Goal: Task Accomplishment & Management: Manage account settings

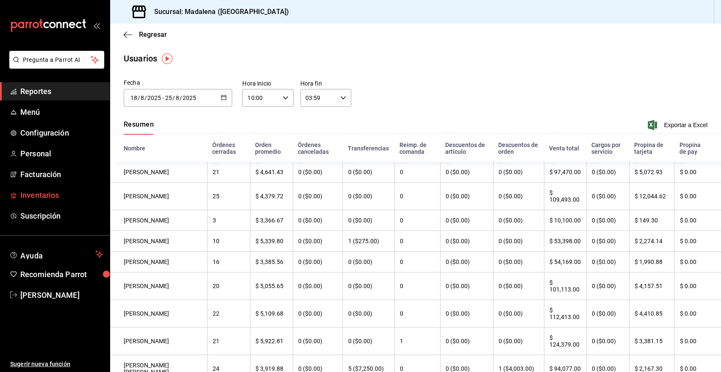
click at [37, 198] on span "Inventarios" at bounding box center [61, 194] width 83 height 11
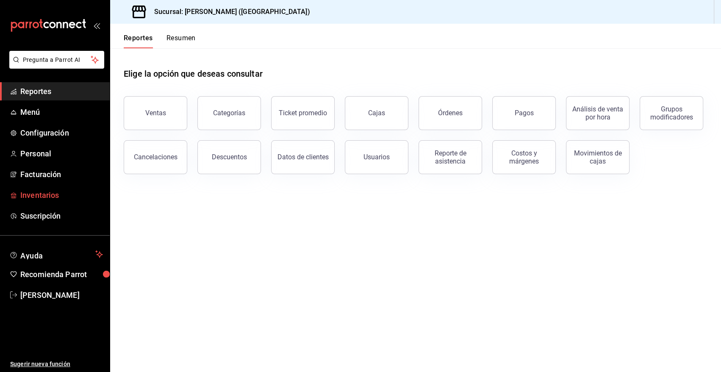
click at [40, 192] on span "Inventarios" at bounding box center [61, 194] width 83 height 11
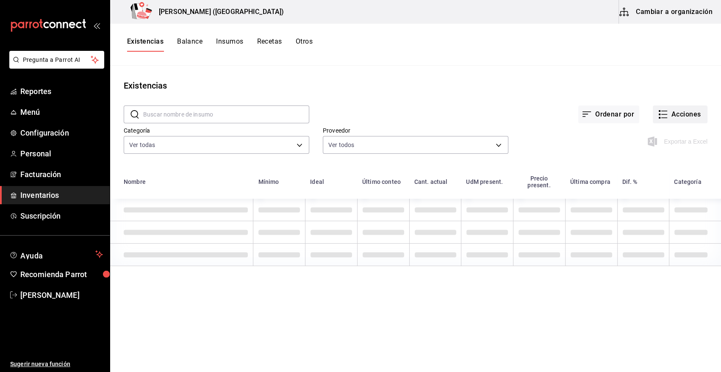
click at [674, 112] on button "Acciones" at bounding box center [680, 115] width 55 height 18
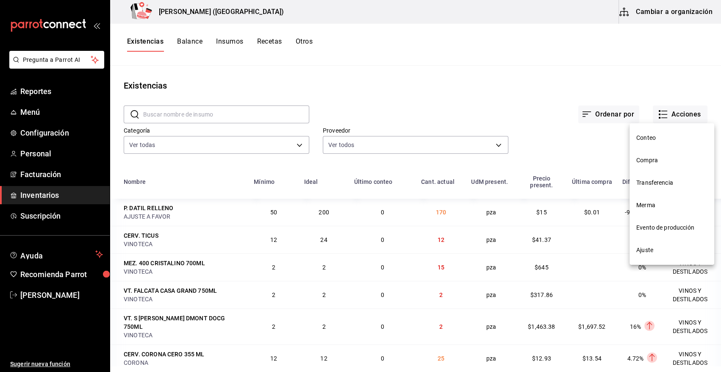
click at [643, 166] on li "Compra" at bounding box center [672, 160] width 85 height 22
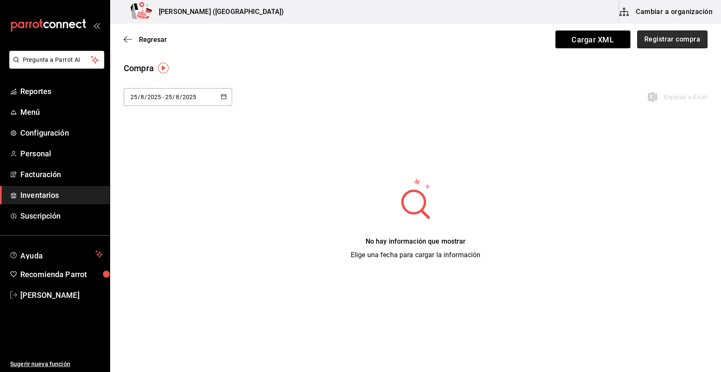
click at [652, 40] on button "Registrar compra" at bounding box center [672, 40] width 70 height 18
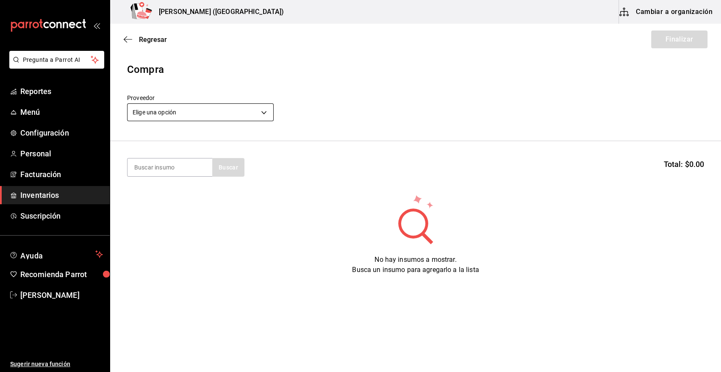
click at [210, 108] on body "Pregunta a Parrot AI Reportes Menú Configuración Personal Facturación Inventari…" at bounding box center [360, 162] width 721 height 324
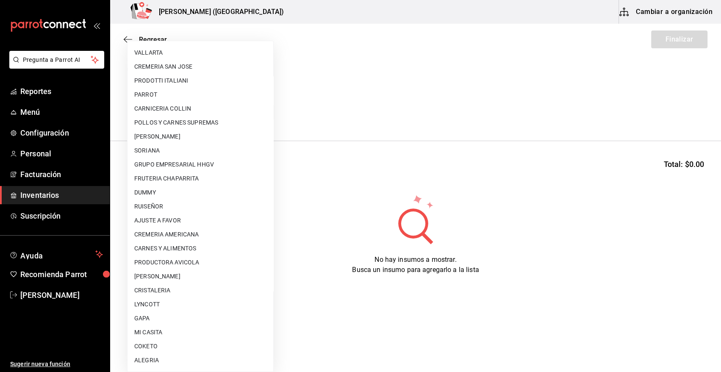
scroll to position [460, 0]
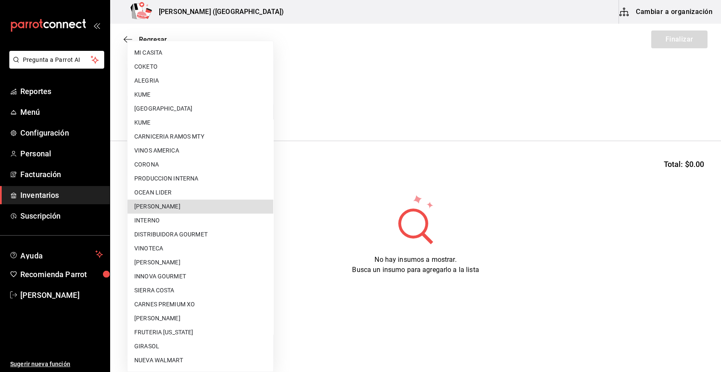
click at [199, 209] on li "[PERSON_NAME]" at bounding box center [201, 207] width 146 height 14
type input "5f41f658-5efd-4494-b71d-48df28f9be8b"
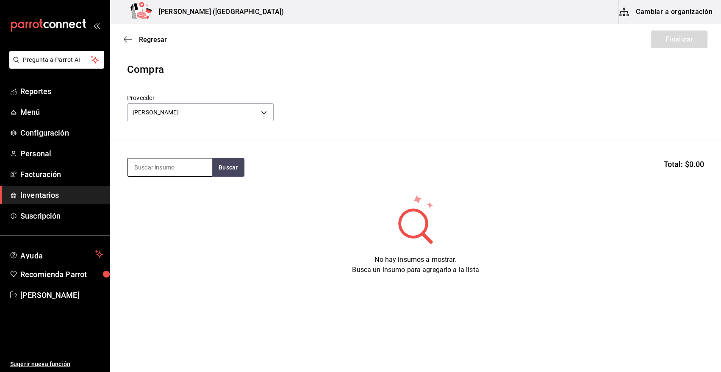
click at [174, 164] on input at bounding box center [170, 167] width 85 height 18
type input "CAMARO"
click at [228, 173] on button "Buscar" at bounding box center [228, 167] width 32 height 19
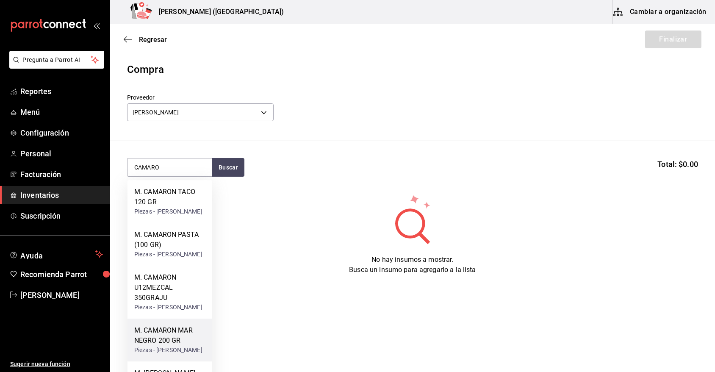
click at [163, 346] on div "M. CAMARON MAR NEGRO 200 GR" at bounding box center [169, 335] width 71 height 20
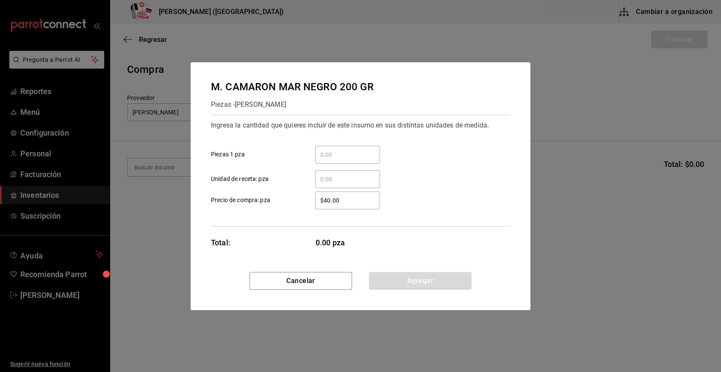
click at [352, 158] on input "​ Piezas 1 pza" at bounding box center [347, 155] width 65 height 10
type input "15"
drag, startPoint x: 350, startPoint y: 200, endPoint x: 259, endPoint y: 201, distance: 90.7
click at [259, 201] on label "$40.00 ​ Precio de compra: pza" at bounding box center [295, 201] width 169 height 18
type input "$41.78"
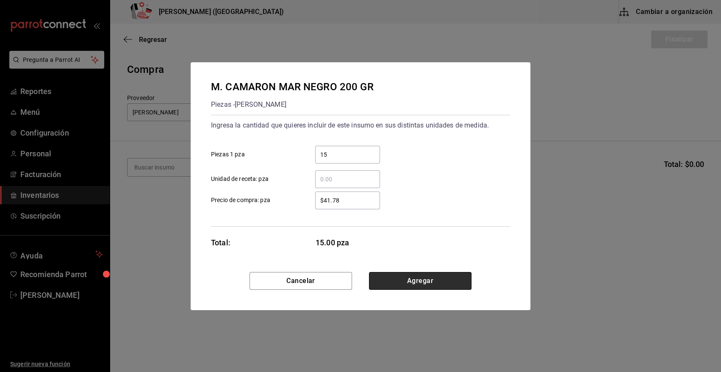
click at [391, 280] on button "Agregar" at bounding box center [420, 281] width 103 height 18
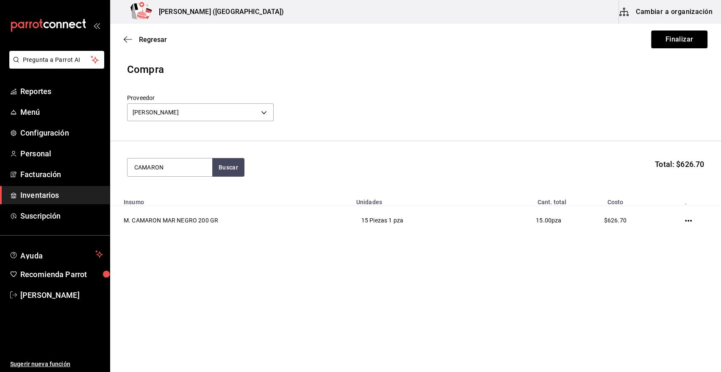
type input "CAMARO"
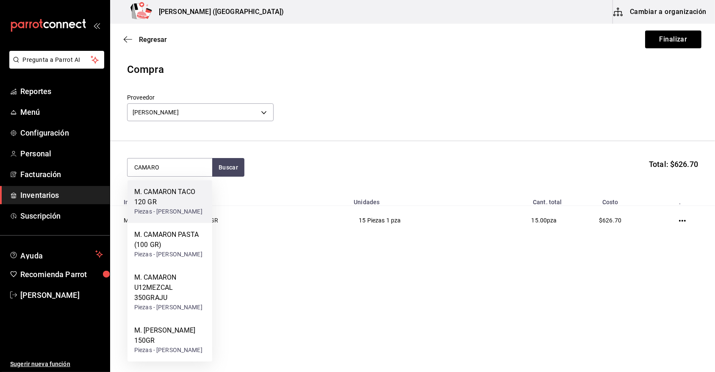
click at [163, 203] on div "M. CAMARON TACO 120 GR" at bounding box center [169, 197] width 71 height 20
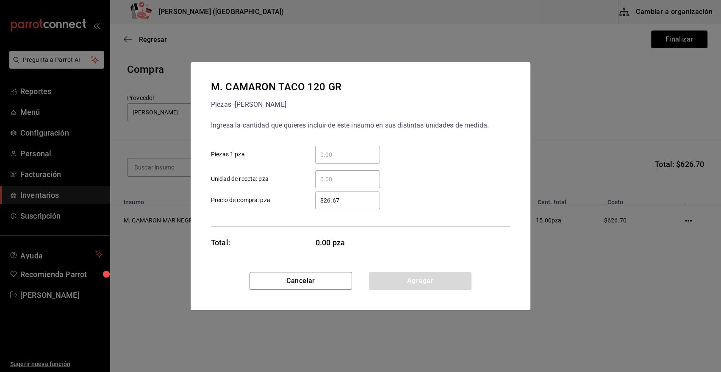
click at [349, 153] on input "​ Piezas 1 pza" at bounding box center [347, 155] width 65 height 10
type input "15"
drag, startPoint x: 353, startPoint y: 202, endPoint x: 298, endPoint y: 215, distance: 55.9
click at [298, 215] on div "Ingresa la cantidad que quieres incluir de este insumo en sus distintas unidade…" at bounding box center [360, 171] width 299 height 112
type input "$25.07"
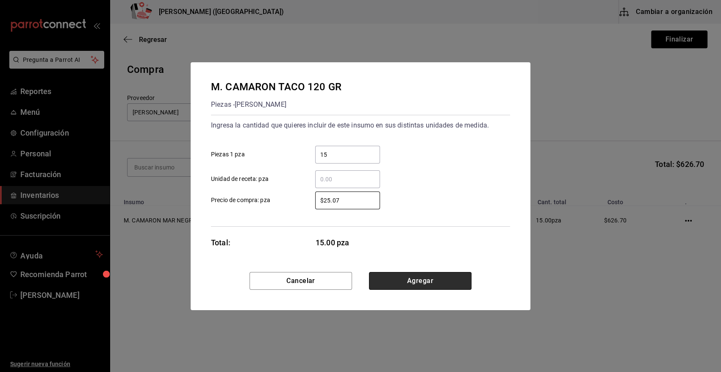
click at [384, 281] on button "Agregar" at bounding box center [420, 281] width 103 height 18
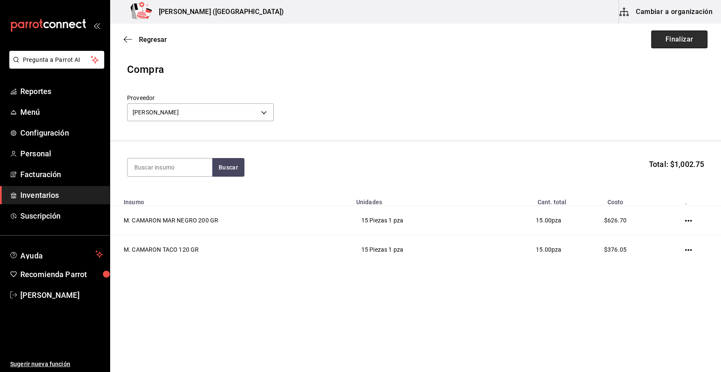
click at [657, 41] on button "Finalizar" at bounding box center [679, 40] width 56 height 18
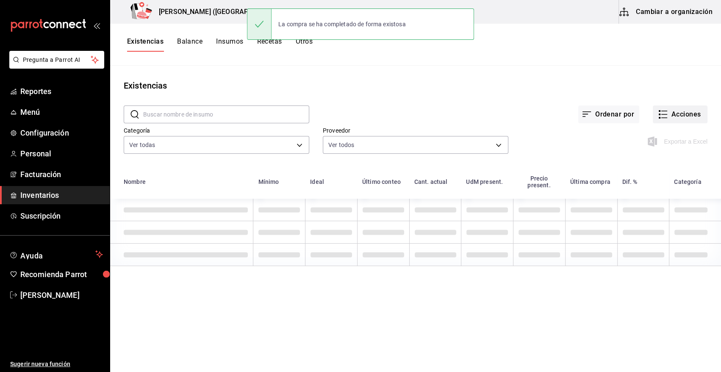
click at [688, 116] on button "Acciones" at bounding box center [680, 115] width 55 height 18
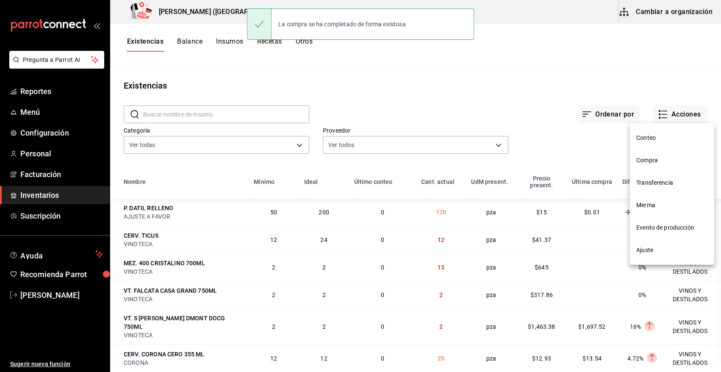
click at [645, 162] on span "Compra" at bounding box center [672, 160] width 71 height 9
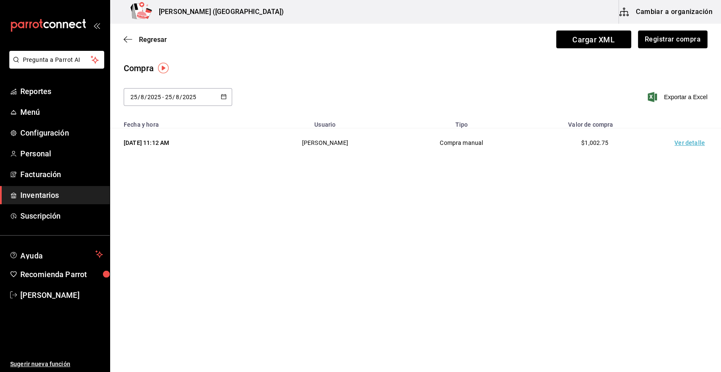
click at [687, 143] on td "Ver detalle" at bounding box center [691, 142] width 59 height 29
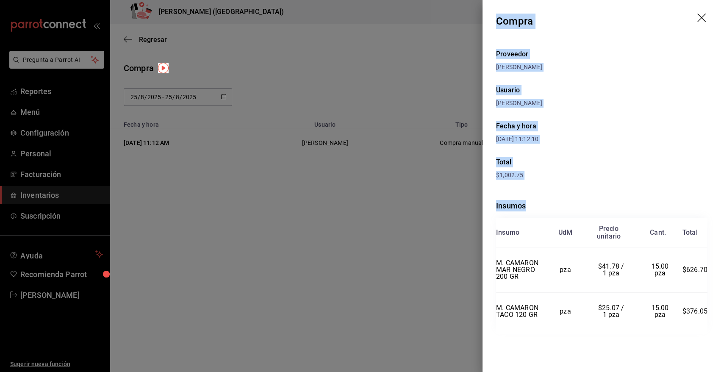
drag, startPoint x: 497, startPoint y: 22, endPoint x: 709, endPoint y: 309, distance: 356.9
click at [709, 309] on div "Compra Proveedor RAFAEL ALBERTO GONZALEZ Usuario Angy Madalena Fecha y hora 25/…" at bounding box center [602, 186] width 239 height 372
click at [703, 17] on icon "drag" at bounding box center [703, 19] width 10 height 10
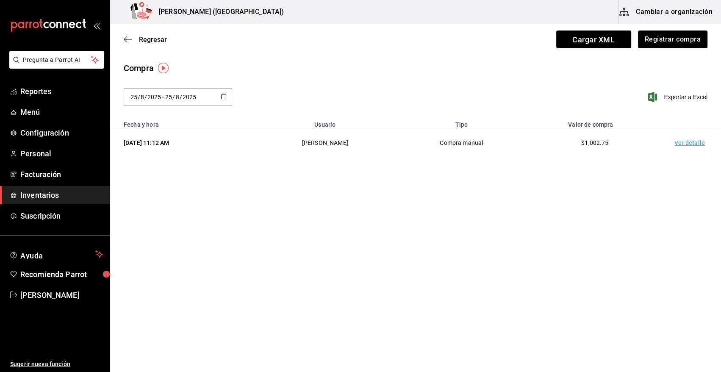
click at [45, 200] on span "Inventarios" at bounding box center [61, 194] width 83 height 11
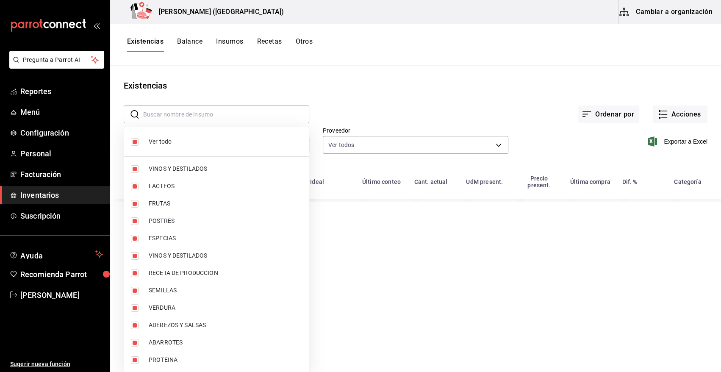
click at [213, 143] on body "Pregunta a Parrot AI Reportes Menú Configuración Personal Facturación Inventari…" at bounding box center [360, 183] width 721 height 366
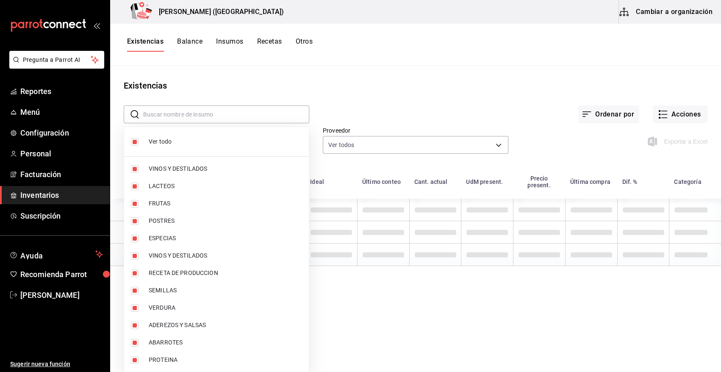
click at [150, 140] on span "Ver todo" at bounding box center [225, 141] width 153 height 9
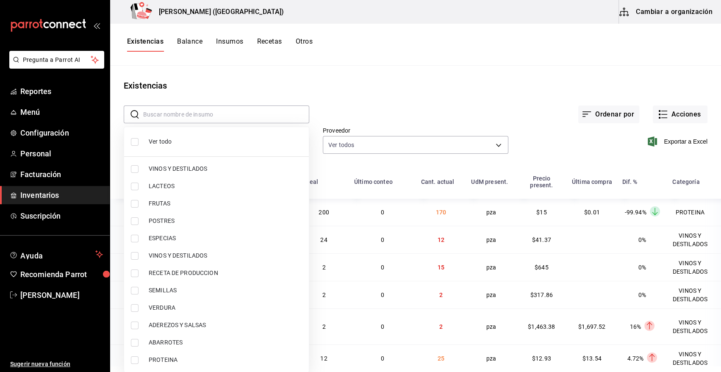
checkbox input "false"
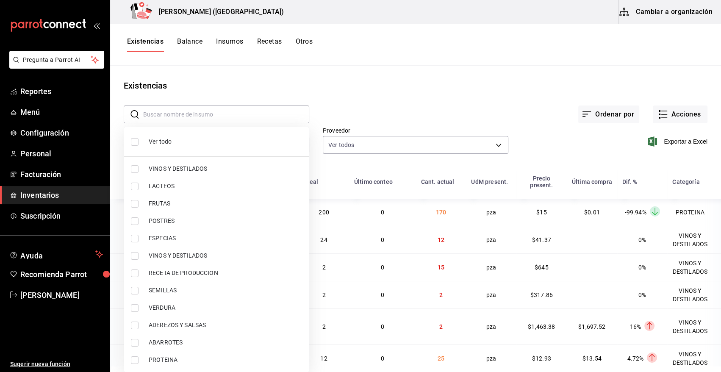
checkbox input "false"
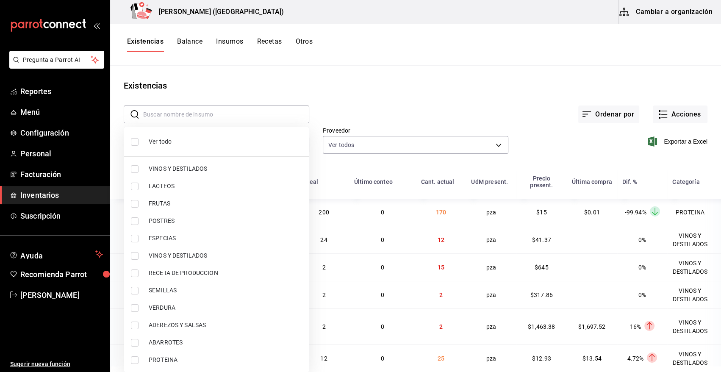
checkbox input "false"
click at [150, 359] on span "PROTEINA" at bounding box center [225, 360] width 153 height 9
type input "3e90cef9-1dc9-474d-8316-d124f624c148"
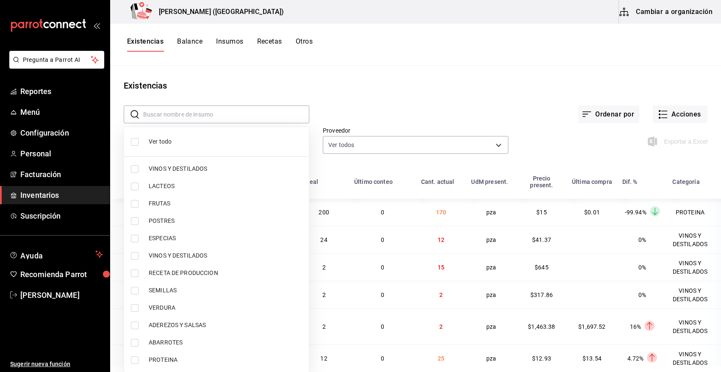
checkbox input "true"
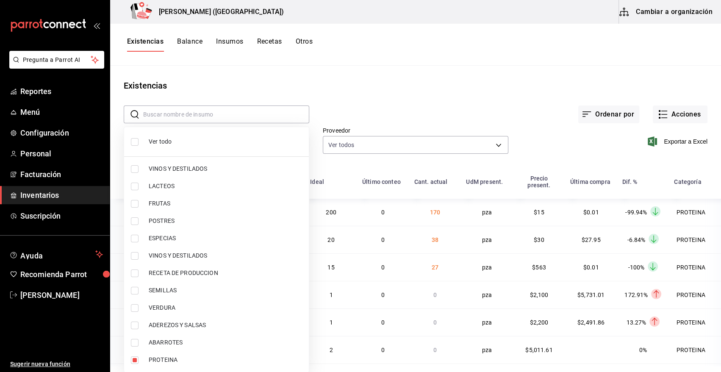
click at [431, 95] on div at bounding box center [360, 186] width 721 height 372
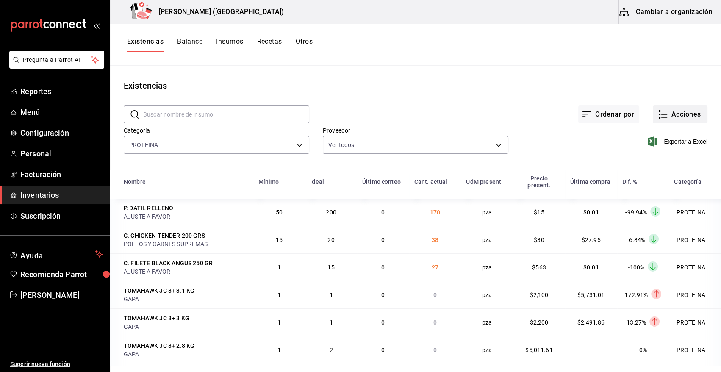
click at [678, 116] on button "Acciones" at bounding box center [680, 115] width 55 height 18
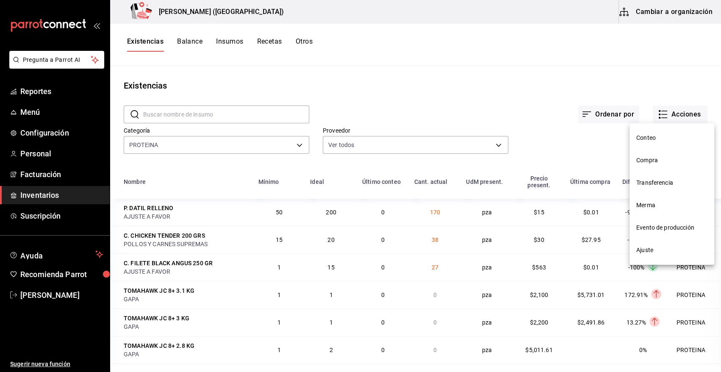
click at [598, 156] on div at bounding box center [360, 186] width 721 height 372
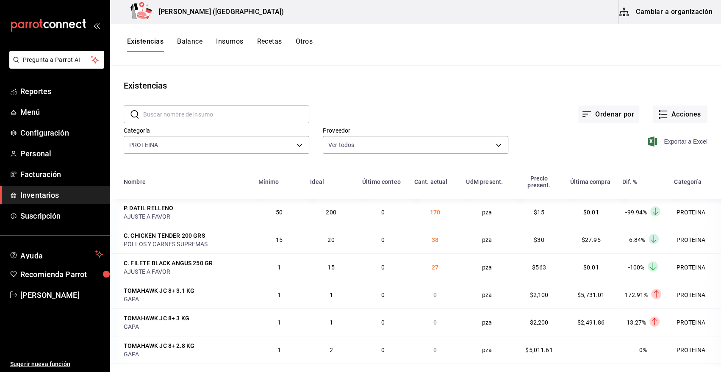
click at [648, 143] on icon "button" at bounding box center [652, 141] width 9 height 10
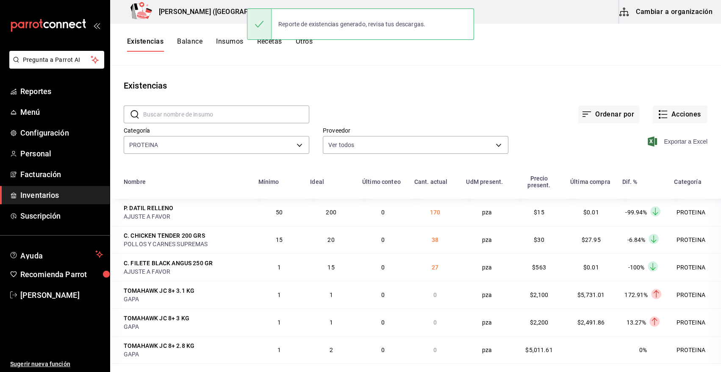
click at [441, 68] on main "Existencias ​ ​ Ordenar por Acciones Categoría PROTEINA 3e90cef9-1dc9-474d-8316…" at bounding box center [415, 216] width 611 height 300
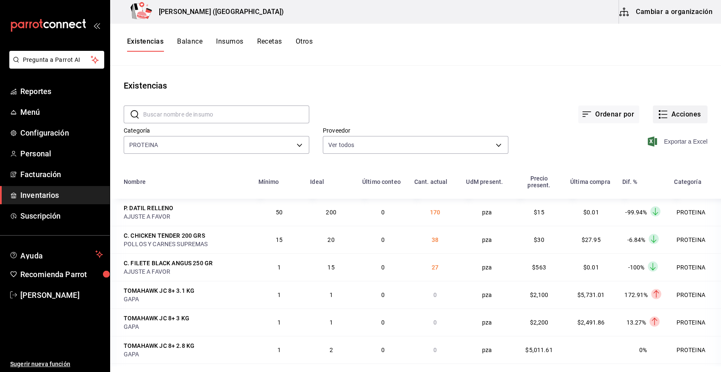
click at [653, 116] on button "Acciones" at bounding box center [680, 115] width 55 height 18
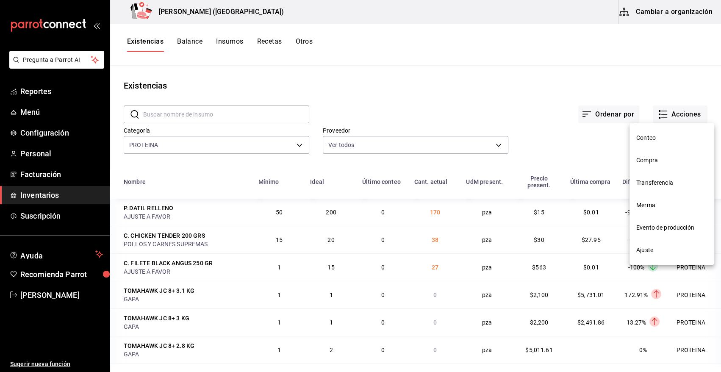
click at [646, 205] on span "Merma" at bounding box center [672, 205] width 71 height 9
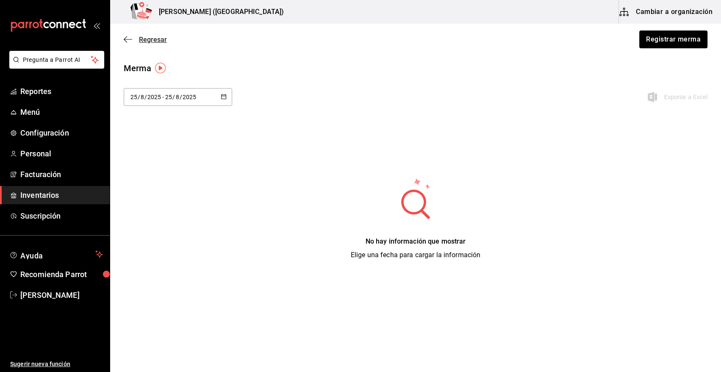
click at [158, 40] on span "Regresar" at bounding box center [153, 40] width 28 height 8
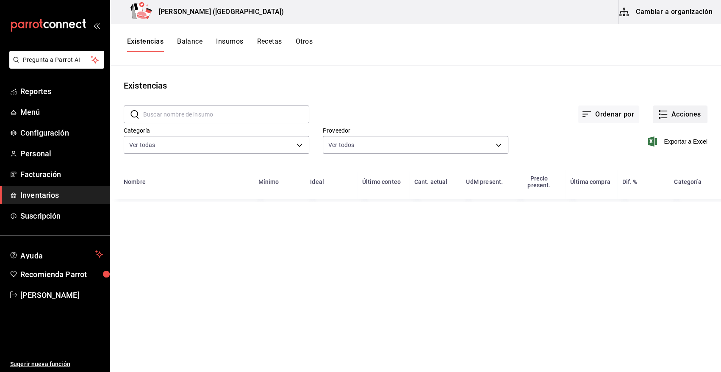
click at [684, 115] on button "Acciones" at bounding box center [680, 115] width 55 height 18
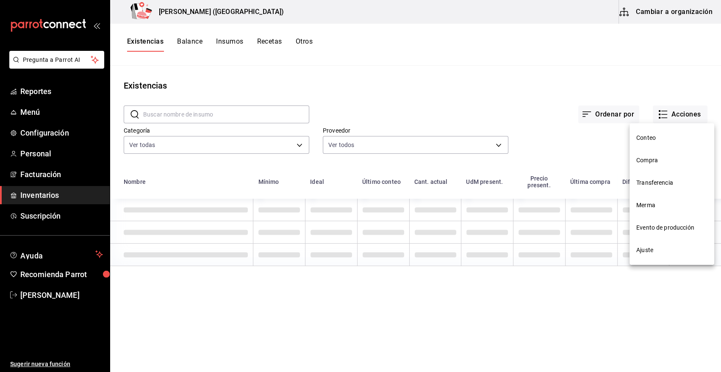
click at [652, 164] on span "Compra" at bounding box center [672, 160] width 71 height 9
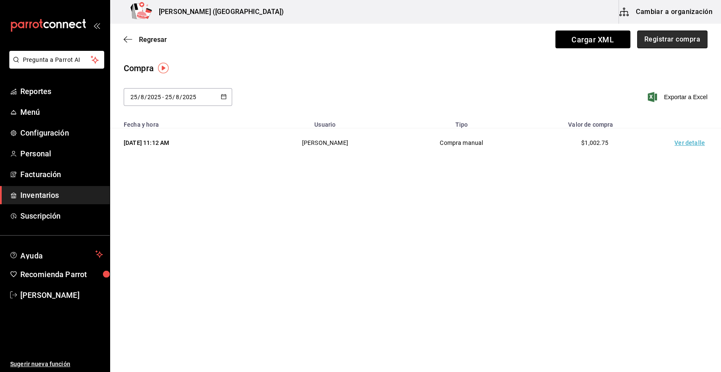
click at [683, 39] on button "Registrar compra" at bounding box center [672, 40] width 70 height 18
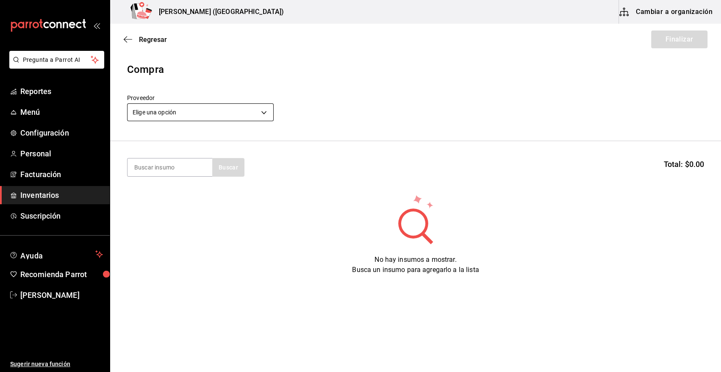
click at [201, 111] on body "Pregunta a Parrot AI Reportes Menú Configuración Personal Facturación Inventari…" at bounding box center [360, 162] width 721 height 324
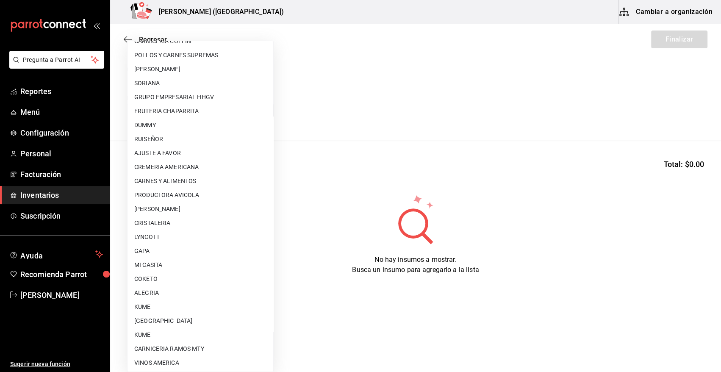
scroll to position [515, 0]
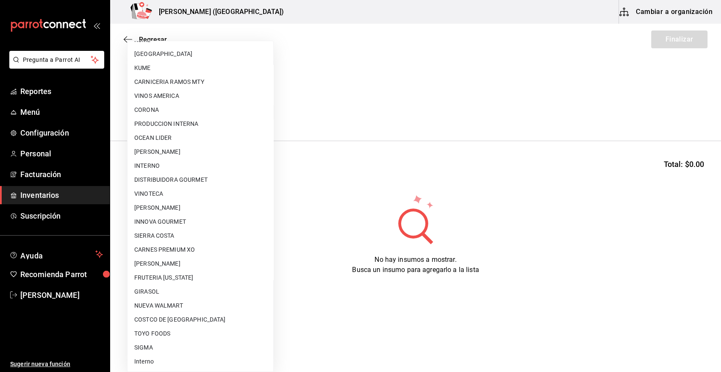
click at [175, 197] on li "VINOTECA" at bounding box center [201, 194] width 146 height 14
type input "bbec6e95-03ab-4cbc-bdec-5aafdfde0467"
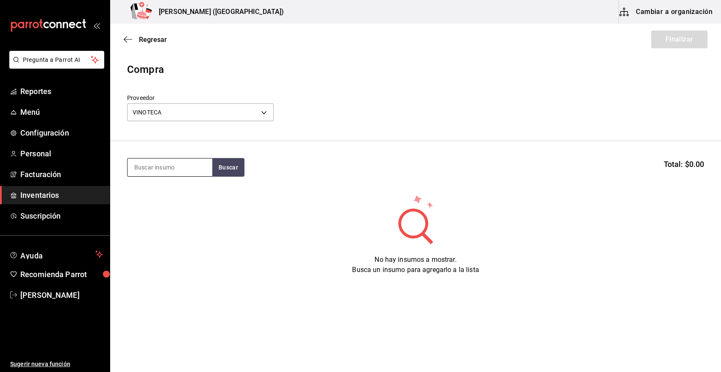
click at [173, 169] on input at bounding box center [170, 167] width 85 height 18
type input "AGUA P"
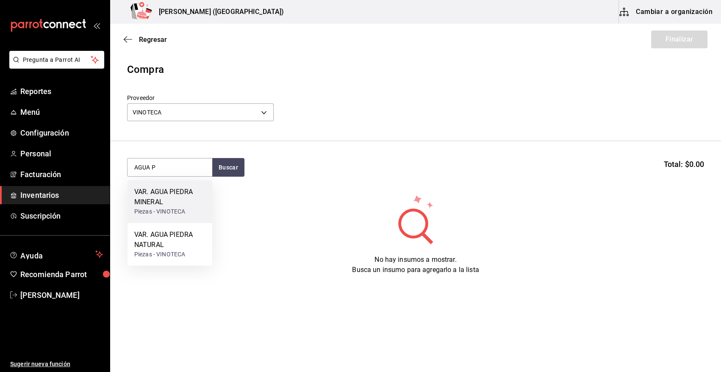
click at [178, 196] on div "VAR. AGUA PIEDRA MINERAL" at bounding box center [169, 197] width 71 height 20
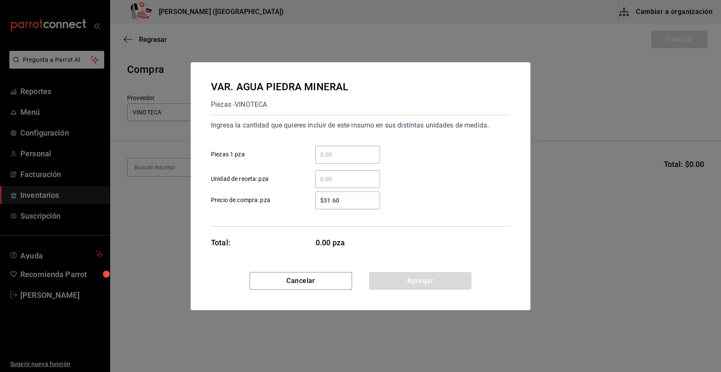
click at [328, 158] on input "​ Piezas 1 pza" at bounding box center [347, 155] width 65 height 10
type input "216"
drag, startPoint x: 347, startPoint y: 203, endPoint x: 296, endPoint y: 213, distance: 51.5
click at [296, 213] on div "Ingresa la cantidad que quieres incluir de este insumo en sus distintas unidade…" at bounding box center [360, 171] width 299 height 112
type input "$38.75"
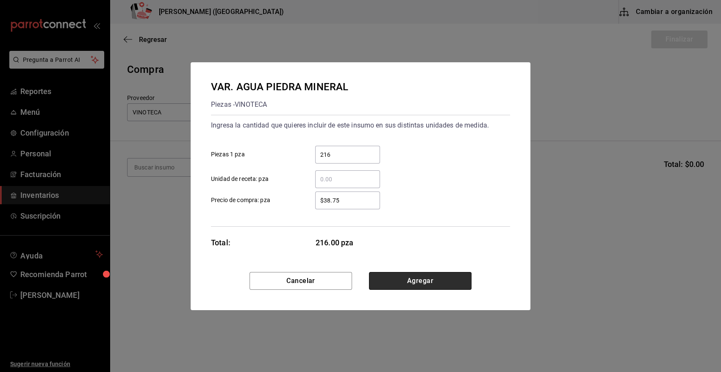
click at [428, 286] on button "Agregar" at bounding box center [420, 281] width 103 height 18
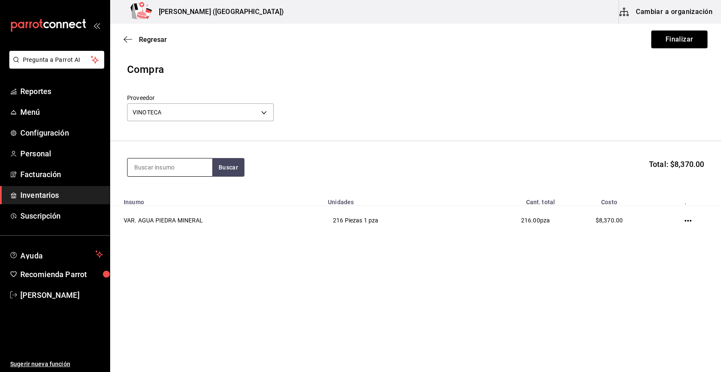
click at [151, 165] on input at bounding box center [170, 167] width 85 height 18
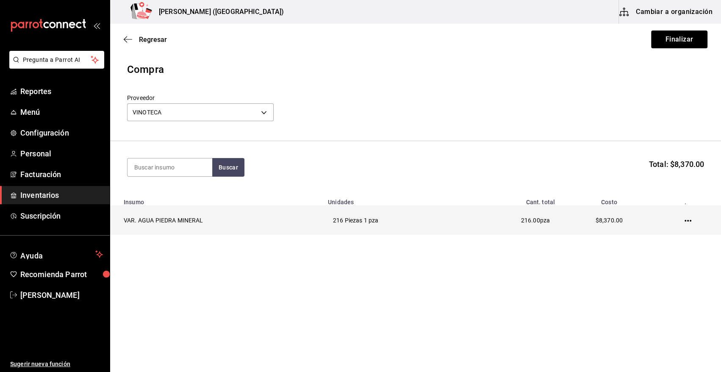
click at [690, 220] on icon "button" at bounding box center [688, 220] width 7 height 7
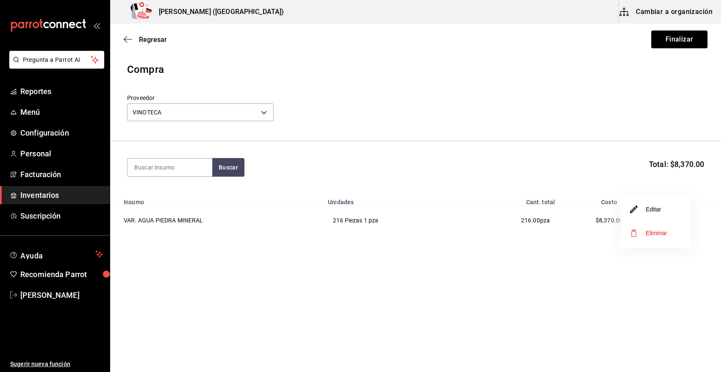
click at [665, 213] on li "Editar" at bounding box center [655, 209] width 71 height 24
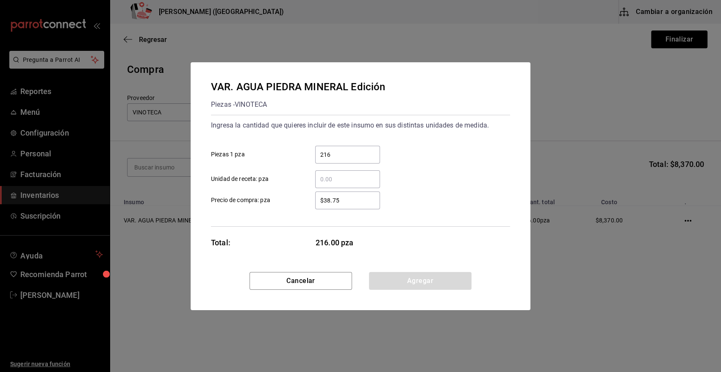
click at [353, 202] on input "$38.75" at bounding box center [347, 200] width 65 height 10
type input "$38.76"
click at [409, 286] on button "Agregar" at bounding box center [420, 281] width 103 height 18
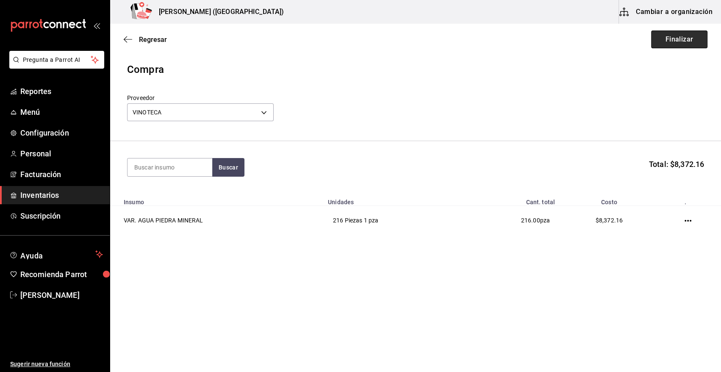
click at [684, 43] on button "Finalizar" at bounding box center [679, 40] width 56 height 18
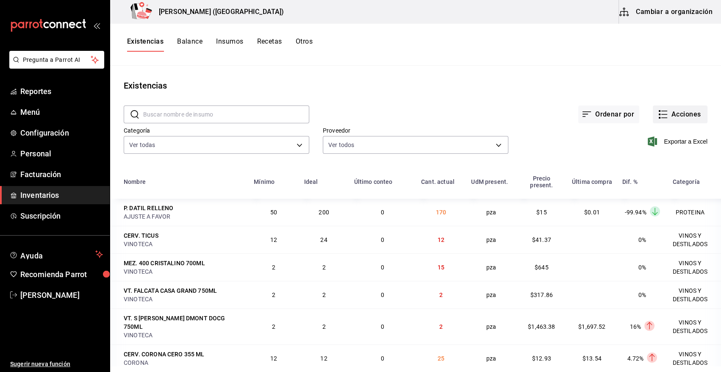
click at [673, 118] on button "Acciones" at bounding box center [680, 115] width 55 height 18
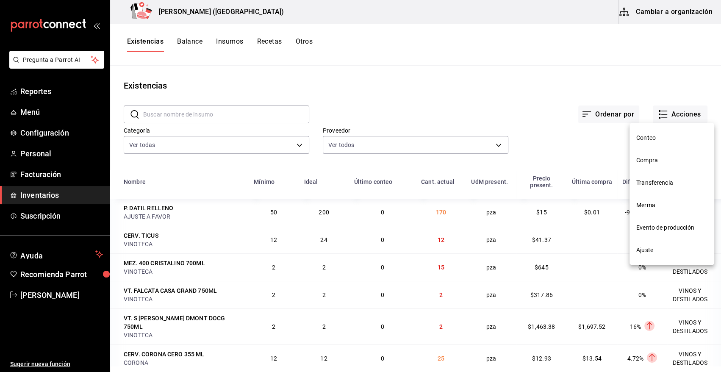
click at [658, 157] on span "Compra" at bounding box center [672, 160] width 71 height 9
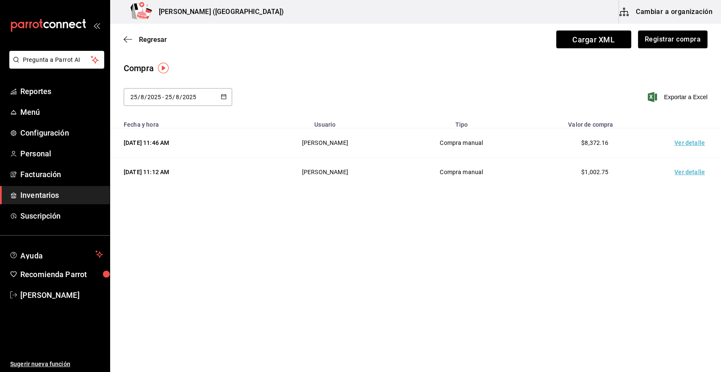
click at [686, 143] on td "Ver detalle" at bounding box center [691, 142] width 59 height 29
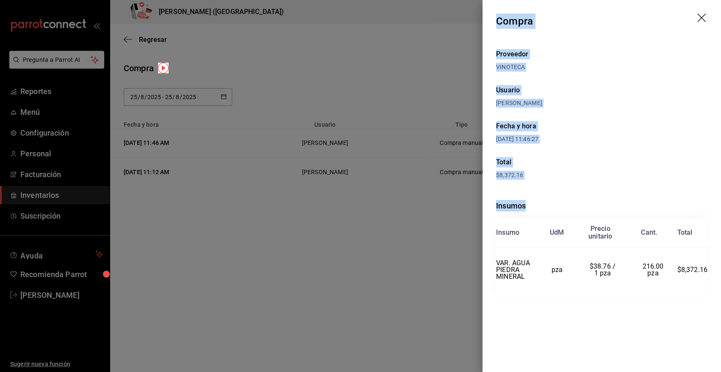
drag, startPoint x: 497, startPoint y: 19, endPoint x: 714, endPoint y: 289, distance: 346.4
click at [714, 289] on div "Compra Proveedor VINOTECA Usuario Angy Madalena Fecha y hora 25/08/2025 11:46:2…" at bounding box center [602, 186] width 239 height 372
copy div "Compra Proveedor VINOTECA Usuario Angy Madalena Fecha y hora 25/08/2025 11:46:2…"
click at [698, 15] on icon "drag" at bounding box center [703, 19] width 10 height 10
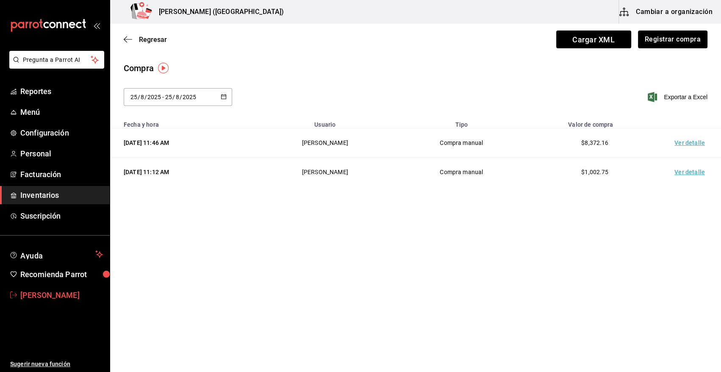
click at [64, 292] on span "[PERSON_NAME]" at bounding box center [61, 294] width 83 height 11
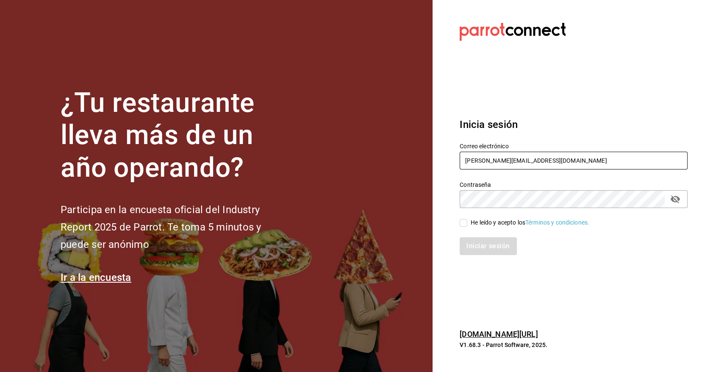
click at [551, 156] on input "angy.rpp@gmail.com" at bounding box center [574, 161] width 228 height 18
type input "heriberto_17mc@hotmail.com"
click at [462, 220] on input "He leído y acepto los Términos y condiciones." at bounding box center [464, 223] width 8 height 8
checkbox input "true"
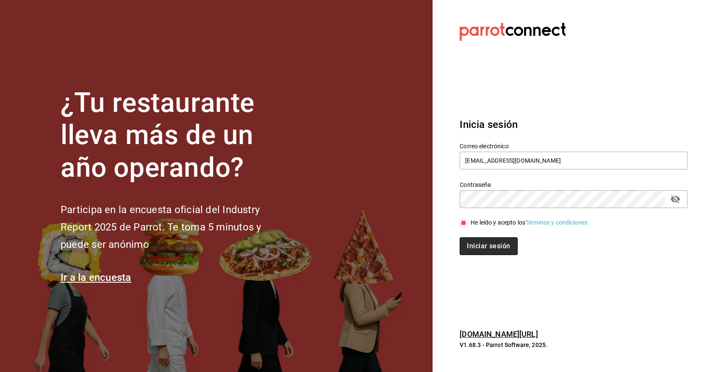
click at [470, 246] on button "Iniciar sesión" at bounding box center [489, 246] width 58 height 18
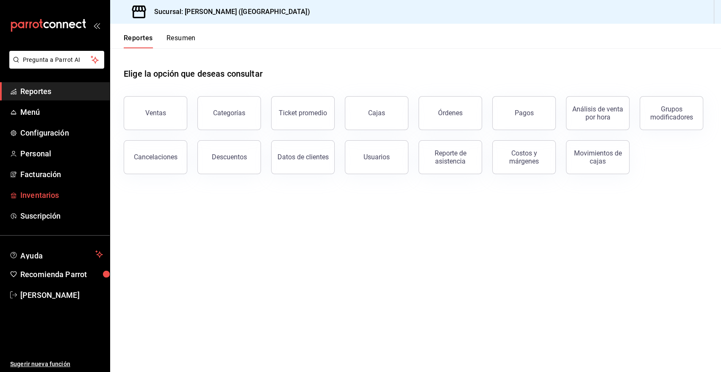
click at [53, 197] on span "Inventarios" at bounding box center [61, 194] width 83 height 11
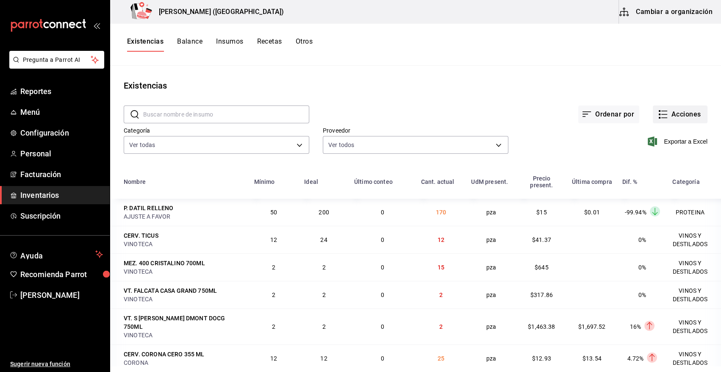
click at [674, 114] on button "Acciones" at bounding box center [680, 115] width 55 height 18
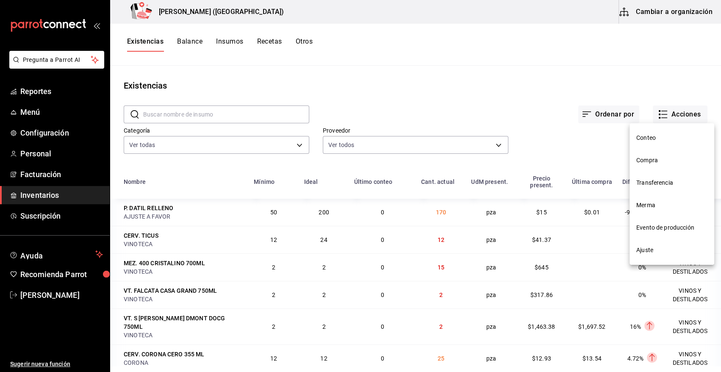
click at [643, 157] on span "Compra" at bounding box center [672, 160] width 71 height 9
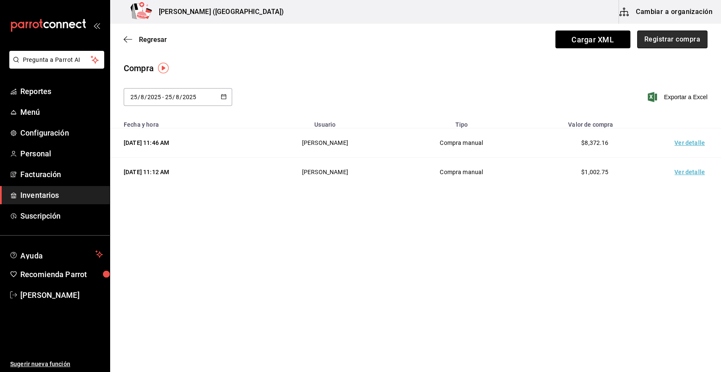
click at [679, 41] on button "Registrar compra" at bounding box center [672, 40] width 70 height 18
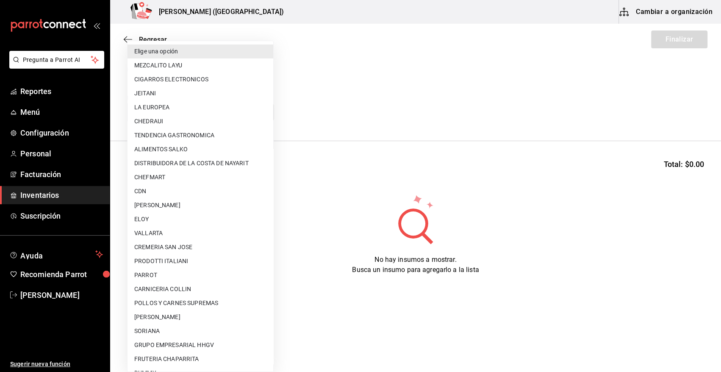
click at [136, 105] on body "Pregunta a Parrot AI Reportes Menú Configuración Personal Facturación Inventari…" at bounding box center [360, 162] width 721 height 324
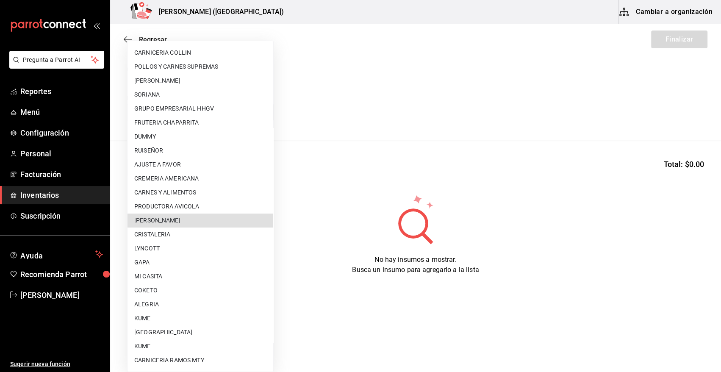
scroll to position [432, 0]
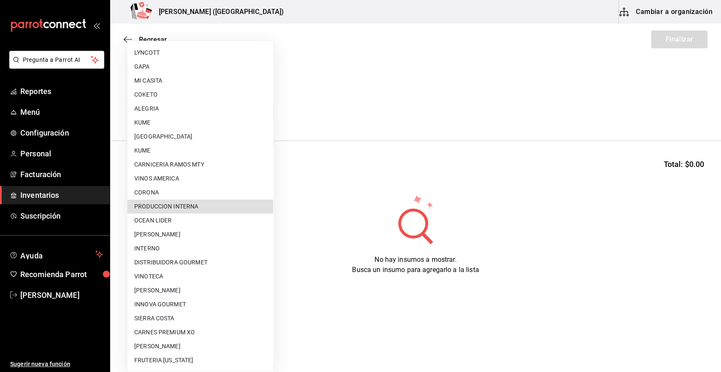
click at [219, 205] on li "PRODUCCION INTERNA" at bounding box center [201, 207] width 146 height 14
type input "ca5c8321-042a-43fe-a3bd-6967aa3ca48f"
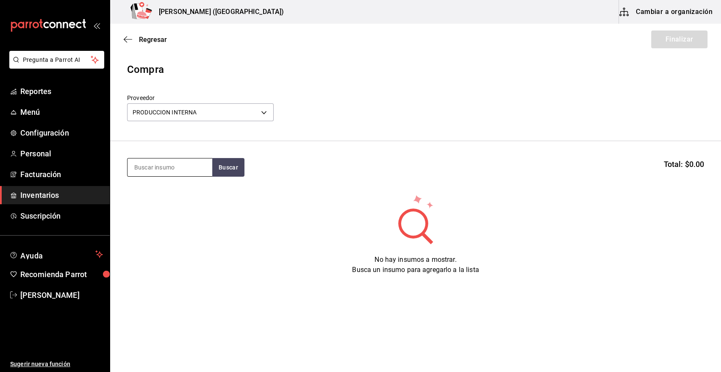
click at [186, 170] on input at bounding box center [170, 167] width 85 height 18
type input "MOSTAC"
click at [230, 170] on button "Buscar" at bounding box center [228, 167] width 32 height 19
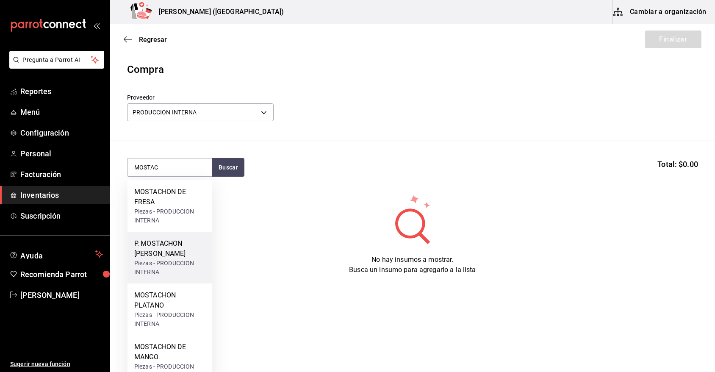
click at [162, 258] on div "P. MOSTACHON [PERSON_NAME]" at bounding box center [169, 249] width 71 height 20
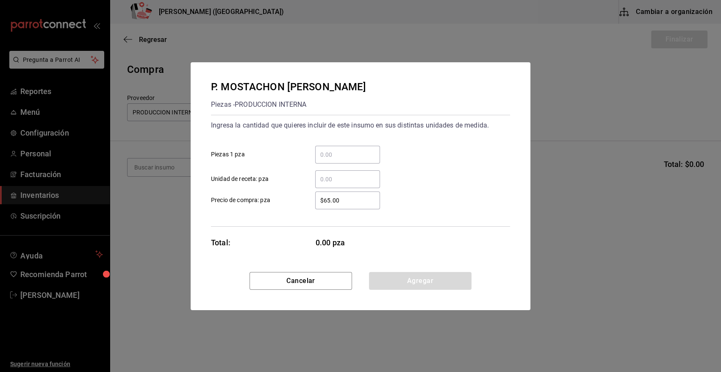
click at [355, 153] on input "​ Piezas 1 pza" at bounding box center [347, 155] width 65 height 10
type input "6"
drag, startPoint x: 357, startPoint y: 200, endPoint x: 247, endPoint y: 206, distance: 110.3
click at [247, 206] on label "$65.00 ​ Precio de compra: pza" at bounding box center [295, 201] width 169 height 18
type input "$0.01"
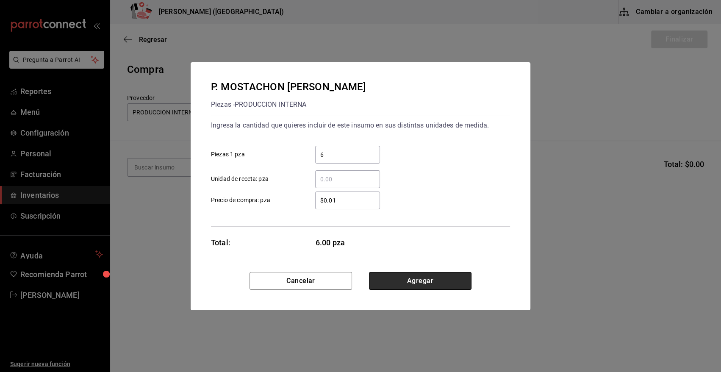
click at [423, 281] on button "Agregar" at bounding box center [420, 281] width 103 height 18
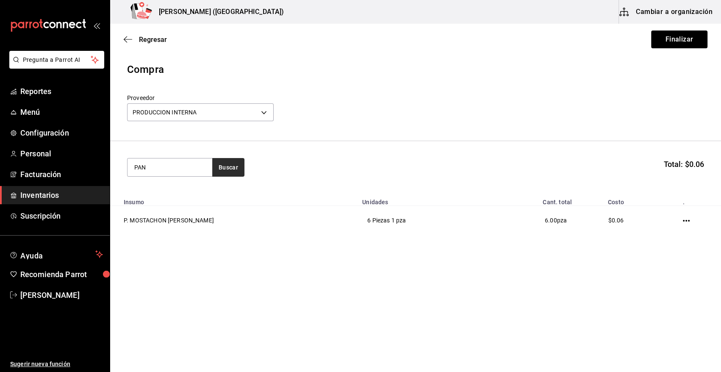
type input "PAN"
click at [225, 165] on button "Buscar" at bounding box center [228, 167] width 32 height 19
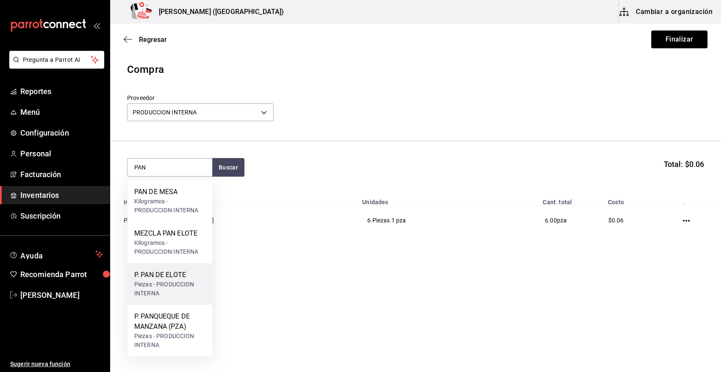
click at [171, 281] on div "Piezas - PRODUCCION INTERNA" at bounding box center [169, 289] width 71 height 18
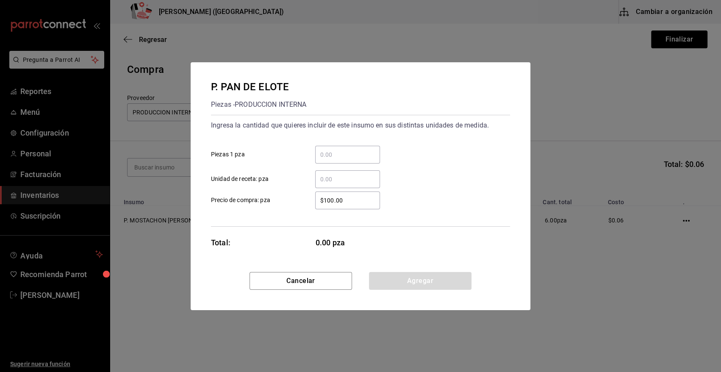
click at [356, 160] on div "​" at bounding box center [347, 155] width 65 height 18
click at [356, 160] on input "​ Piezas 1 pza" at bounding box center [347, 155] width 65 height 10
type input "9"
drag, startPoint x: 351, startPoint y: 199, endPoint x: 317, endPoint y: 201, distance: 34.8
click at [317, 201] on input "$100.00" at bounding box center [347, 200] width 65 height 10
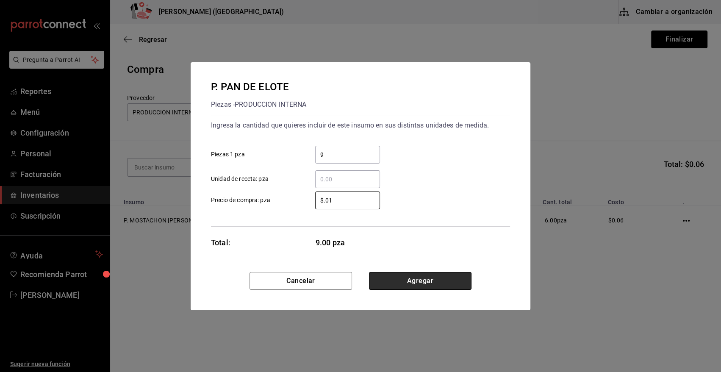
type input "$0.01"
click at [417, 275] on button "Agregar" at bounding box center [420, 281] width 103 height 18
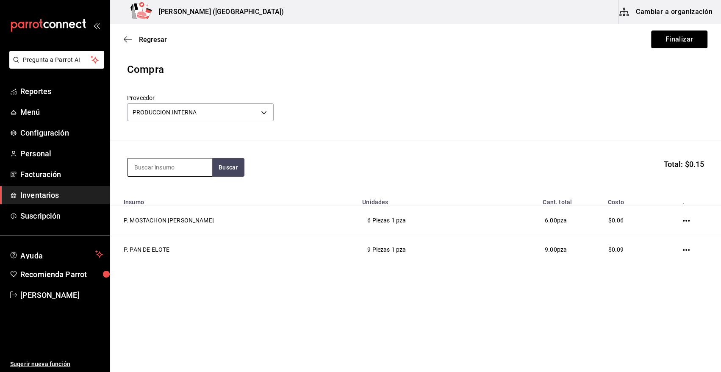
paste input "SEMANA DEL [DATE] AL [DATE] VENTA TOTAL DE PRODUCTOS EN GENERAL [DATE] [DATE] […"
drag, startPoint x: 211, startPoint y: 166, endPoint x: 88, endPoint y: 172, distance: 123.0
click at [88, 172] on div "Pregunta a Parrot AI Reportes Menú Configuración Personal Facturación Inventari…" at bounding box center [360, 162] width 721 height 324
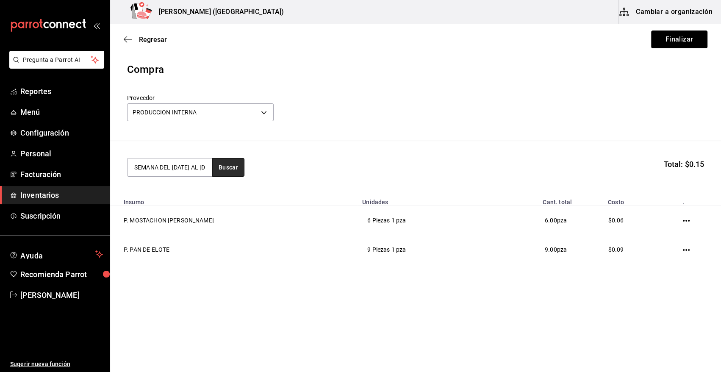
click at [223, 171] on button "Buscar" at bounding box center [228, 167] width 32 height 19
drag, startPoint x: 208, startPoint y: 169, endPoint x: 97, endPoint y: 175, distance: 110.3
click at [97, 175] on div "Pregunta a Parrot AI Reportes Menú Configuración Personal Facturación Inventari…" at bounding box center [360, 162] width 721 height 324
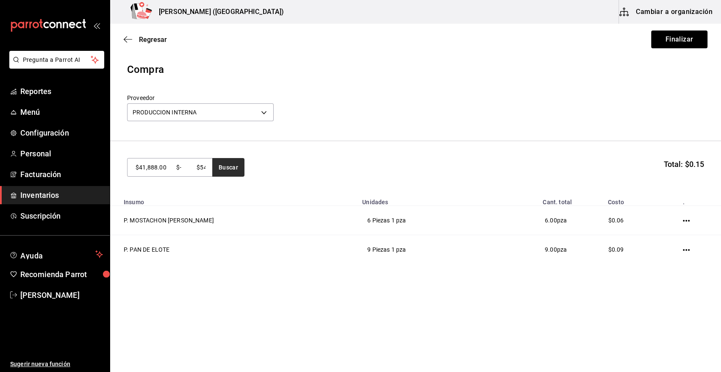
drag, startPoint x: 136, startPoint y: 169, endPoint x: 220, endPoint y: 170, distance: 83.5
click at [221, 170] on div "SEMANA DEL [DATE] AL [DATE] VENTA TOTAL DE PRODUCTOS EN GENERAL [DATE] [DATE] […" at bounding box center [185, 167] width 117 height 19
type input "SEMANA DEL [DATE] AL [DATE] VENTA TOTAL DE PRODUCTOS EN GENERAL [DATE] [DATE] […"
drag, startPoint x: 206, startPoint y: 166, endPoint x: 111, endPoint y: 166, distance: 95.4
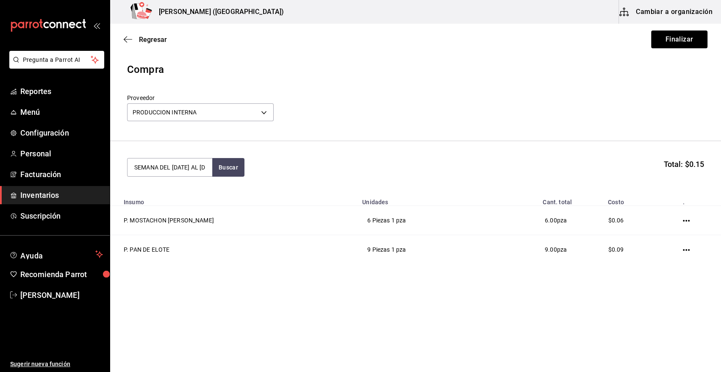
click at [111, 166] on section "SEMANA DEL [DATE] AL [DATE] VENTA TOTAL DE PRODUCTOS EN GENERAL [DATE] [DATE] […" at bounding box center [415, 167] width 611 height 53
click at [177, 164] on input at bounding box center [170, 167] width 85 height 18
click at [227, 164] on button "Buscar" at bounding box center [228, 167] width 32 height 19
click at [228, 168] on button "Buscar" at bounding box center [228, 167] width 32 height 19
click at [139, 167] on input "pstel" at bounding box center [170, 167] width 85 height 18
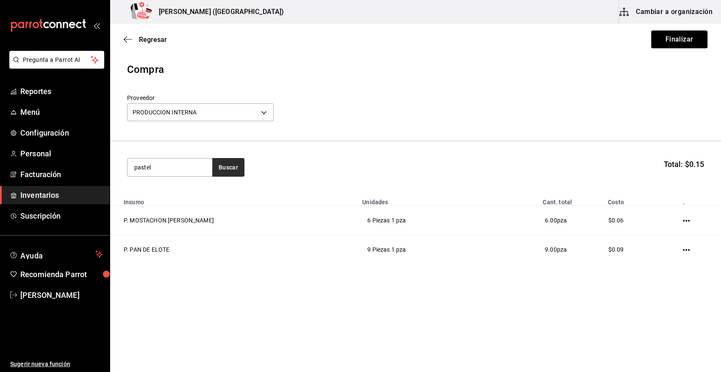
type input "pastel"
click at [236, 165] on button "Buscar" at bounding box center [228, 167] width 32 height 19
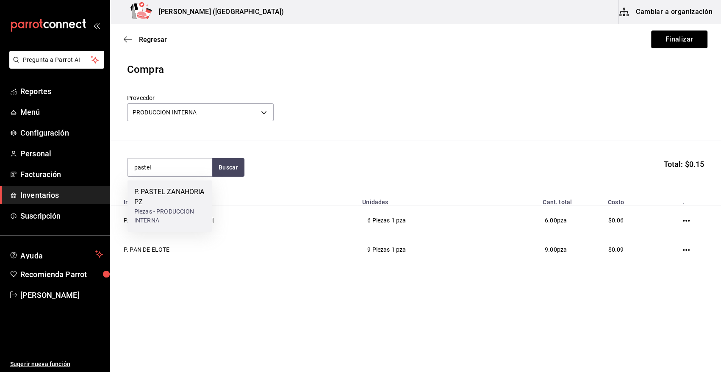
click at [181, 201] on div "P. PASTEL ZANAHORIA PZ" at bounding box center [169, 197] width 71 height 20
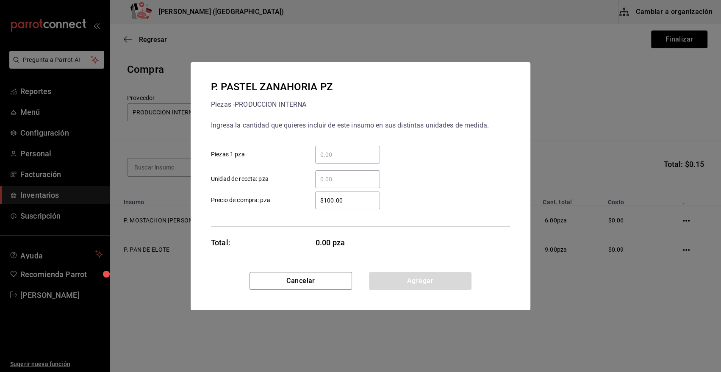
drag, startPoint x: 344, startPoint y: 156, endPoint x: 341, endPoint y: 153, distance: 4.5
click at [343, 154] on input "​ Piezas 1 pza" at bounding box center [347, 155] width 65 height 10
type input "6"
drag, startPoint x: 356, startPoint y: 196, endPoint x: 256, endPoint y: 205, distance: 100.0
click at [256, 205] on label "$100.00 ​ Precio de compra: pza" at bounding box center [295, 201] width 169 height 18
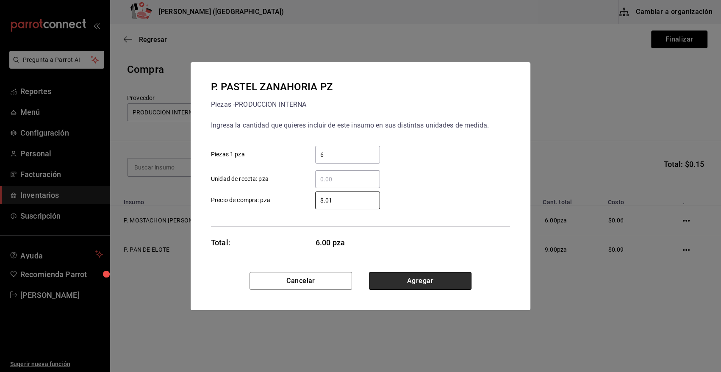
type input "$0.01"
click at [431, 282] on button "Agregar" at bounding box center [420, 281] width 103 height 18
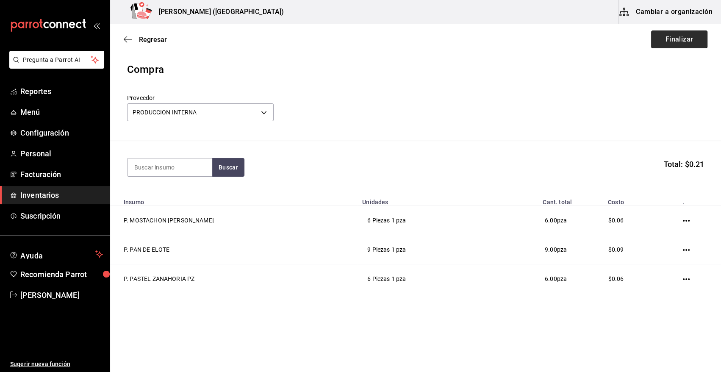
click at [683, 38] on button "Finalizar" at bounding box center [679, 40] width 56 height 18
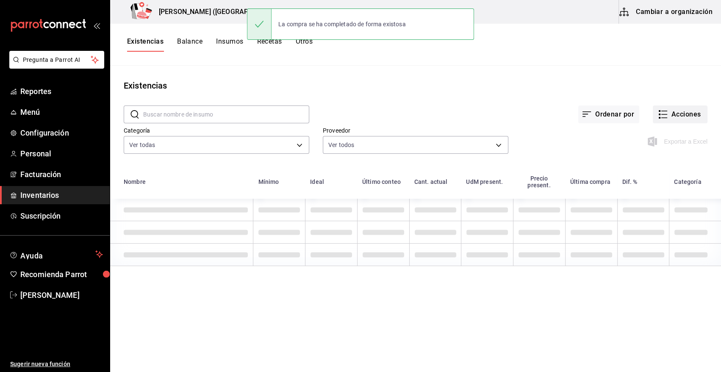
click at [670, 111] on button "Acciones" at bounding box center [680, 115] width 55 height 18
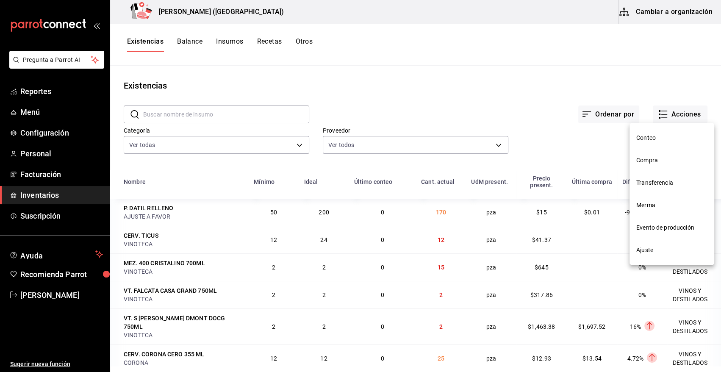
click at [655, 158] on span "Compra" at bounding box center [672, 160] width 71 height 9
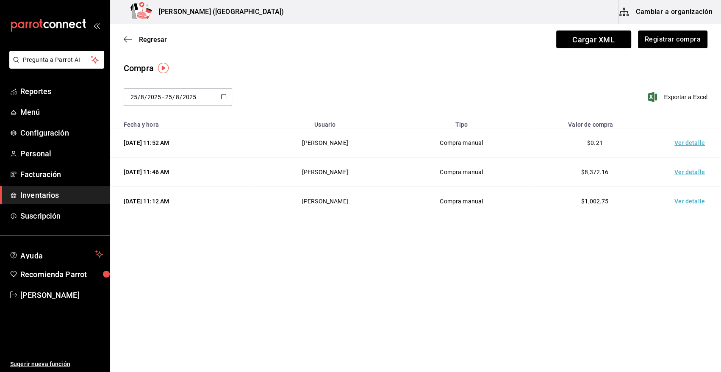
click at [685, 140] on td "Ver detalle" at bounding box center [691, 142] width 59 height 29
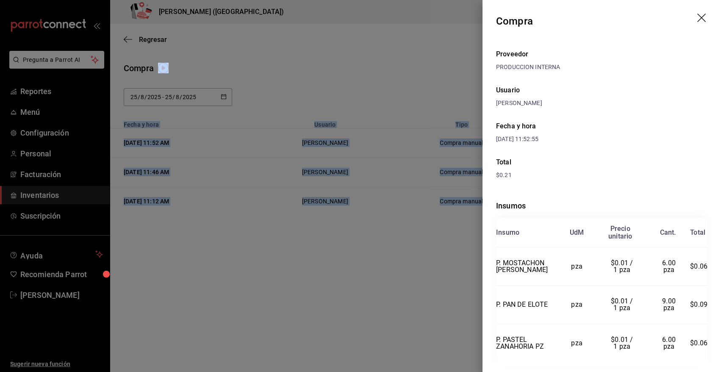
scroll to position [20, 0]
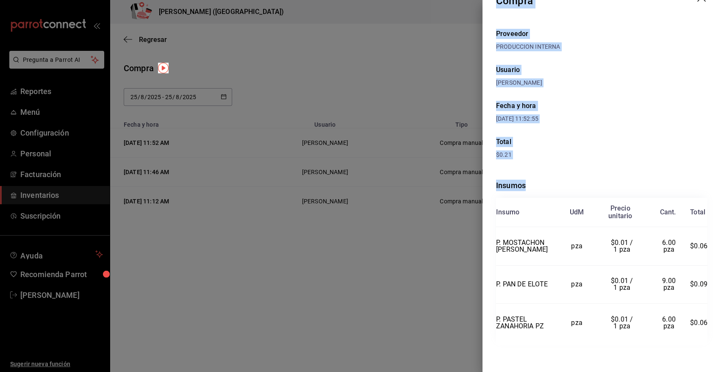
drag, startPoint x: 498, startPoint y: 20, endPoint x: 708, endPoint y: 330, distance: 374.4
click at [708, 330] on div "Compra Proveedor PRODUCCION INTERNA Usuario [PERSON_NAME] y hora [DATE] 11:52:5…" at bounding box center [602, 186] width 239 height 372
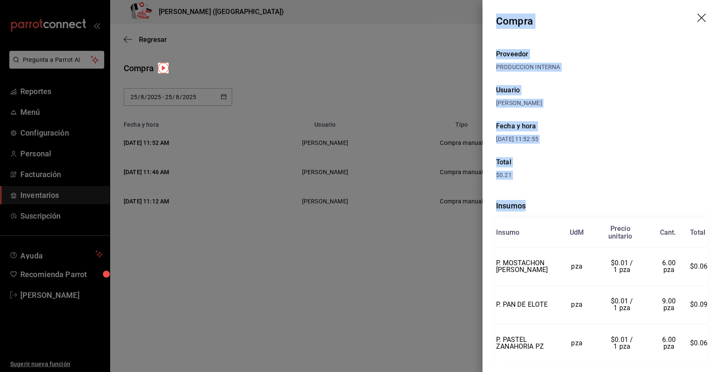
click at [698, 21] on icon "drag" at bounding box center [703, 19] width 10 height 10
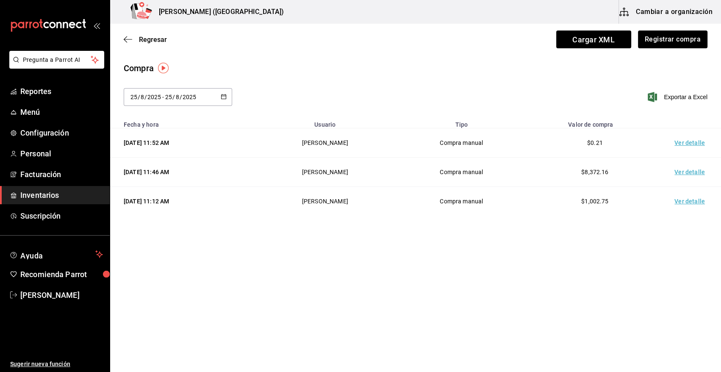
click at [36, 197] on span "Inventarios" at bounding box center [61, 194] width 83 height 11
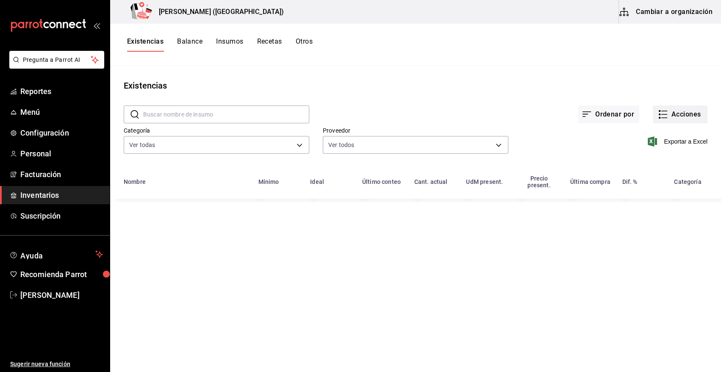
click at [690, 114] on button "Acciones" at bounding box center [680, 115] width 55 height 18
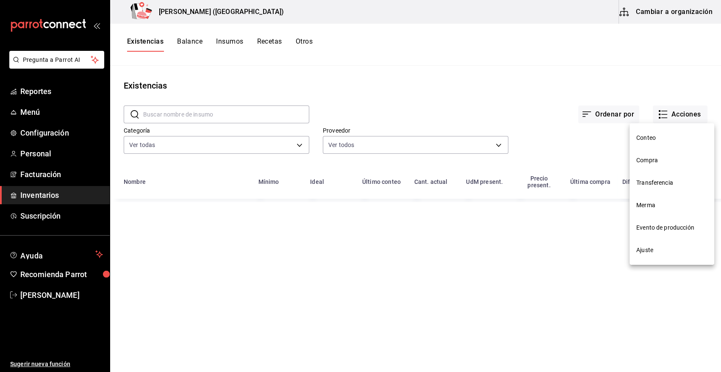
click at [645, 164] on span "Compra" at bounding box center [672, 160] width 71 height 9
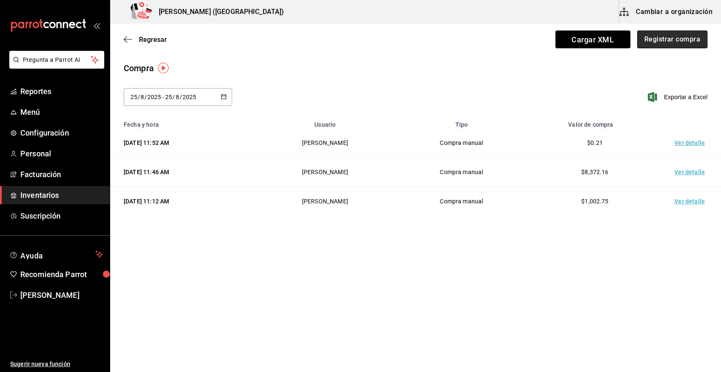
click at [681, 44] on button "Registrar compra" at bounding box center [672, 40] width 70 height 18
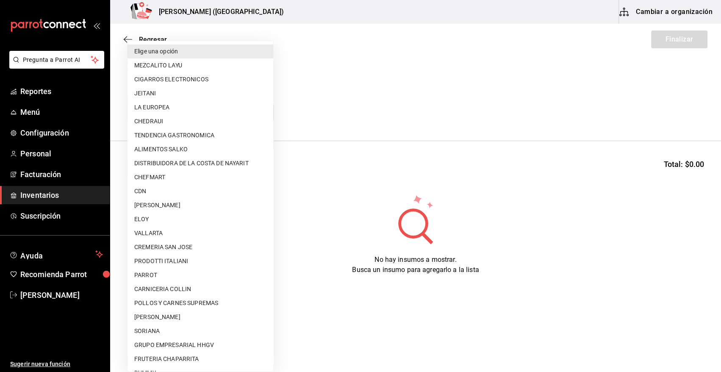
click at [215, 115] on body "Pregunta a Parrot AI Reportes Menú Configuración Personal Facturación Inventari…" at bounding box center [360, 162] width 721 height 324
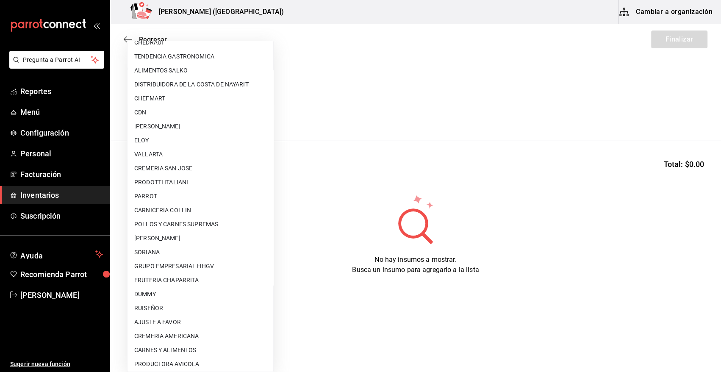
scroll to position [99, 0]
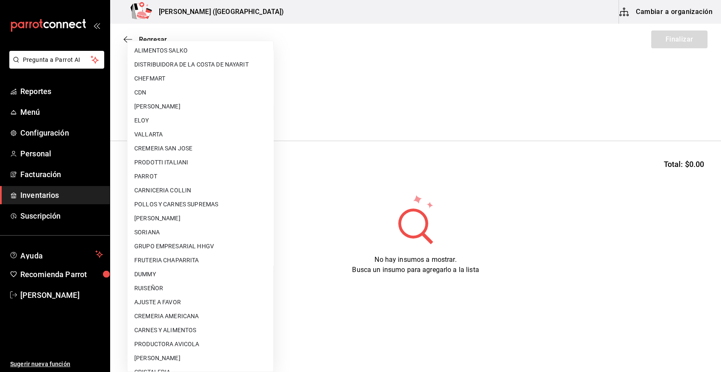
click at [173, 299] on li "AJUSTE A FAVOR" at bounding box center [201, 302] width 146 height 14
type input "dd0fbccd-e034-4acc-8432-7d1d5e23f321"
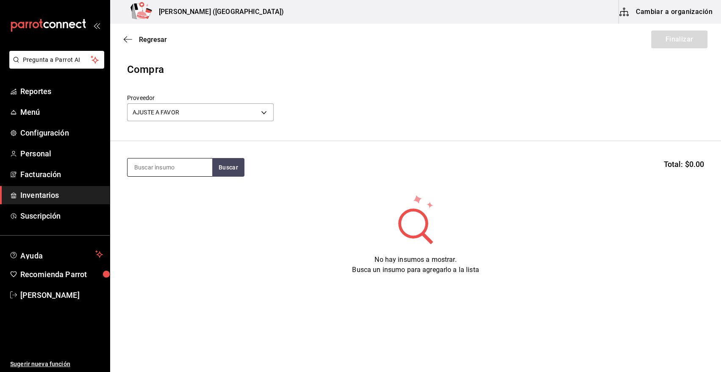
click at [163, 167] on input at bounding box center [170, 167] width 85 height 18
type input "esfe"
click at [233, 169] on button "Buscar" at bounding box center [228, 167] width 32 height 19
click at [160, 206] on div "M. SALMON ESFERAS Piezas - AJUSTE A FAVOR" at bounding box center [170, 196] width 85 height 33
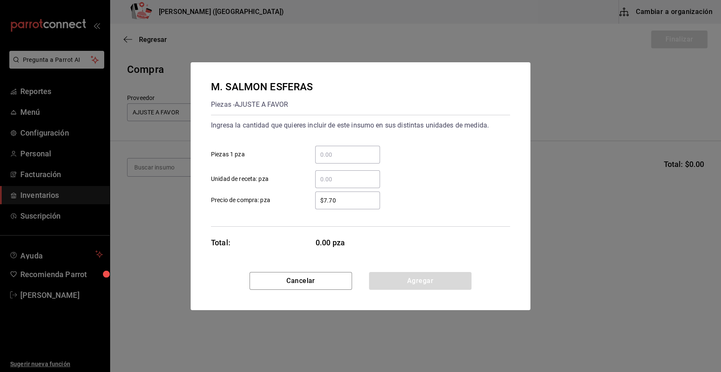
click at [319, 152] on input "​ Piezas 1 pza" at bounding box center [347, 155] width 65 height 10
type input "105"
drag, startPoint x: 354, startPoint y: 201, endPoint x: 248, endPoint y: 204, distance: 106.0
click at [248, 203] on label "$7.70 ​ Precio de compra: pza" at bounding box center [295, 201] width 169 height 18
type input "$0.01"
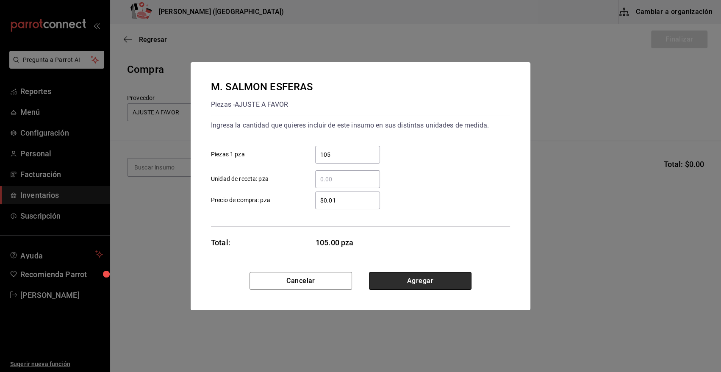
click at [403, 280] on button "Agregar" at bounding box center [420, 281] width 103 height 18
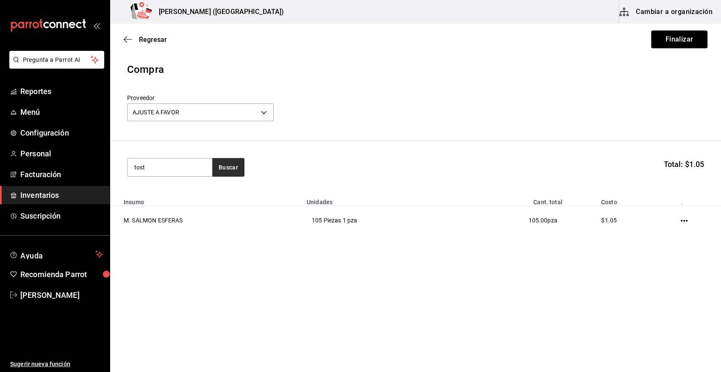
type input "tost"
click at [222, 170] on button "Buscar" at bounding box center [228, 167] width 32 height 19
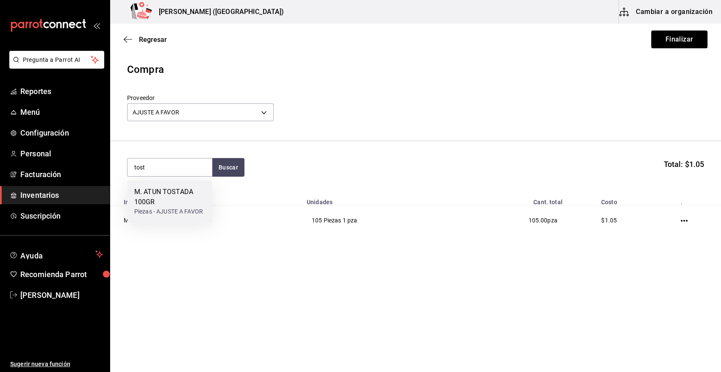
click at [181, 191] on div "M. ATUN TOSTADA 100GR" at bounding box center [169, 197] width 71 height 20
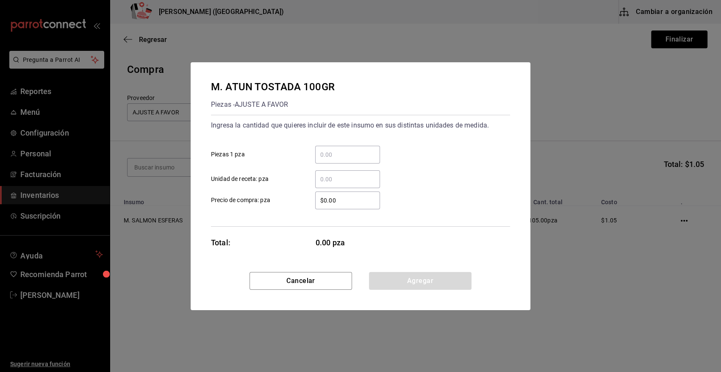
click at [346, 154] on input "​ Piezas 1 pza" at bounding box center [347, 155] width 65 height 10
type input "4"
click at [377, 228] on div "M. ATUN TOSTADA 100GR Piezas - AJUSTE A FAVOR Ingresa la cantidad que quieres i…" at bounding box center [361, 167] width 340 height 210
click at [353, 197] on input "$0.00" at bounding box center [347, 200] width 65 height 10
type input "$0.01"
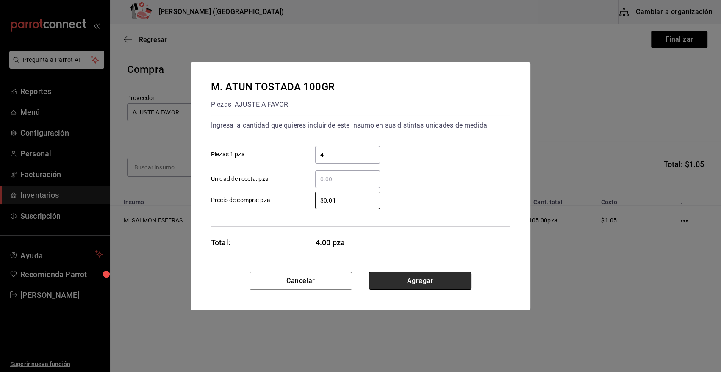
click at [436, 280] on button "Agregar" at bounding box center [420, 281] width 103 height 18
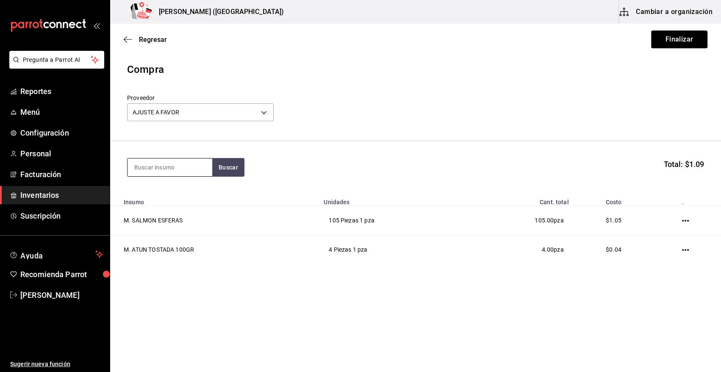
click at [167, 172] on input at bounding box center [170, 167] width 85 height 18
type input "filete"
click at [217, 170] on button "Buscar" at bounding box center [228, 167] width 32 height 19
click at [175, 210] on div "Presentación - AJUSTE A FAVOR" at bounding box center [169, 216] width 71 height 18
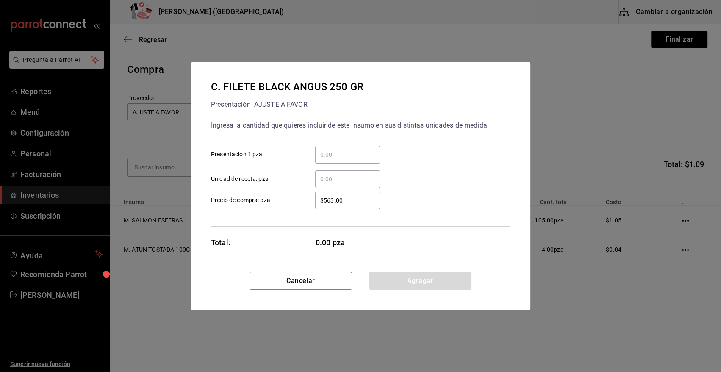
click at [332, 154] on input "​ Presentación 1 pza" at bounding box center [347, 155] width 65 height 10
type input "10"
drag, startPoint x: 352, startPoint y: 199, endPoint x: 281, endPoint y: 204, distance: 71.4
click at [281, 204] on label "$563.00 ​ Precio de compra: pza" at bounding box center [295, 201] width 169 height 18
type input "$0.01"
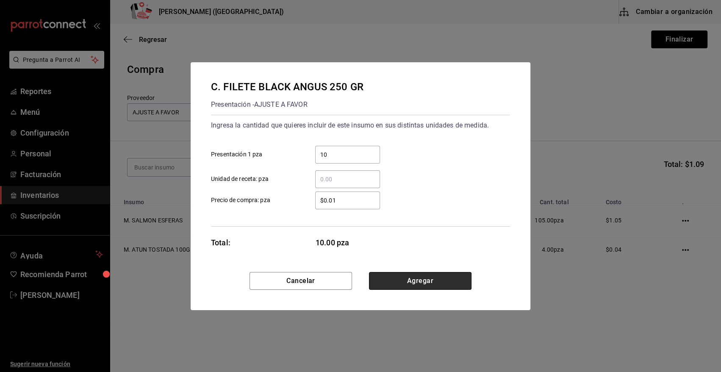
click at [433, 282] on button "Agregar" at bounding box center [420, 281] width 103 height 18
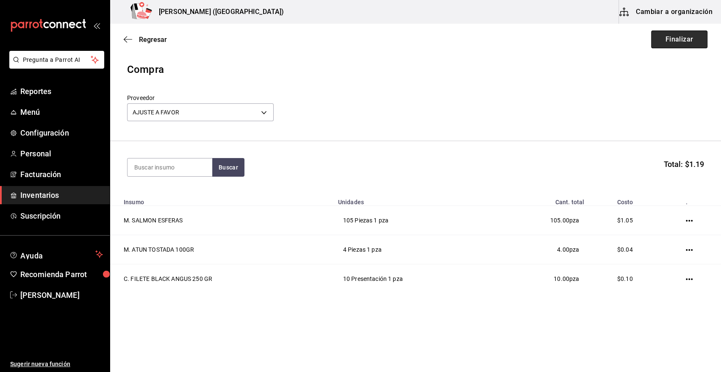
click at [678, 38] on button "Finalizar" at bounding box center [679, 40] width 56 height 18
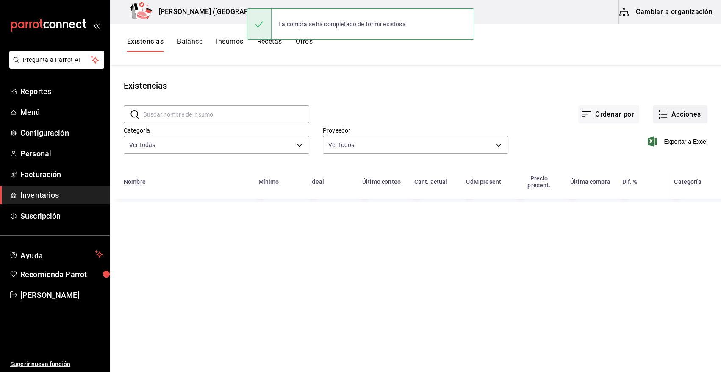
click at [686, 111] on button "Acciones" at bounding box center [680, 115] width 55 height 18
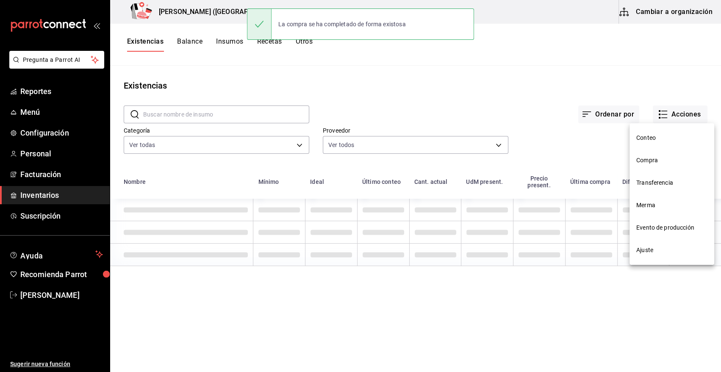
click at [653, 160] on span "Compra" at bounding box center [672, 160] width 71 height 9
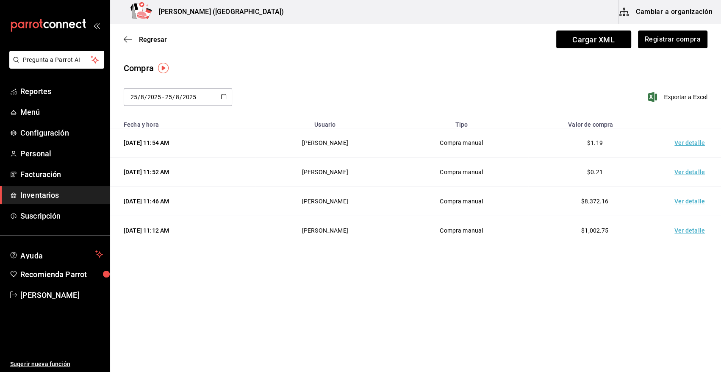
click at [687, 145] on td "Ver detalle" at bounding box center [691, 142] width 59 height 29
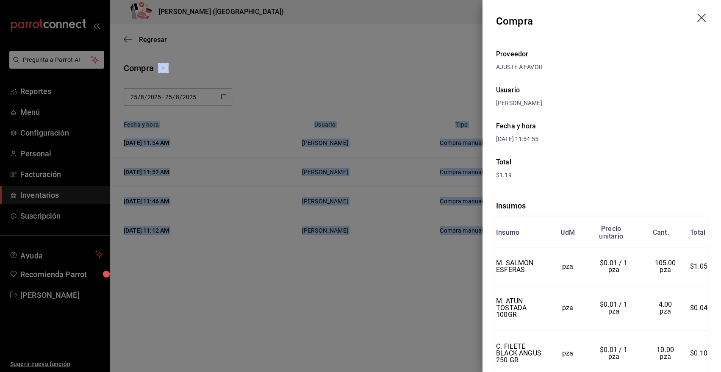
scroll to position [34, 0]
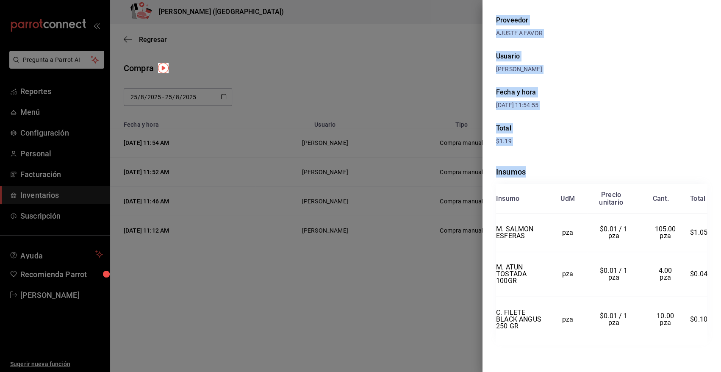
drag, startPoint x: 497, startPoint y: 20, endPoint x: 709, endPoint y: 323, distance: 369.3
click at [709, 323] on div "Compra Proveedor AJUSTE A FAVOR Usuario [PERSON_NAME] y hora [DATE] 11:54:55 To…" at bounding box center [602, 186] width 239 height 372
copy div "Compra Proveedor AJUSTE A FAVOR Usuario [PERSON_NAME] y hora [DATE] 11:54:55 To…"
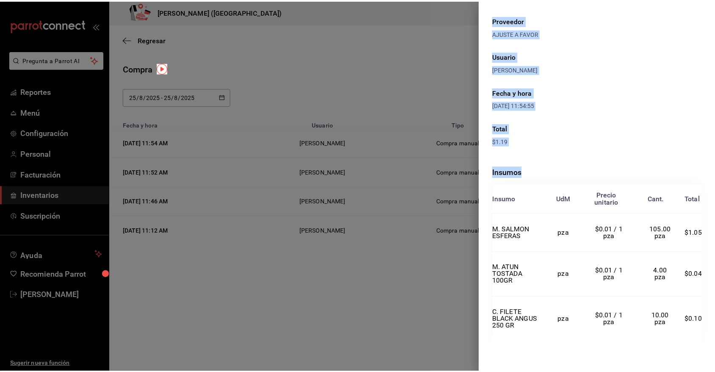
scroll to position [0, 0]
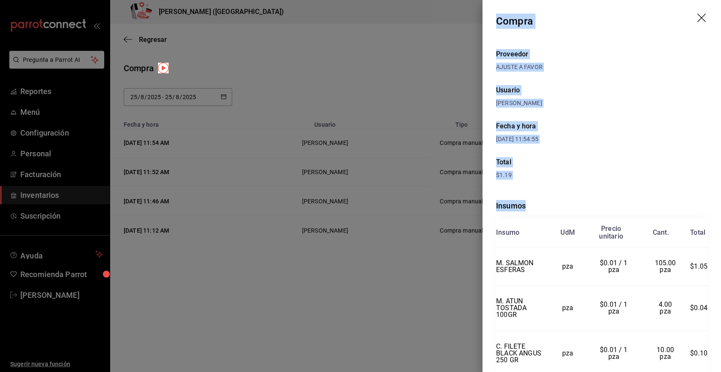
click at [698, 15] on icon "drag" at bounding box center [703, 19] width 10 height 10
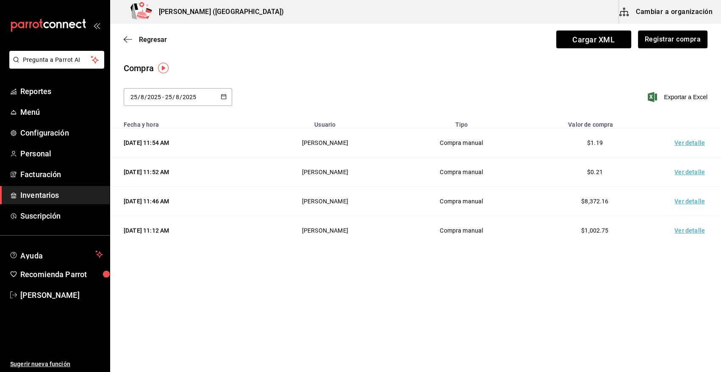
click at [51, 195] on span "Inventarios" at bounding box center [61, 194] width 83 height 11
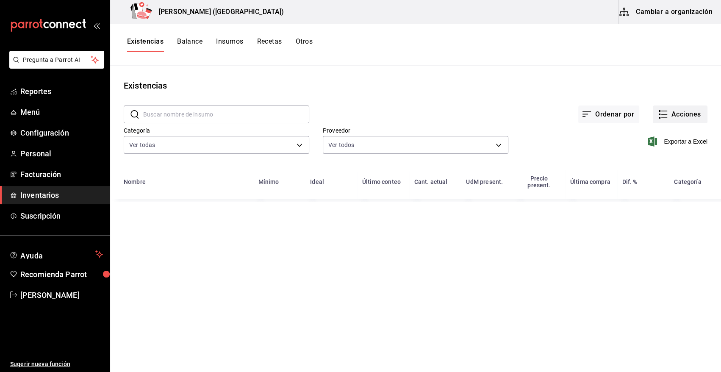
click at [689, 116] on button "Acciones" at bounding box center [680, 115] width 55 height 18
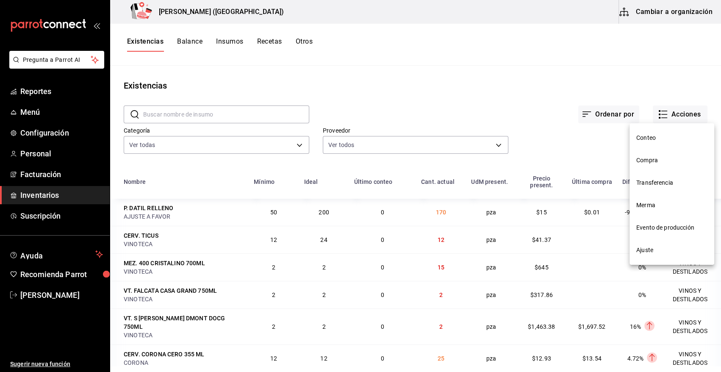
click at [652, 203] on span "Merma" at bounding box center [672, 205] width 71 height 9
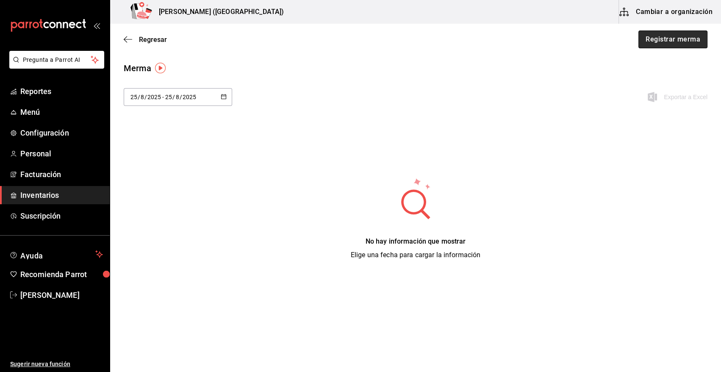
click at [657, 37] on button "Registrar merma" at bounding box center [673, 40] width 69 height 18
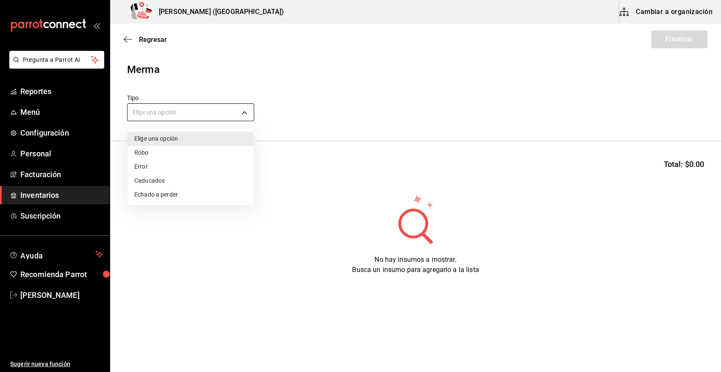
click at [240, 108] on body "Pregunta a Parrot AI Reportes Menú Configuración Personal Facturación Inventari…" at bounding box center [360, 162] width 721 height 324
click at [167, 172] on li "Error" at bounding box center [191, 167] width 126 height 14
type input "ERROR"
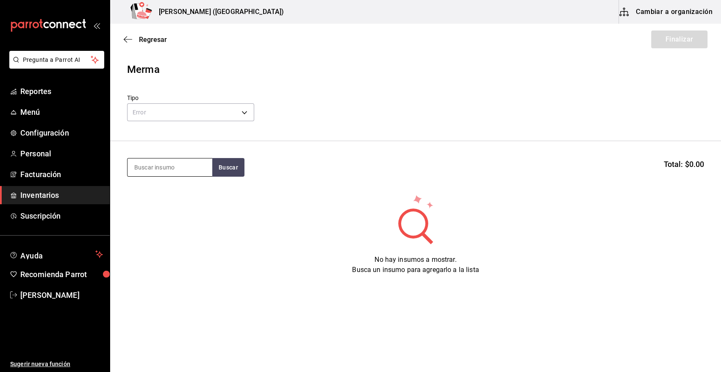
click at [167, 167] on input at bounding box center [170, 167] width 85 height 18
type input "filete"
click at [238, 165] on button "Buscar" at bounding box center [228, 167] width 32 height 19
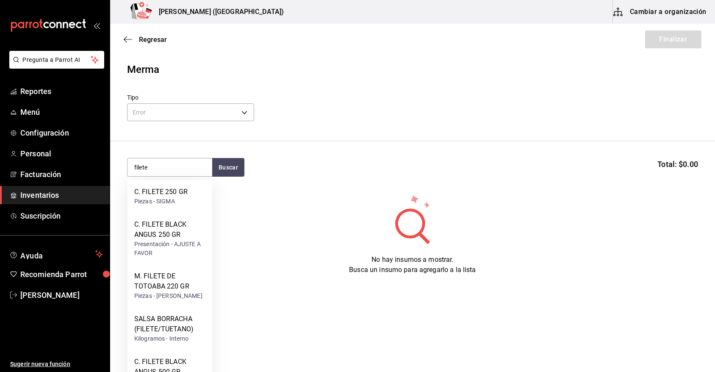
scroll to position [85, 0]
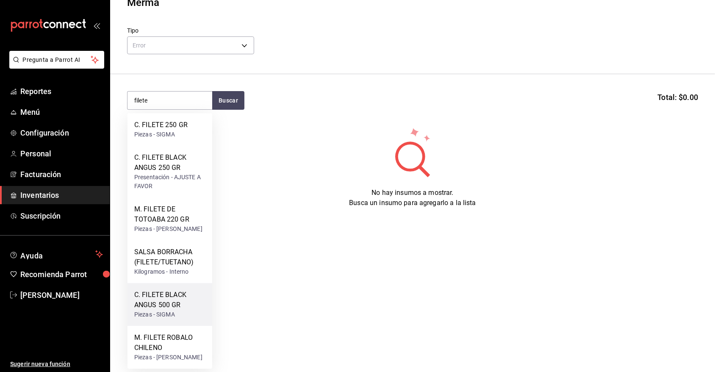
click at [178, 290] on div "C. FILETE BLACK ANGUS 500 GR" at bounding box center [169, 300] width 71 height 20
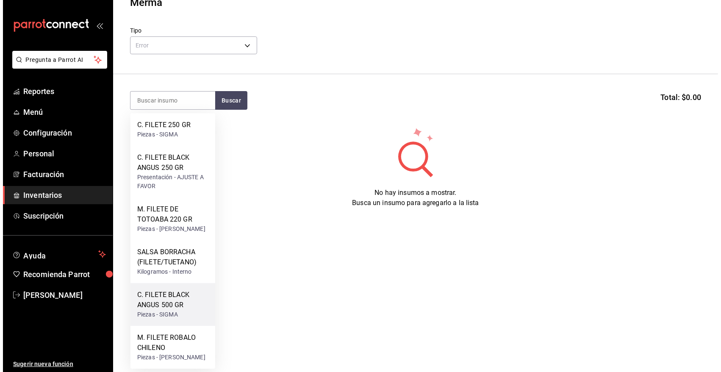
scroll to position [0, 0]
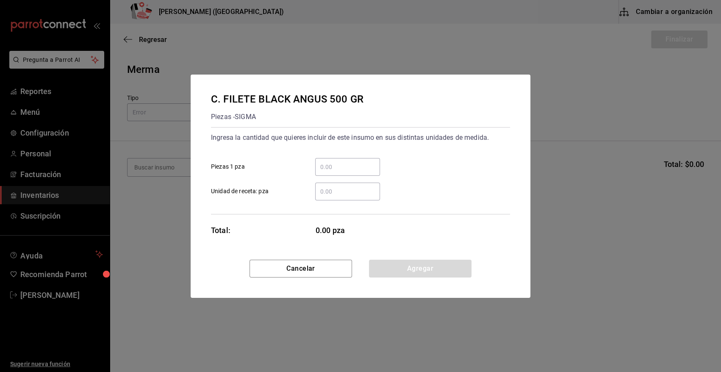
click at [356, 162] on input "​ Piezas 1 pza" at bounding box center [347, 167] width 65 height 10
type input "5"
click at [388, 269] on button "Agregar" at bounding box center [420, 269] width 103 height 18
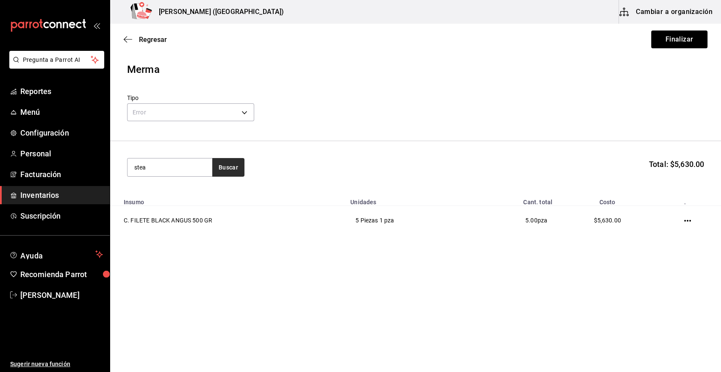
type input "stea"
click at [231, 165] on button "Buscar" at bounding box center [228, 167] width 32 height 19
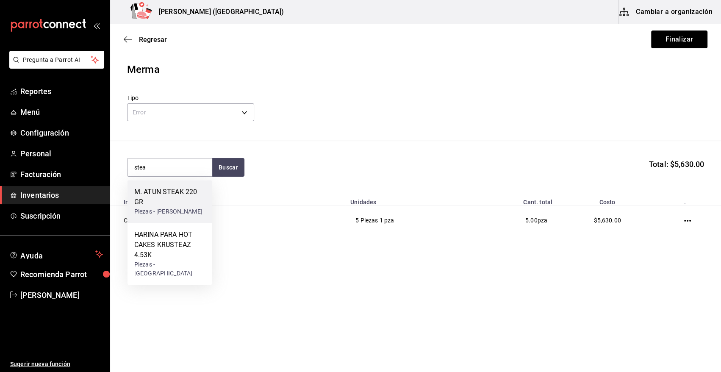
click at [178, 193] on div "M. ATUN STEAK 220 GR" at bounding box center [169, 197] width 71 height 20
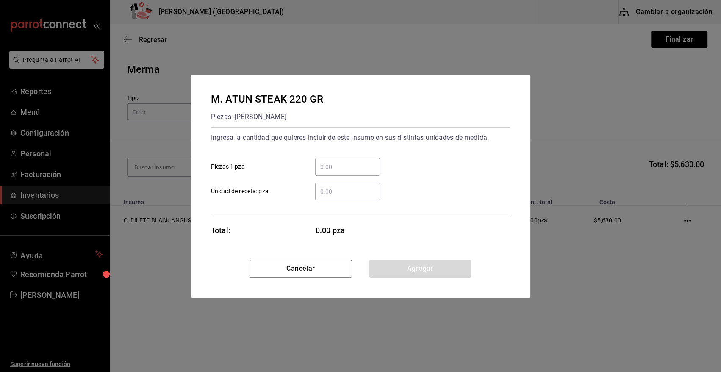
click at [362, 165] on input "​ Piezas 1 pza" at bounding box center [347, 167] width 65 height 10
type input "2"
click at [407, 156] on div "2 ​ Piezas 1 pza" at bounding box center [357, 163] width 306 height 25
click at [395, 267] on button "Agregar" at bounding box center [420, 269] width 103 height 18
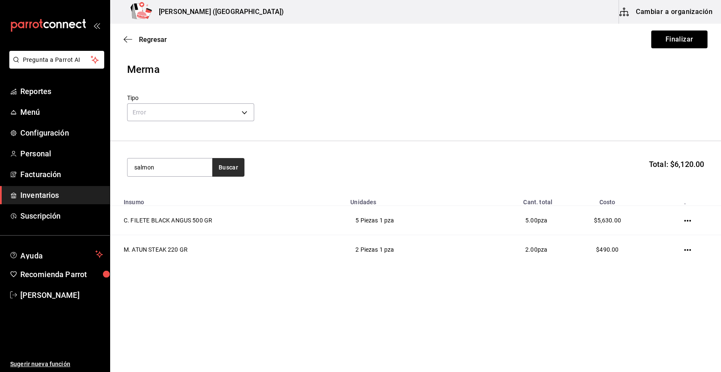
type input "salmon"
click at [228, 170] on button "Buscar" at bounding box center [228, 167] width 32 height 19
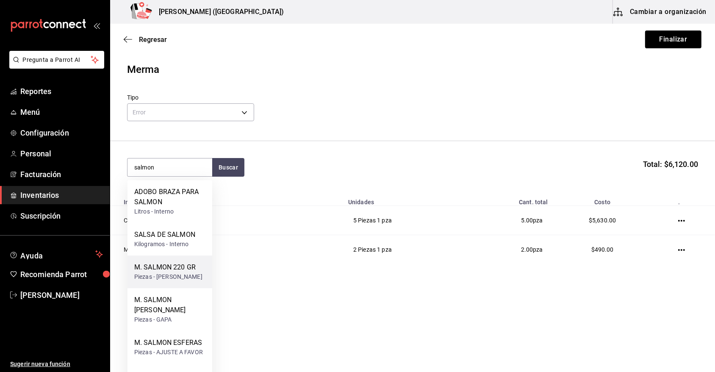
click at [173, 275] on div "Piezas - [PERSON_NAME]" at bounding box center [168, 276] width 68 height 9
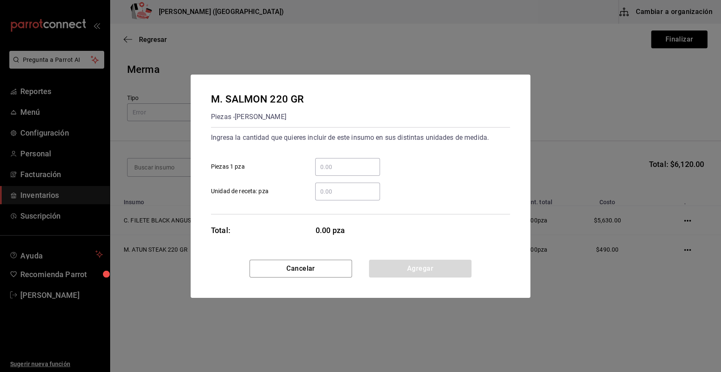
click at [348, 165] on input "​ Piezas 1 pza" at bounding box center [347, 167] width 65 height 10
type input "7"
click at [399, 152] on div "7 ​ Piezas 1 pza" at bounding box center [357, 163] width 306 height 25
click at [405, 264] on button "Agregar" at bounding box center [420, 269] width 103 height 18
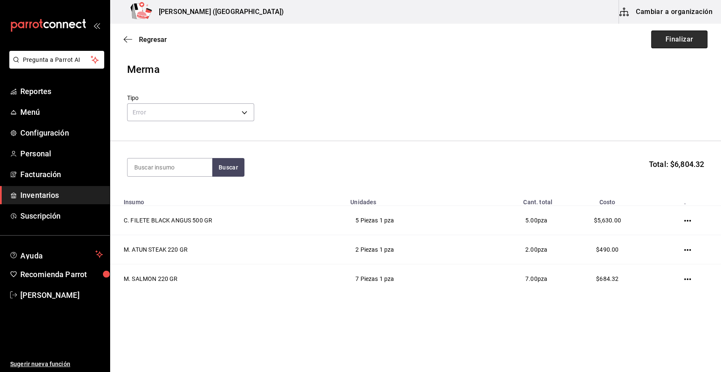
click at [687, 39] on button "Finalizar" at bounding box center [679, 40] width 56 height 18
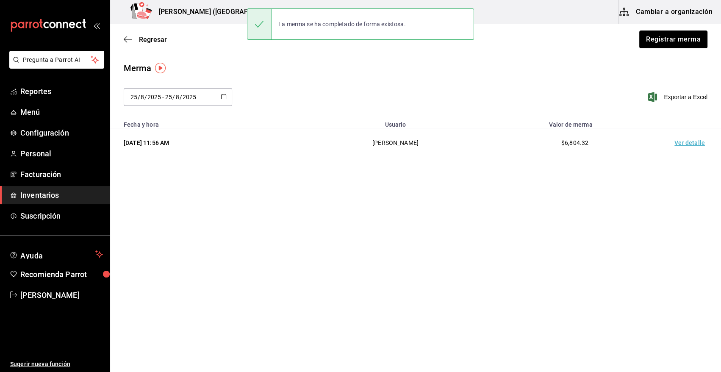
click at [688, 144] on td "Ver detalle" at bounding box center [691, 142] width 59 height 29
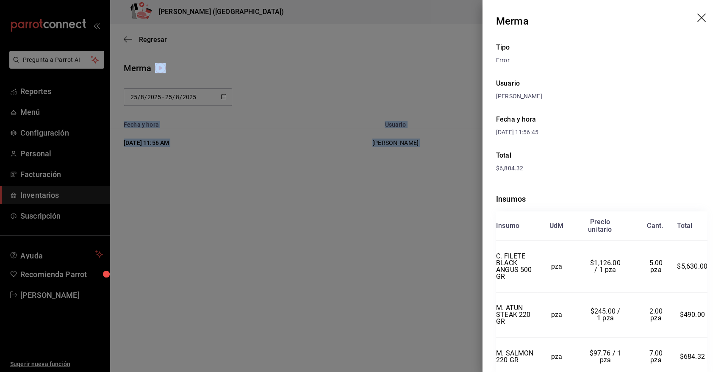
scroll to position [41, 0]
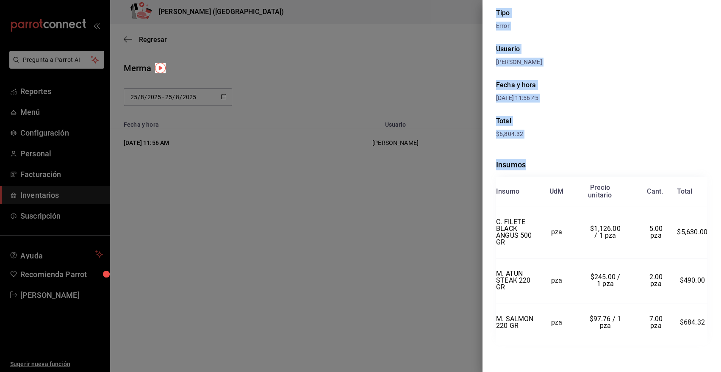
drag, startPoint x: 497, startPoint y: 21, endPoint x: 704, endPoint y: 317, distance: 360.8
click at [704, 317] on div "Merma Tipo Error Usuario [PERSON_NAME] y hora [DATE] 11:56:45 Total $6,804.32 I…" at bounding box center [602, 186] width 239 height 372
copy div "Merma Tipo Error Usuario [PERSON_NAME] y hora [DATE] 11:56:45 Total $6,804.32 I…"
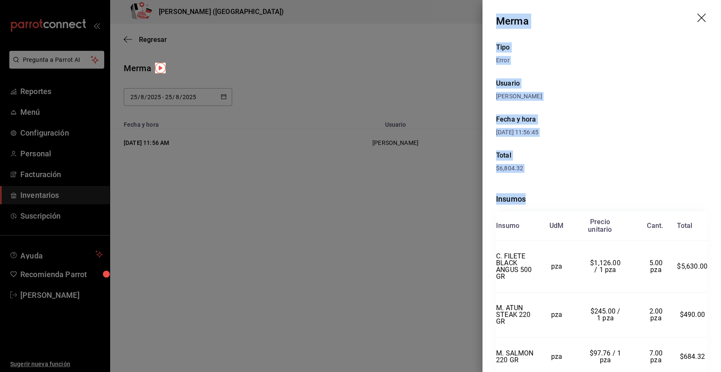
click at [698, 20] on icon "drag" at bounding box center [703, 19] width 10 height 10
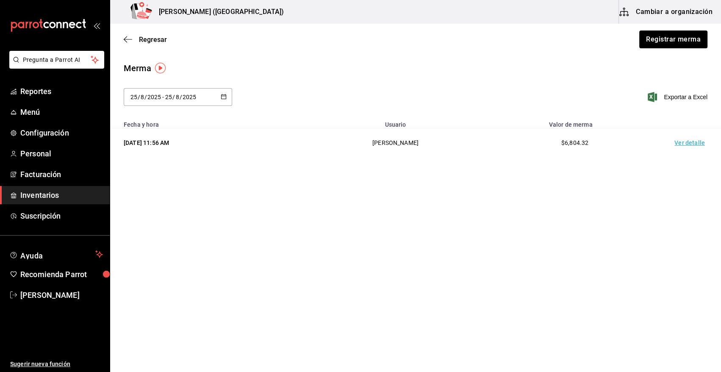
click at [96, 195] on span "Inventarios" at bounding box center [61, 194] width 83 height 11
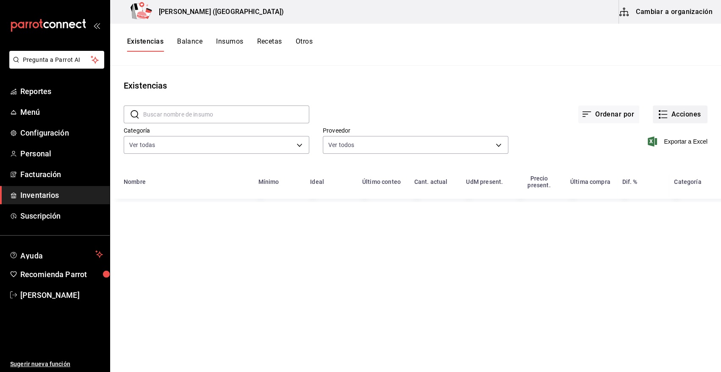
click at [681, 111] on button "Acciones" at bounding box center [680, 115] width 55 height 18
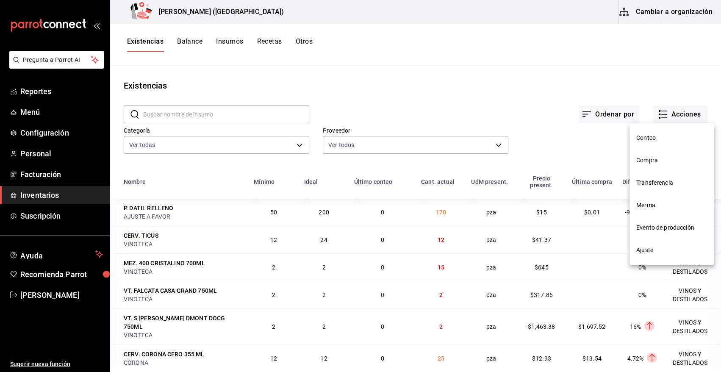
click at [652, 162] on span "Compra" at bounding box center [672, 160] width 71 height 9
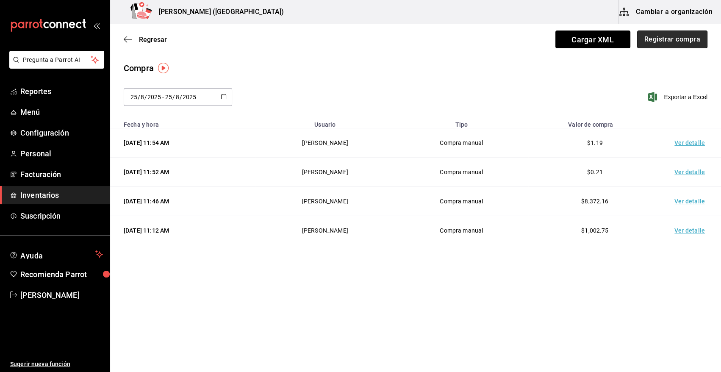
click at [690, 42] on button "Registrar compra" at bounding box center [672, 40] width 70 height 18
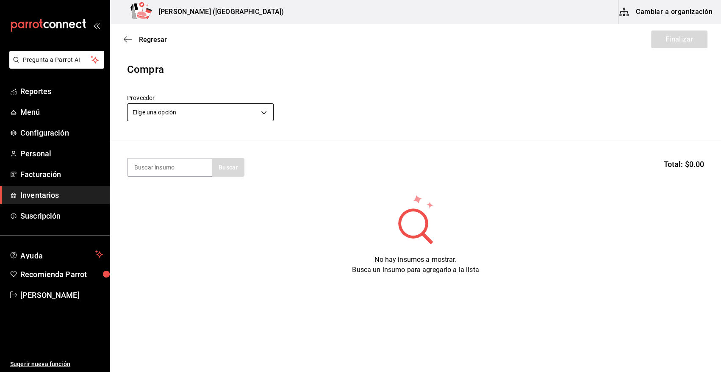
click at [209, 109] on body "Pregunta a Parrot AI Reportes Menú Configuración Personal Facturación Inventari…" at bounding box center [360, 162] width 721 height 324
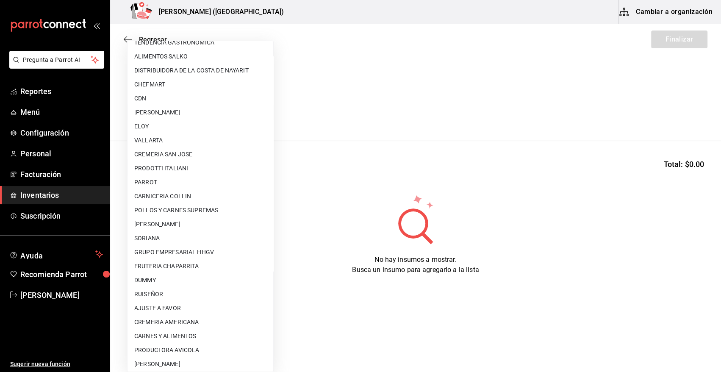
scroll to position [99, 0]
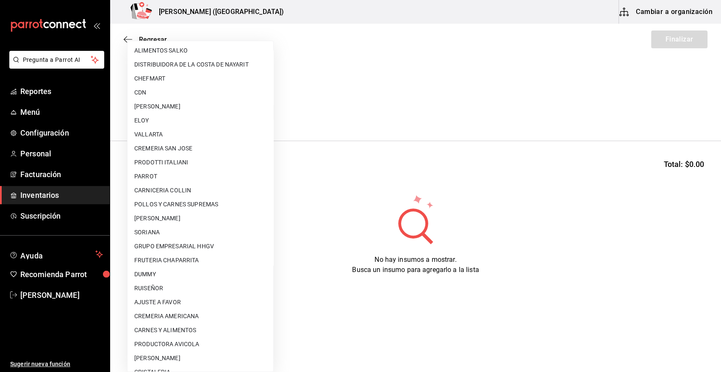
click at [208, 305] on li "AJUSTE A FAVOR" at bounding box center [201, 302] width 146 height 14
type input "dd0fbccd-e034-4acc-8432-7d1d5e23f321"
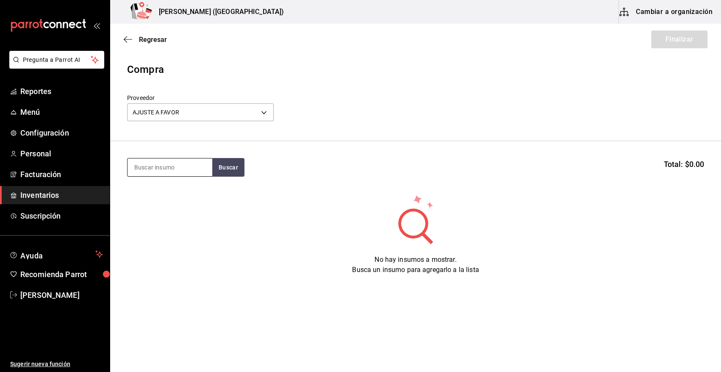
click at [178, 165] on input at bounding box center [170, 167] width 85 height 18
type input "DATIL"
click at [227, 171] on button "Buscar" at bounding box center [228, 167] width 32 height 19
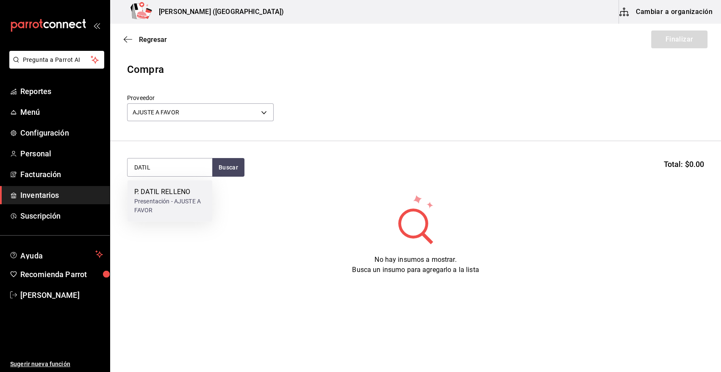
click at [165, 199] on div "Presentación - AJUSTE A FAVOR" at bounding box center [169, 206] width 71 height 18
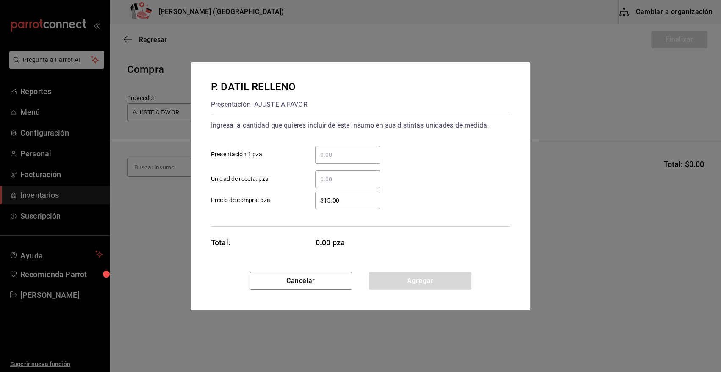
click at [353, 155] on input "​ Presentación 1 pza" at bounding box center [347, 155] width 65 height 10
type input "30"
drag, startPoint x: 348, startPoint y: 199, endPoint x: 304, endPoint y: 201, distance: 44.6
click at [304, 201] on div "$15.00 ​" at bounding box center [341, 201] width 78 height 18
type input "$0.01"
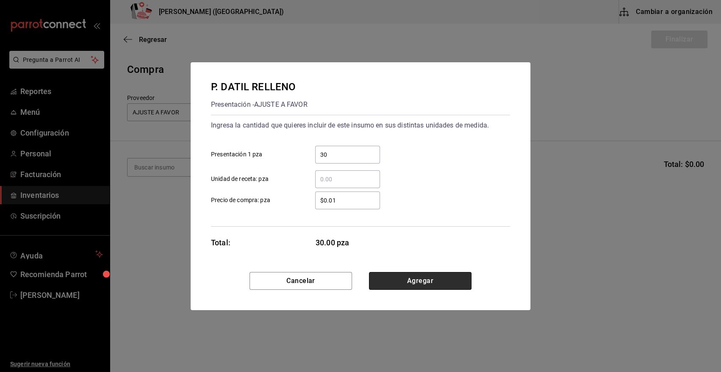
click at [397, 283] on button "Agregar" at bounding box center [420, 281] width 103 height 18
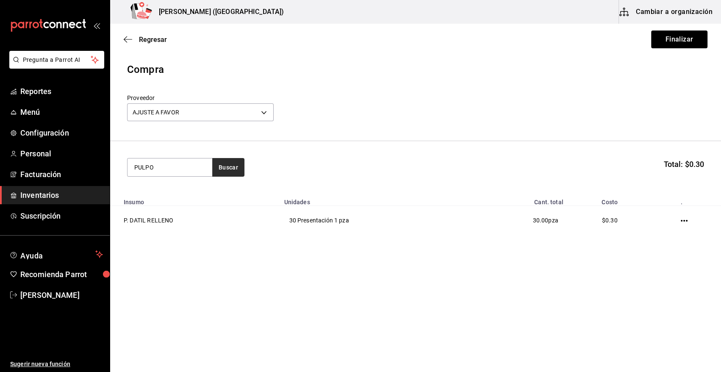
type input "PULPO"
click at [217, 165] on button "Buscar" at bounding box center [228, 167] width 32 height 19
click at [168, 201] on div "Piezas - AJUSTE A FAVOR" at bounding box center [168, 201] width 69 height 9
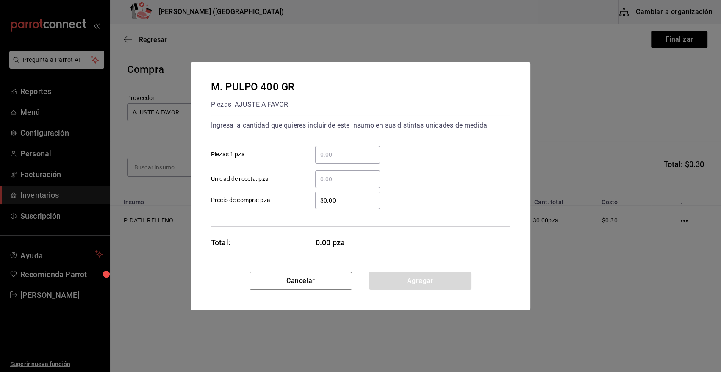
click at [351, 154] on input "​ Piezas 1 pza" at bounding box center [347, 155] width 65 height 10
type input "1"
click at [399, 151] on div "1 ​ Piezas 1 pza" at bounding box center [357, 151] width 306 height 25
click at [352, 199] on input "$0.00" at bounding box center [347, 200] width 65 height 10
type input "$0.01"
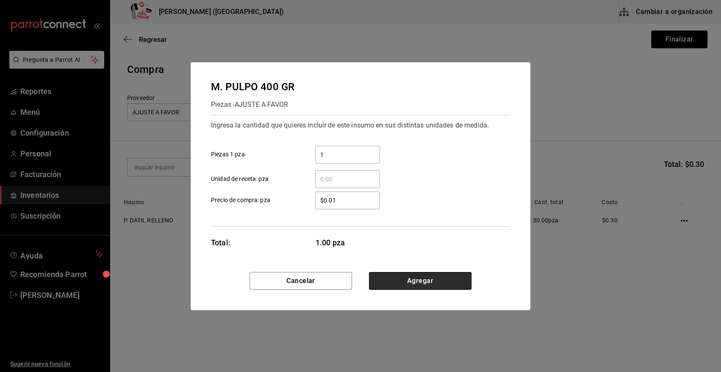
click at [412, 283] on button "Agregar" at bounding box center [420, 281] width 103 height 18
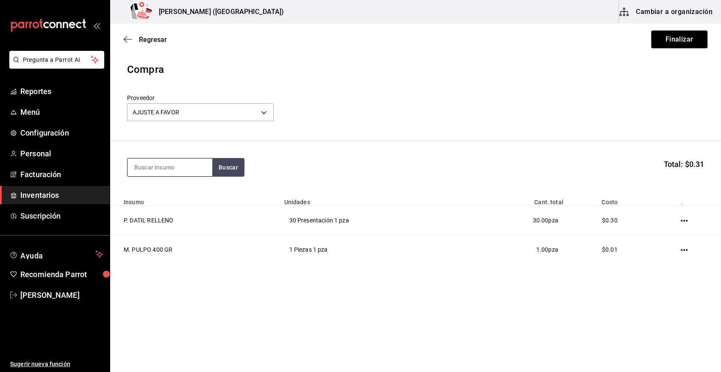
click at [153, 167] on input at bounding box center [170, 167] width 85 height 18
type input "LAN"
click at [170, 192] on div "M. LANGOSTA COLA 100 GR" at bounding box center [169, 197] width 71 height 20
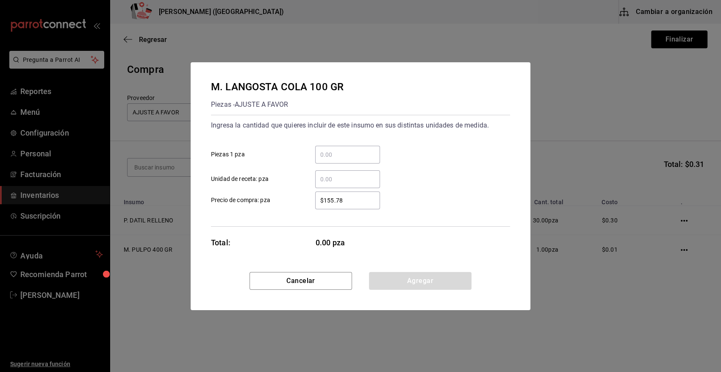
click at [369, 153] on input "​ Piezas 1 pza" at bounding box center [347, 155] width 65 height 10
type input "1"
click at [396, 143] on div "1 ​ Piezas 1 pza" at bounding box center [357, 151] width 306 height 25
drag, startPoint x: 360, startPoint y: 197, endPoint x: 266, endPoint y: 212, distance: 95.7
click at [266, 212] on div "Ingresa la cantidad que quieres incluir de este insumo en sus distintas unidade…" at bounding box center [360, 171] width 299 height 112
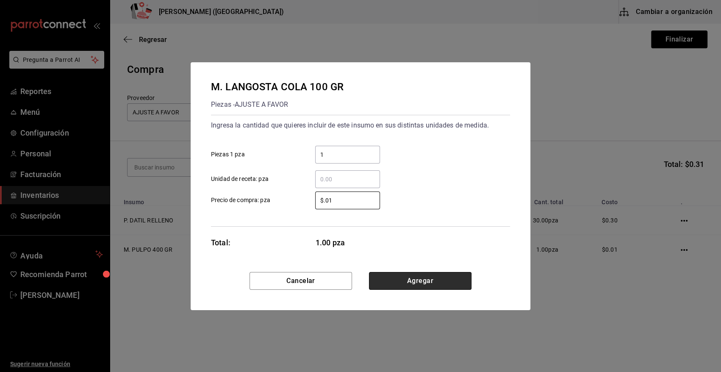
type input "$0.01"
click at [388, 280] on button "Agregar" at bounding box center [420, 281] width 103 height 18
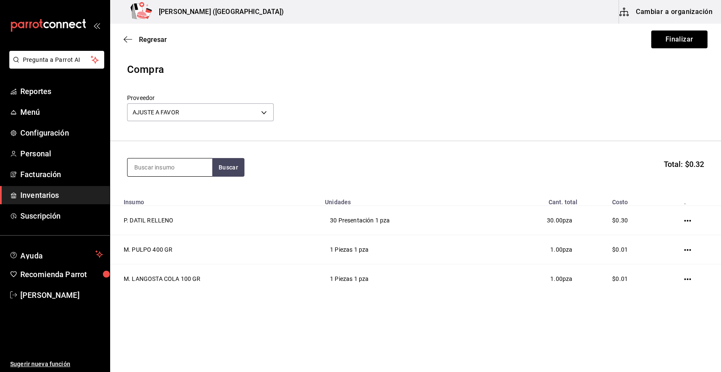
click at [147, 172] on input at bounding box center [170, 167] width 85 height 18
type input "HAMBU"
click at [223, 166] on button "Buscar" at bounding box center [228, 167] width 32 height 19
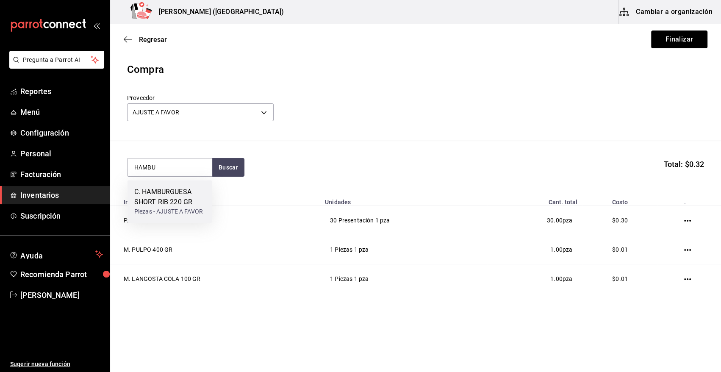
click at [177, 192] on div "C. HAMBURGUESA SHORT RIB 220 GR" at bounding box center [169, 197] width 71 height 20
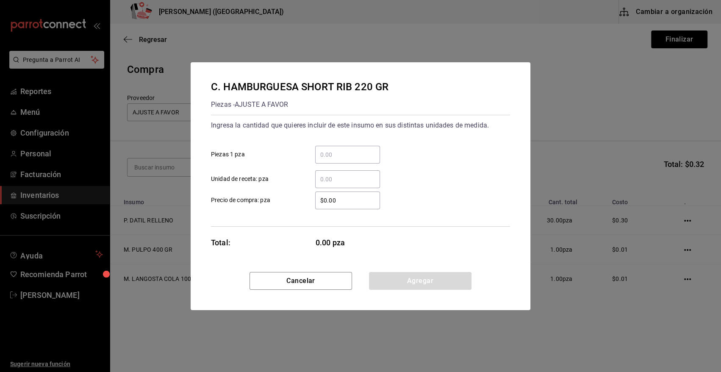
click at [338, 155] on input "​ Piezas 1 pza" at bounding box center [347, 155] width 65 height 10
type input "1"
click at [427, 145] on div "1 ​ Piezas 1 pza" at bounding box center [357, 151] width 306 height 25
click at [342, 205] on input "$0.00" at bounding box center [347, 200] width 65 height 10
type input "$0.01"
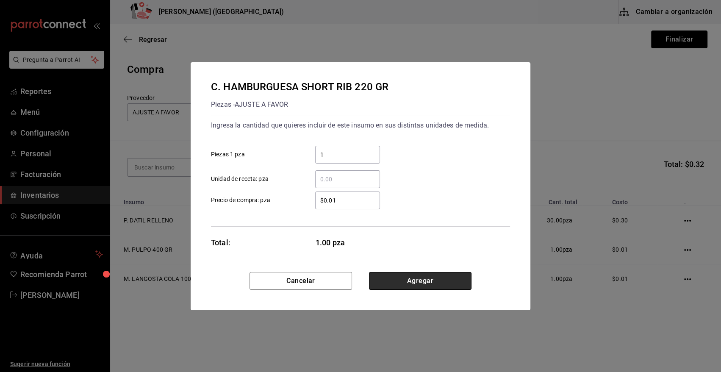
click at [398, 277] on button "Agregar" at bounding box center [420, 281] width 103 height 18
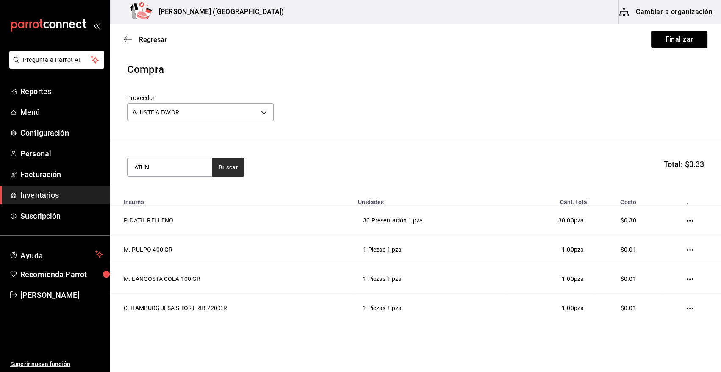
type input "ATUN"
click at [216, 165] on button "Buscar" at bounding box center [228, 167] width 32 height 19
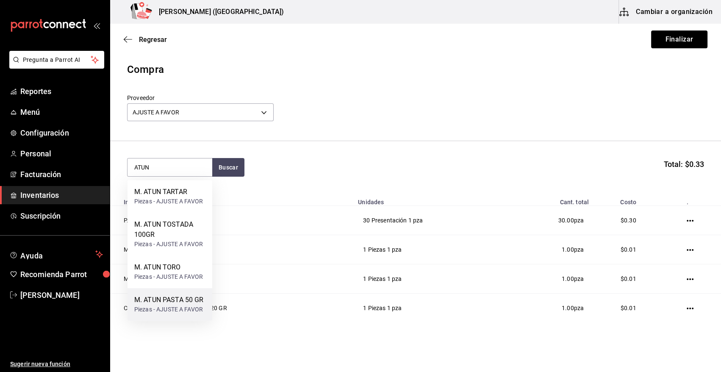
click at [178, 304] on div "M. ATUN PASTA 50 GR" at bounding box center [169, 300] width 70 height 10
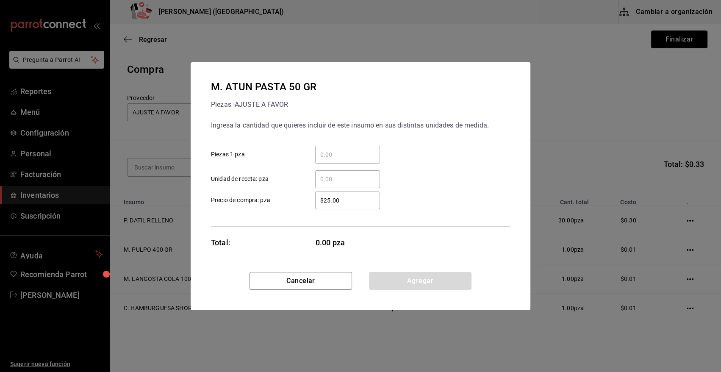
click at [320, 154] on input "​ Piezas 1 pza" at bounding box center [347, 155] width 65 height 10
type input "1"
click at [390, 145] on div "1 ​ Piezas 1 pza" at bounding box center [357, 151] width 306 height 25
drag, startPoint x: 344, startPoint y: 202, endPoint x: 278, endPoint y: 202, distance: 65.3
click at [279, 202] on label "$25.00 ​ Precio de compra: pza" at bounding box center [295, 201] width 169 height 18
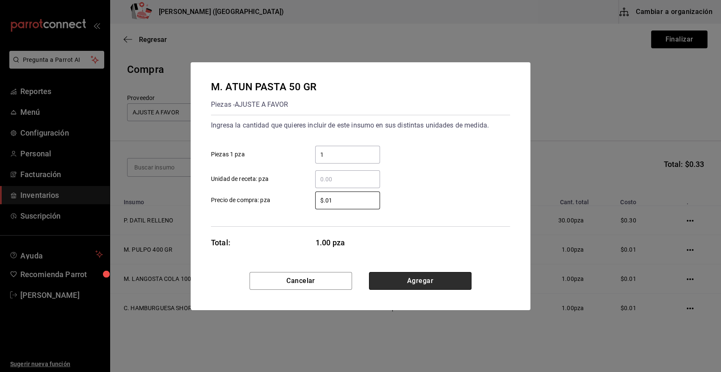
type input "$0.01"
click at [447, 280] on button "Agregar" at bounding box center [420, 281] width 103 height 18
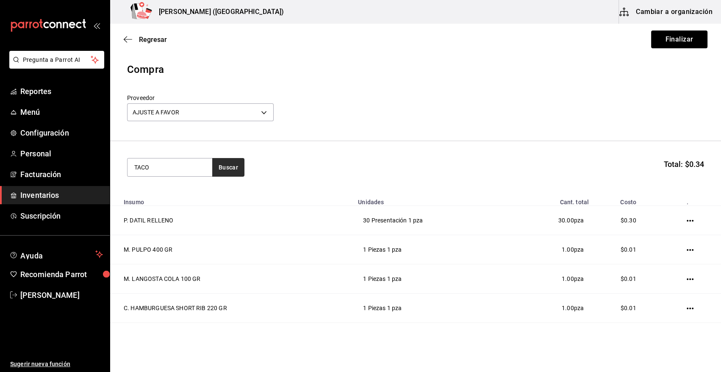
type input "TACO"
click at [226, 169] on button "Buscar" at bounding box center [228, 167] width 32 height 19
click at [182, 192] on div "C. TACO COSTILLA" at bounding box center [168, 192] width 69 height 10
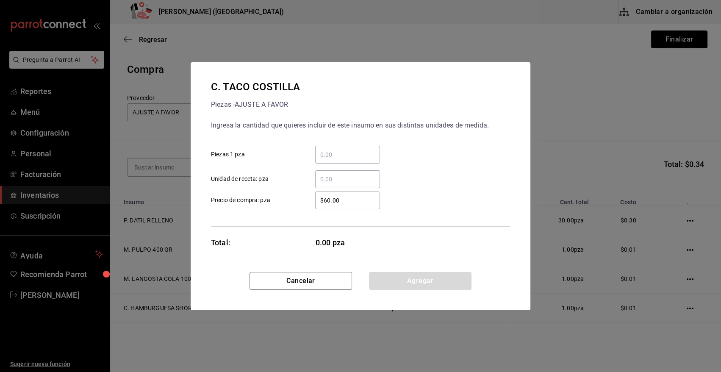
click at [353, 152] on input "​ Piezas 1 pza" at bounding box center [347, 155] width 65 height 10
type input "1"
click at [428, 140] on div "1 ​ Piezas 1 pza" at bounding box center [357, 151] width 306 height 25
drag, startPoint x: 347, startPoint y: 199, endPoint x: 256, endPoint y: 200, distance: 90.3
click at [262, 203] on label "$60.00 ​ Precio de compra: pza" at bounding box center [295, 201] width 169 height 18
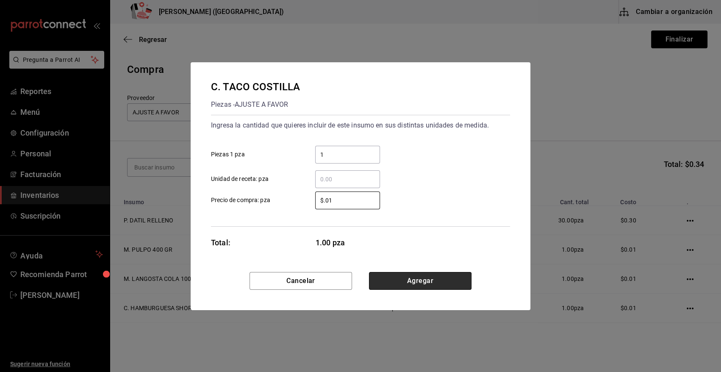
type input "$0.01"
click at [412, 279] on button "Agregar" at bounding box center [420, 281] width 103 height 18
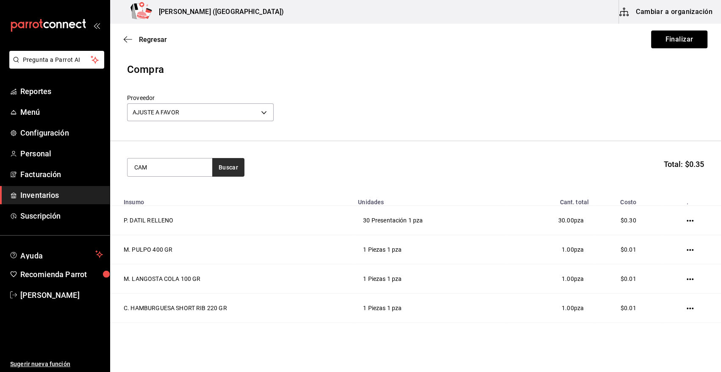
type input "CAM"
click at [226, 166] on button "Buscar" at bounding box center [228, 167] width 32 height 19
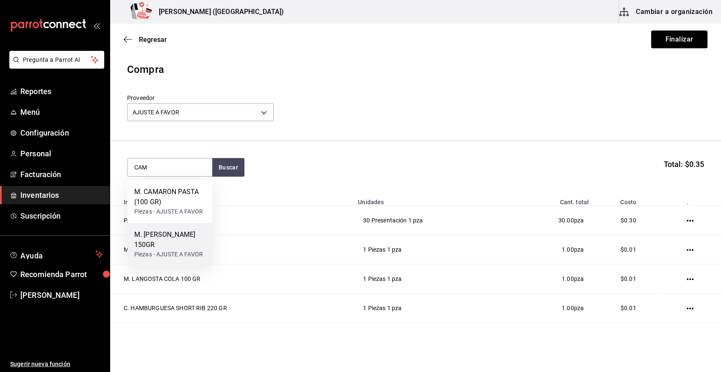
click at [181, 234] on div "M. [PERSON_NAME] 150GR" at bounding box center [169, 240] width 71 height 20
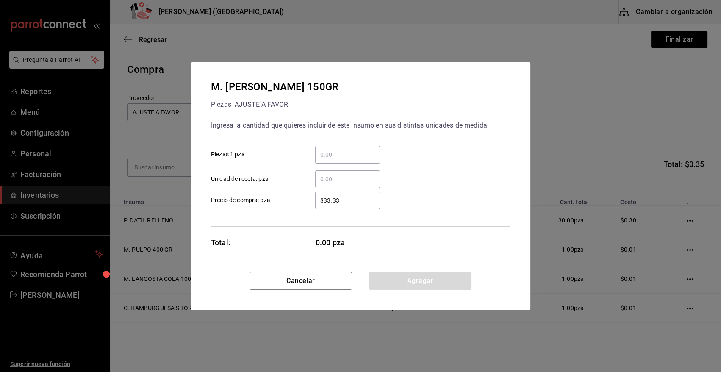
drag, startPoint x: 181, startPoint y: 234, endPoint x: 341, endPoint y: 157, distance: 178.0
click at [341, 157] on input "​ Piezas 1 pza" at bounding box center [347, 155] width 65 height 10
type input "1"
drag, startPoint x: 376, startPoint y: 231, endPoint x: 370, endPoint y: 221, distance: 11.8
click at [375, 231] on div "M. [PERSON_NAME] 150GR Piezas - AJUSTE A FAVOR Ingresa la cantidad que quieres …" at bounding box center [361, 167] width 340 height 210
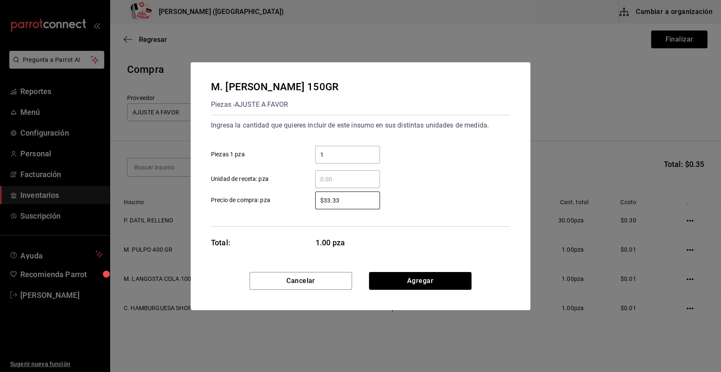
drag, startPoint x: 351, startPoint y: 199, endPoint x: 225, endPoint y: 203, distance: 126.3
click at [225, 203] on label "$33.33 ​ Precio de compra: pza" at bounding box center [295, 201] width 169 height 18
type input "$0.01"
drag, startPoint x: 398, startPoint y: 281, endPoint x: 390, endPoint y: 281, distance: 7.6
click at [396, 281] on button "Agregar" at bounding box center [420, 281] width 103 height 18
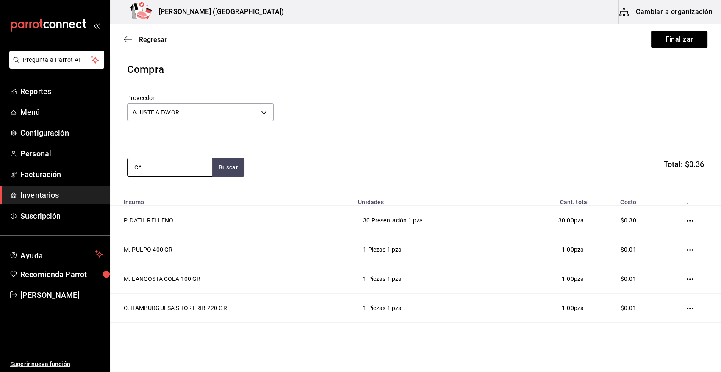
type input "CAM"
click at [176, 204] on div "M. CAMARON PASTA (100 GR)" at bounding box center [169, 197] width 71 height 20
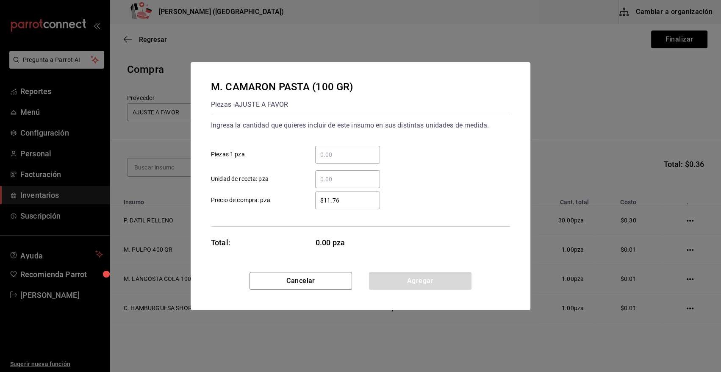
click at [338, 157] on input "​ Piezas 1 pza" at bounding box center [347, 155] width 65 height 10
type input "1"
click at [409, 149] on div "1 ​ Piezas 1 pza" at bounding box center [357, 151] width 306 height 25
drag, startPoint x: 349, startPoint y: 203, endPoint x: 248, endPoint y: 211, distance: 100.7
click at [249, 211] on div "Ingresa la cantidad que quieres incluir de este insumo en sus distintas unidade…" at bounding box center [360, 171] width 299 height 112
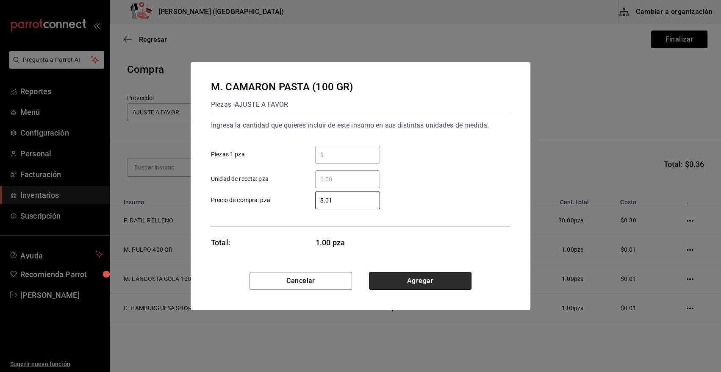
type input "$0.01"
click at [385, 277] on button "Agregar" at bounding box center [420, 281] width 103 height 18
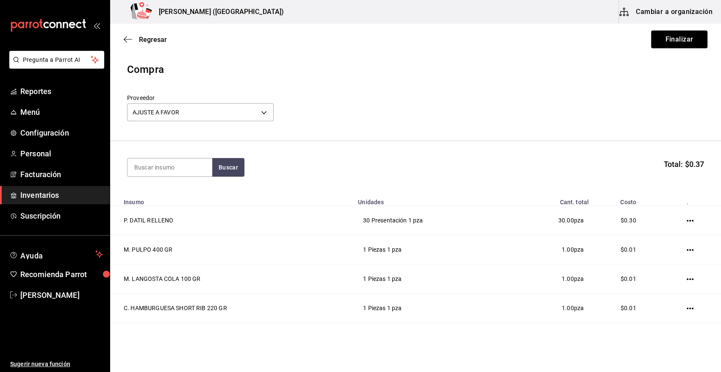
scroll to position [142, 0]
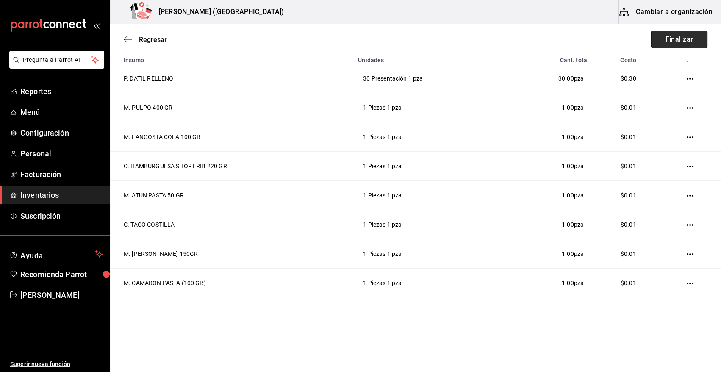
click at [673, 42] on button "Finalizar" at bounding box center [679, 40] width 56 height 18
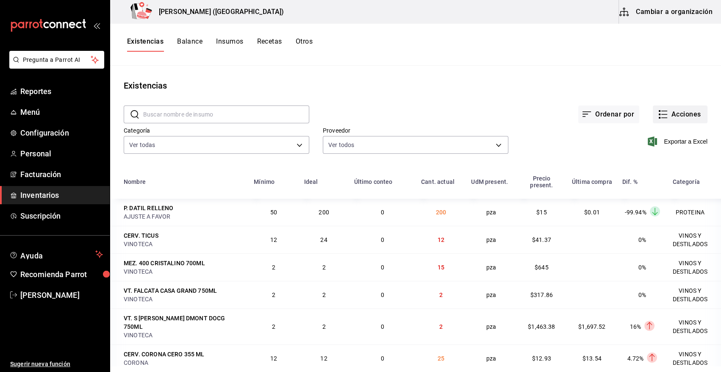
click at [677, 116] on button "Acciones" at bounding box center [680, 115] width 55 height 18
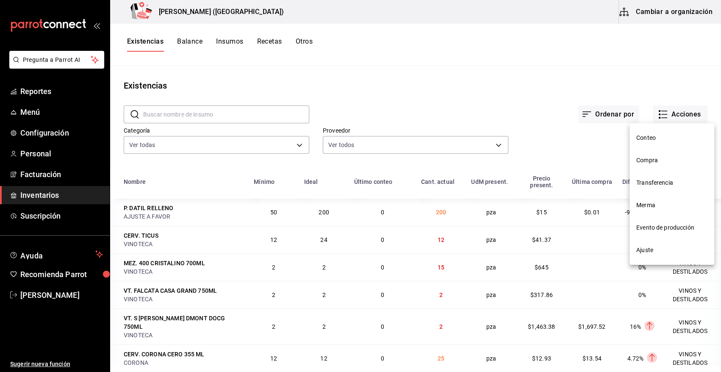
click at [659, 162] on span "Compra" at bounding box center [672, 160] width 71 height 9
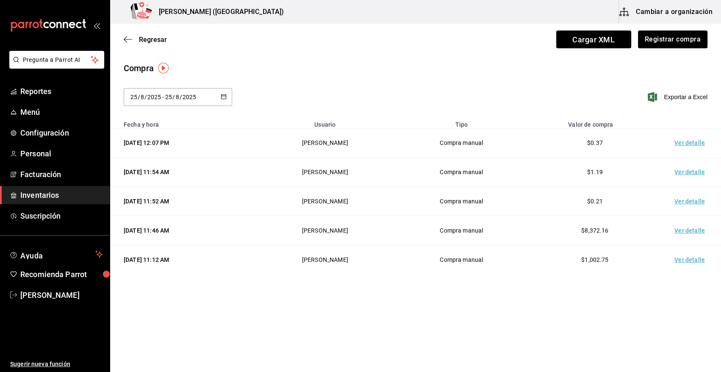
click at [678, 145] on td "Ver detalle" at bounding box center [691, 142] width 59 height 29
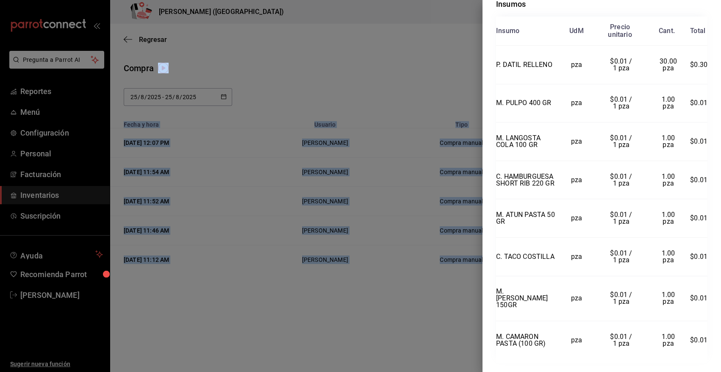
scroll to position [225, 0]
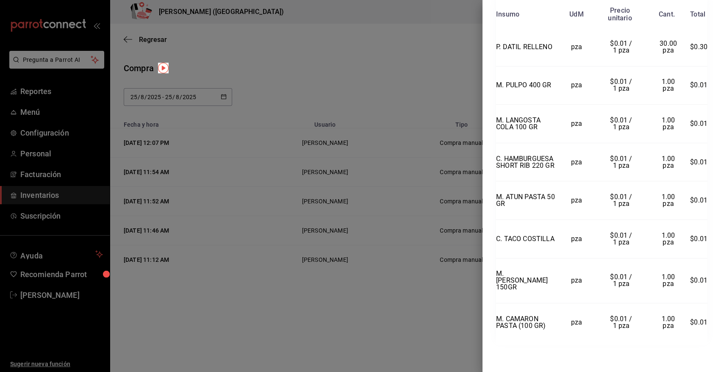
drag, startPoint x: 496, startPoint y: 22, endPoint x: 707, endPoint y: 322, distance: 366.2
click at [707, 322] on div "Compra Proveedor AJUSTE A FAVOR Usuario [PERSON_NAME] y hora [DATE] 12:07:13 To…" at bounding box center [602, 186] width 239 height 372
copy div "Compra Proveedor AJUSTE A FAVOR Usuario [PERSON_NAME] y hora [DATE] 12:07:13 To…"
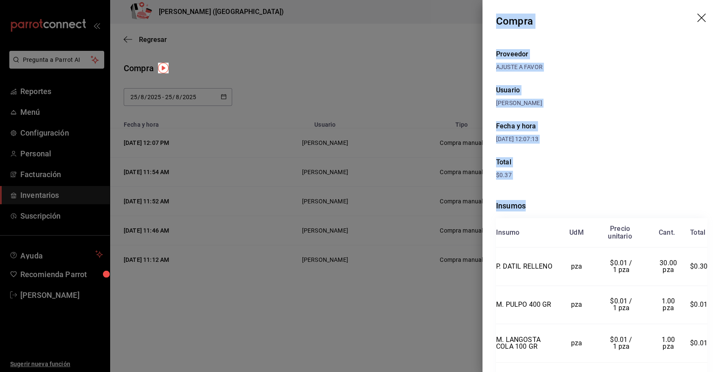
click at [698, 17] on icon "drag" at bounding box center [703, 19] width 10 height 10
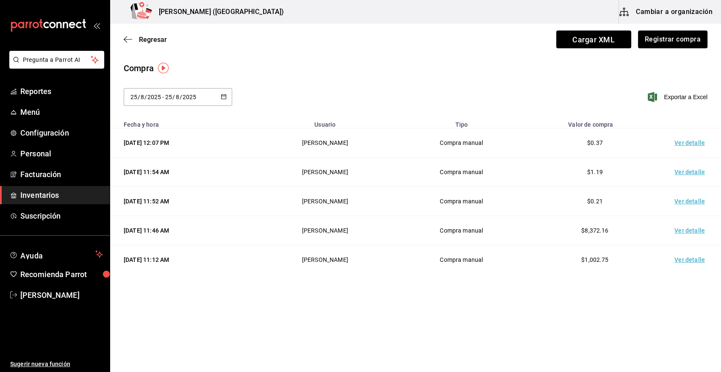
click at [67, 196] on span "Inventarios" at bounding box center [61, 194] width 83 height 11
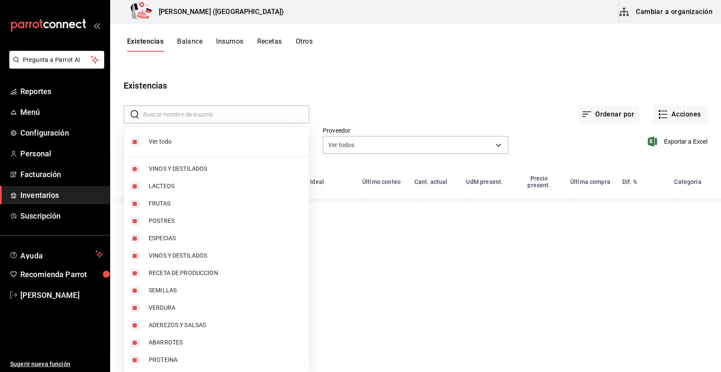
click at [184, 147] on body "Pregunta a Parrot AI Reportes Menú Configuración Personal Facturación Inventari…" at bounding box center [360, 183] width 721 height 366
click at [136, 140] on input "checkbox" at bounding box center [135, 142] width 8 height 8
checkbox input "false"
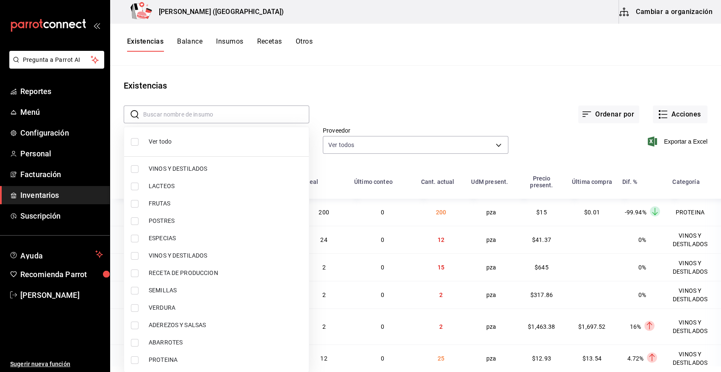
checkbox input "false"
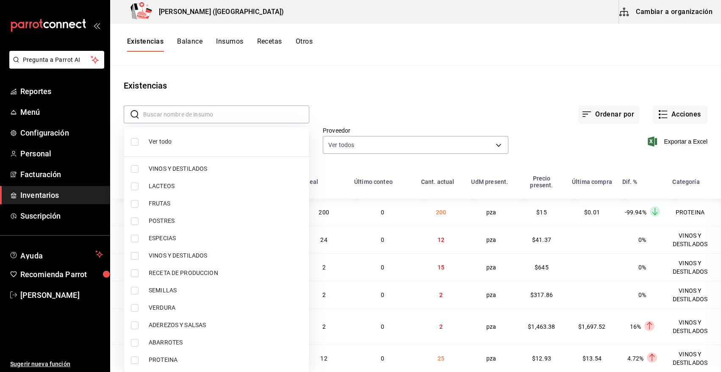
checkbox input "false"
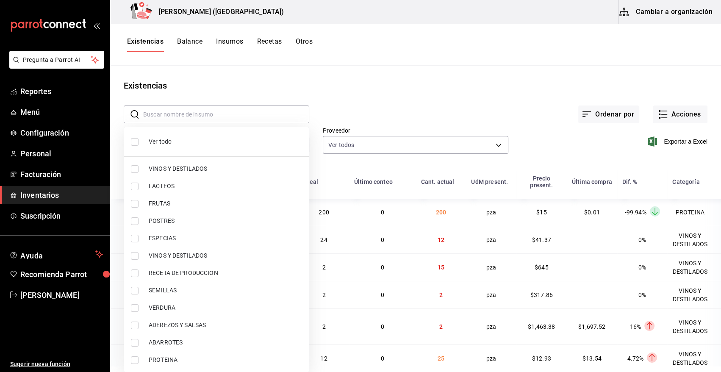
checkbox input "false"
click at [136, 360] on input "checkbox" at bounding box center [135, 360] width 8 height 8
checkbox input "true"
type input "3e90cef9-1dc9-474d-8316-d124f624c148"
click at [385, 91] on div at bounding box center [360, 186] width 721 height 372
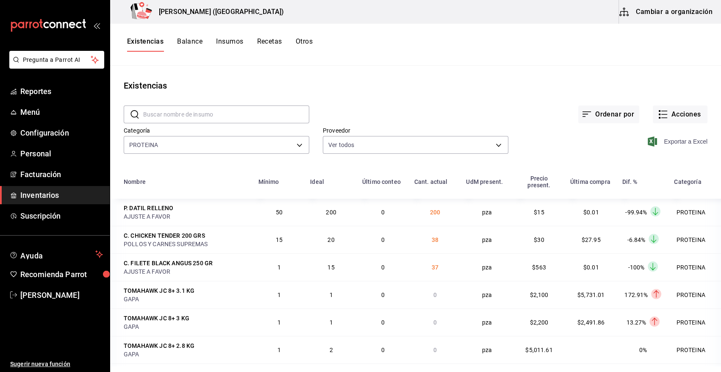
click at [648, 142] on icon "button" at bounding box center [652, 141] width 9 height 10
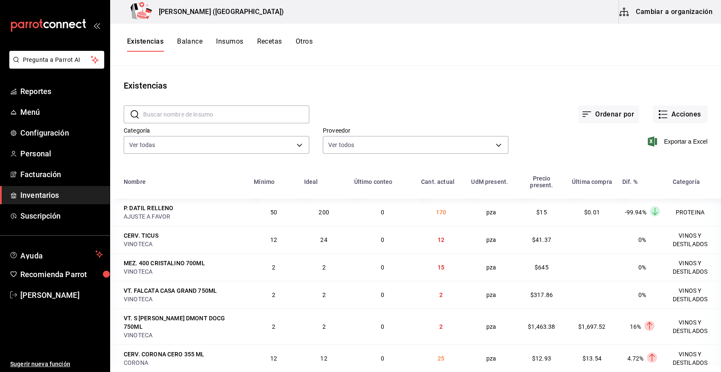
click at [222, 116] on input "text" at bounding box center [226, 114] width 166 height 17
click at [666, 17] on button "Cambiar a organización" at bounding box center [666, 12] width 95 height 24
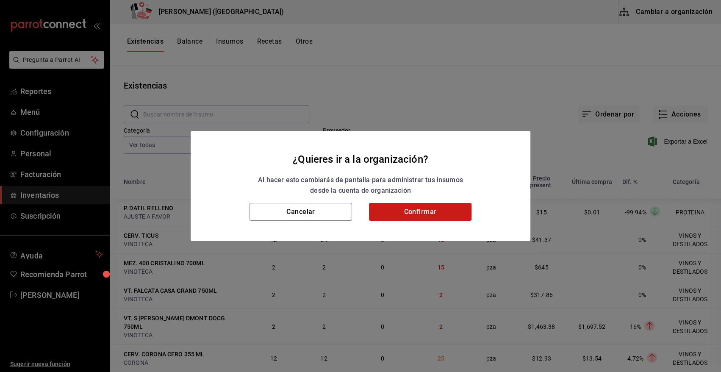
click at [434, 210] on button "Confirmar" at bounding box center [420, 212] width 103 height 18
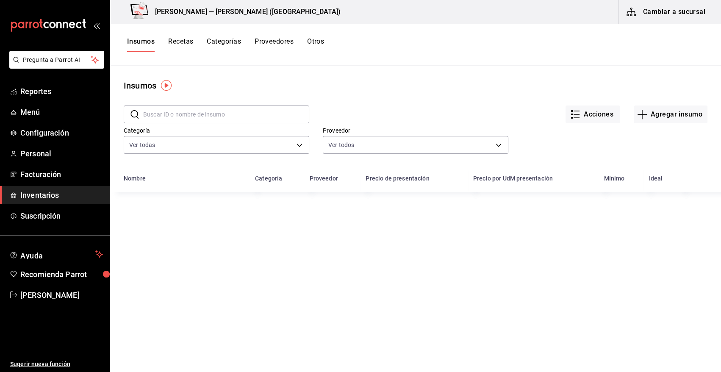
click at [203, 114] on input "text" at bounding box center [226, 114] width 166 height 17
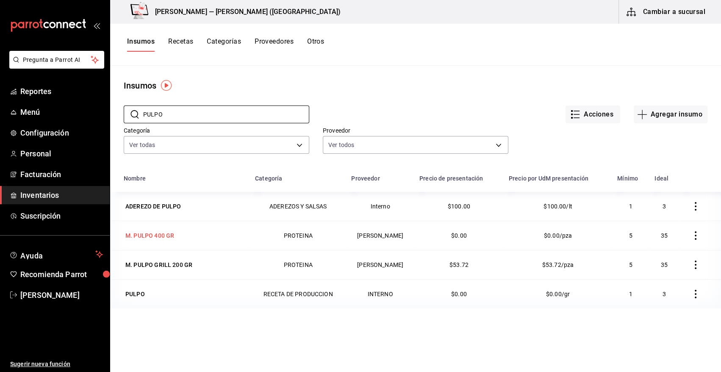
type input "PULPO"
click at [163, 236] on div "M. PULPO 400 GR" at bounding box center [149, 235] width 49 height 8
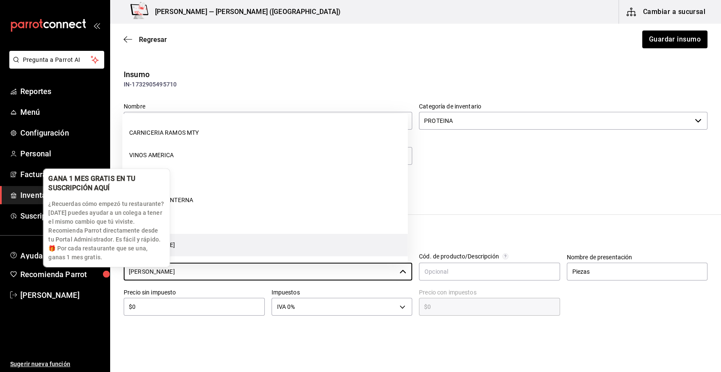
drag, startPoint x: 217, startPoint y: 270, endPoint x: 98, endPoint y: 270, distance: 118.7
click at [98, 270] on body "Pregunta a Parrot AI Reportes Menú Configuración Personal Facturación Inventari…" at bounding box center [360, 162] width 721 height 324
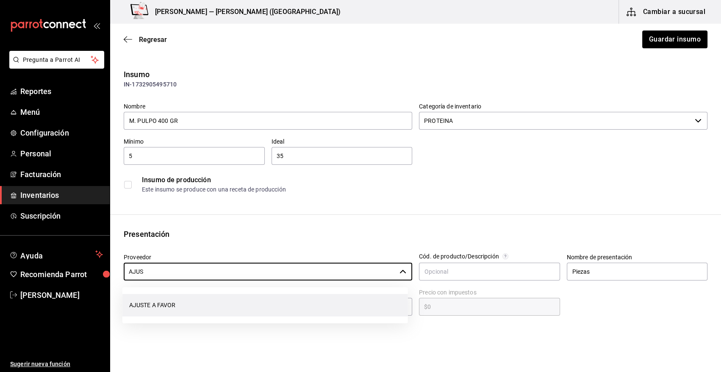
click at [194, 308] on li "AJUSTE A FAVOR" at bounding box center [265, 305] width 286 height 22
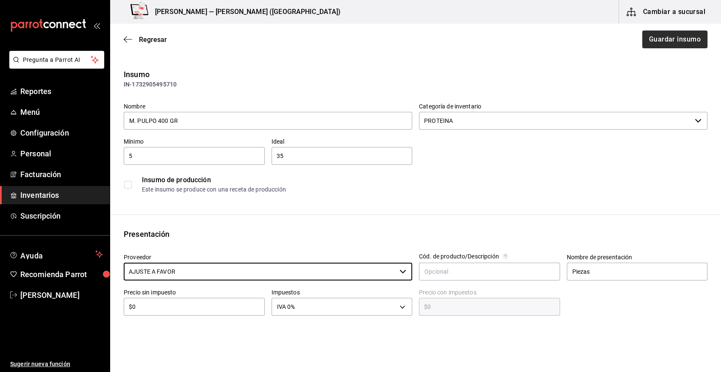
type input "AJUSTE A FAVOR"
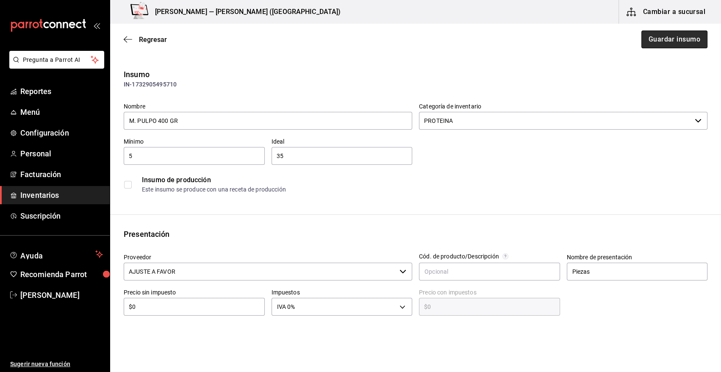
click at [675, 39] on button "Guardar insumo" at bounding box center [675, 40] width 66 height 18
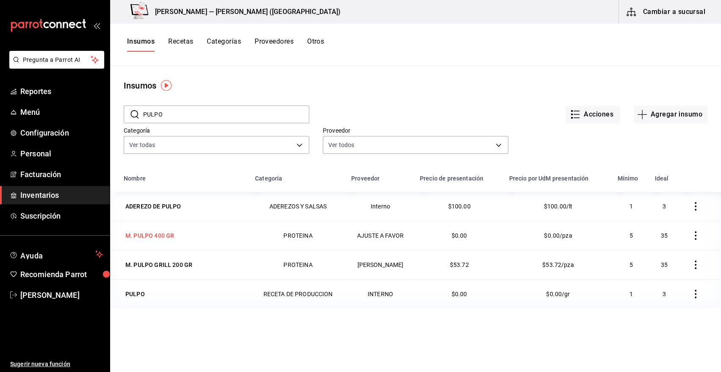
click at [161, 239] on div "M. PULPO 400 GR" at bounding box center [149, 235] width 49 height 8
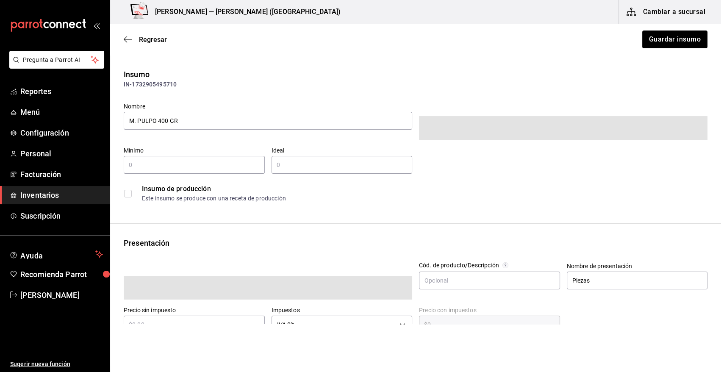
type input "5"
type input "35"
type input "$0"
type input "1"
type input "UNIT"
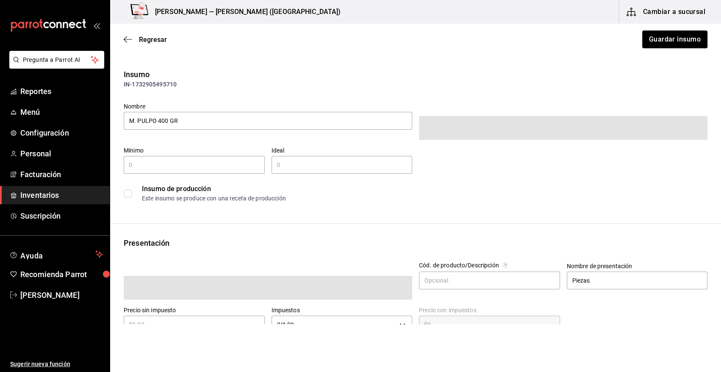
type input "UNIT"
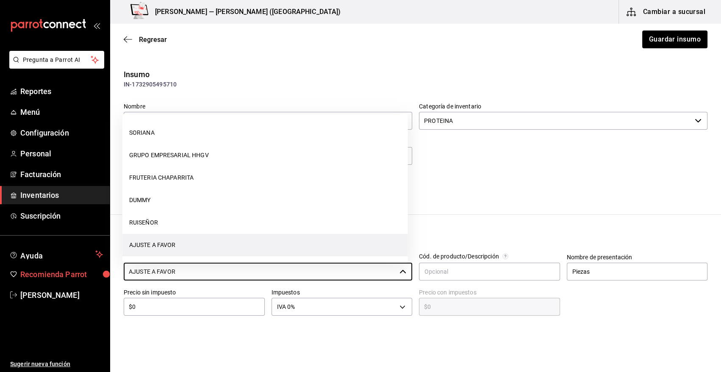
drag, startPoint x: 185, startPoint y: 271, endPoint x: 83, endPoint y: 272, distance: 102.6
click at [83, 272] on div "Pregunta a Parrot AI Reportes Menú Configuración Personal Facturación Inventari…" at bounding box center [360, 162] width 721 height 324
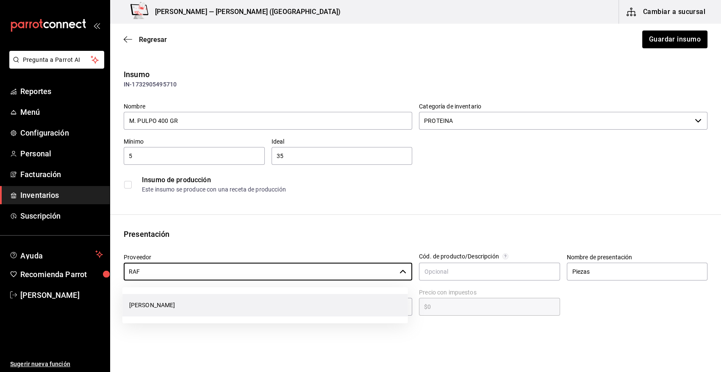
click at [247, 306] on li "[PERSON_NAME]" at bounding box center [265, 305] width 286 height 22
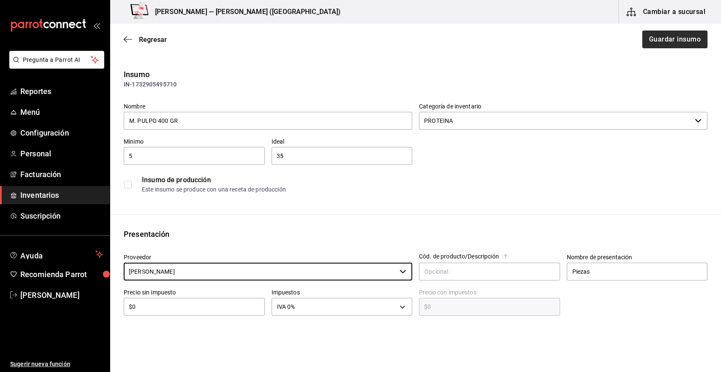
type input "[PERSON_NAME]"
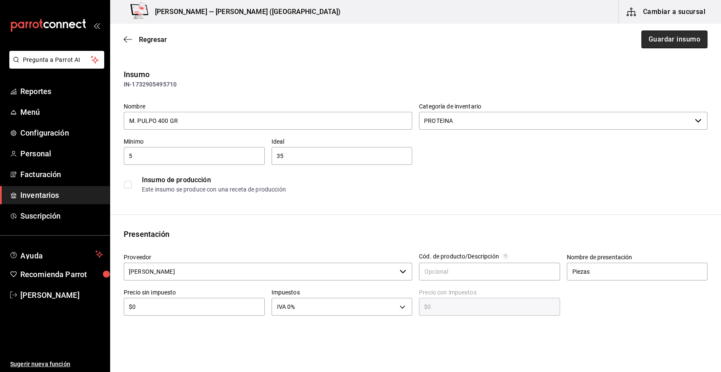
click at [668, 39] on button "Guardar insumo" at bounding box center [675, 40] width 66 height 18
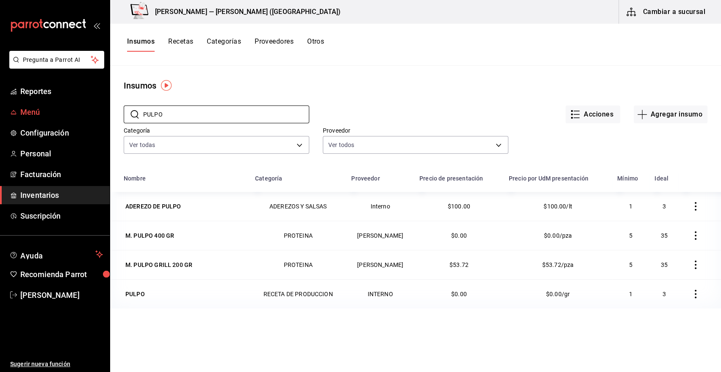
drag, startPoint x: 175, startPoint y: 113, endPoint x: 102, endPoint y: 113, distance: 73.3
click at [102, 113] on div "Pregunta a Parrot AI Reportes Menú Configuración Personal Facturación Inventari…" at bounding box center [360, 183] width 721 height 366
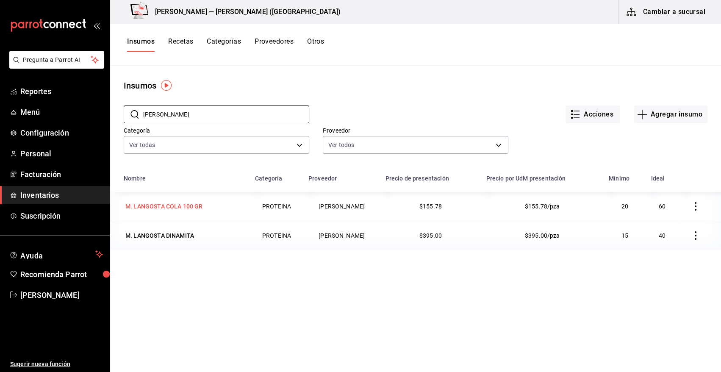
type input "LANGO"
click at [162, 203] on div "M. LANGOSTA COLA 100 GR" at bounding box center [163, 206] width 77 height 8
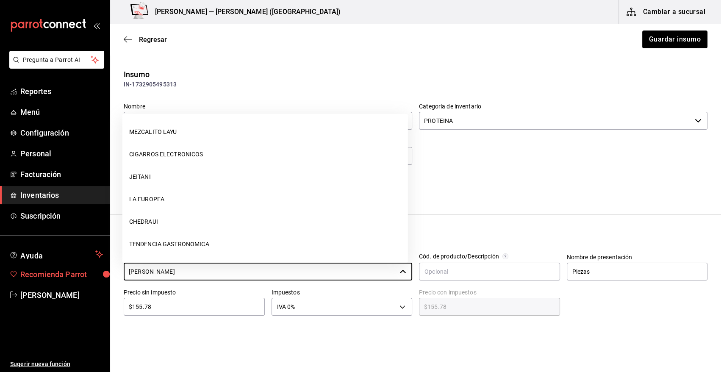
scroll to position [853, 0]
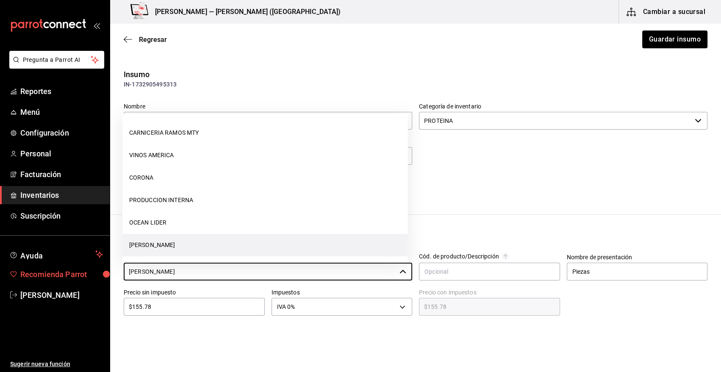
drag, startPoint x: 217, startPoint y: 274, endPoint x: 76, endPoint y: 271, distance: 141.1
click at [76, 271] on div "Pregunta a Parrot AI Reportes Menú Configuración Personal Facturación Inventari…" at bounding box center [360, 162] width 721 height 324
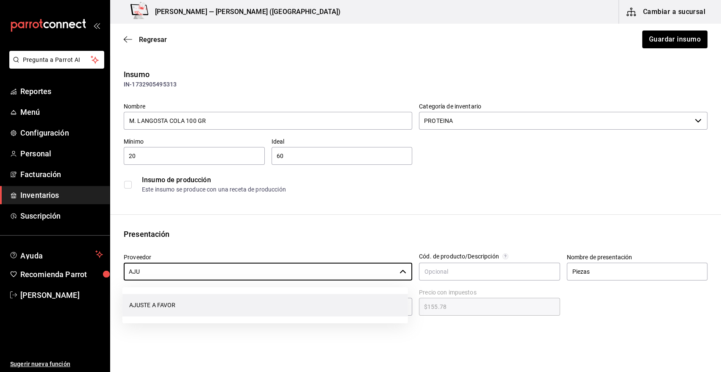
click at [153, 307] on li "AJUSTE A FAVOR" at bounding box center [265, 305] width 286 height 22
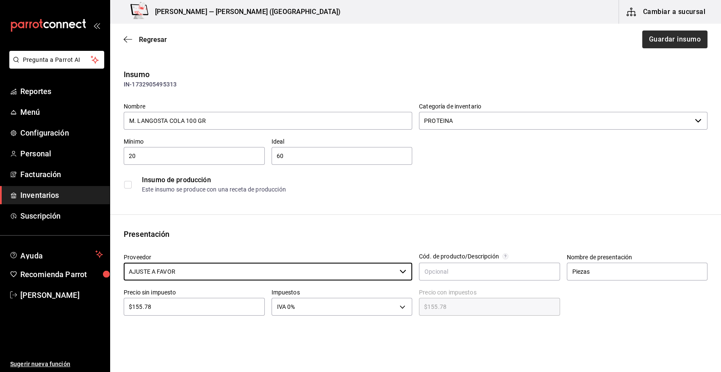
type input "AJUSTE A FAVOR"
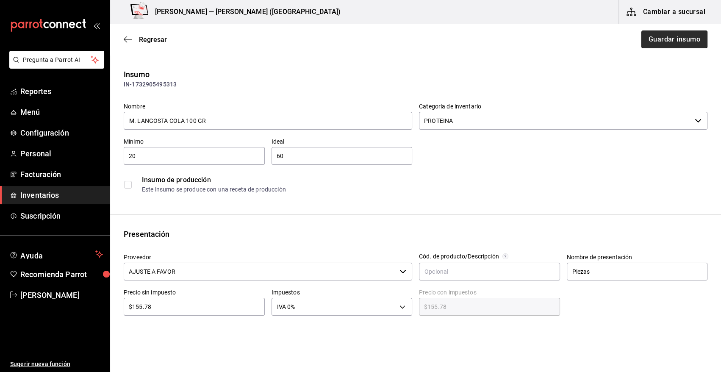
click at [654, 39] on button "Guardar insumo" at bounding box center [675, 40] width 66 height 18
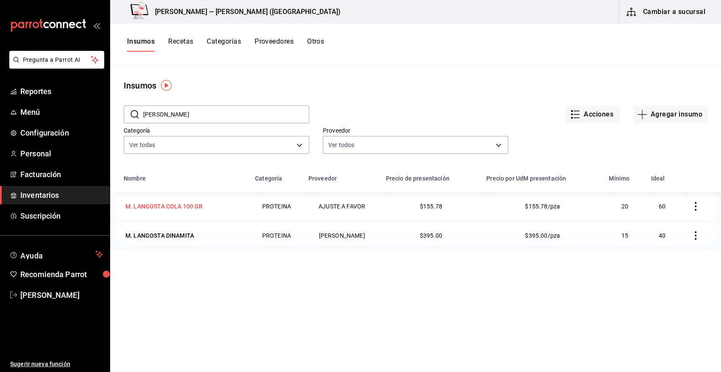
click at [177, 204] on div "M. LANGOSTA COLA 100 GR" at bounding box center [163, 206] width 77 height 8
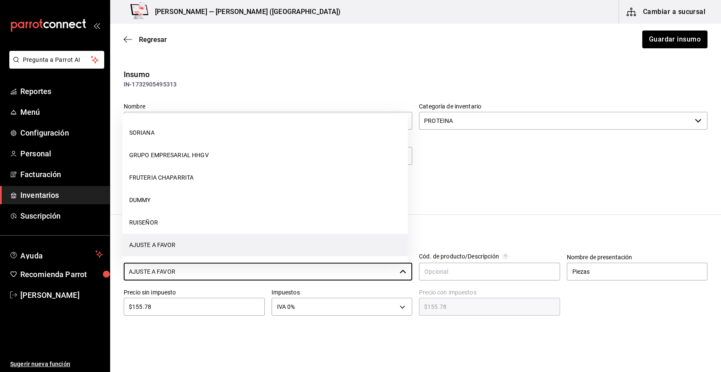
drag, startPoint x: 191, startPoint y: 274, endPoint x: 23, endPoint y: 308, distance: 170.7
click at [23, 308] on div "Pregunta a Parrot AI Reportes Menú Configuración Personal Facturación Inventari…" at bounding box center [360, 162] width 721 height 324
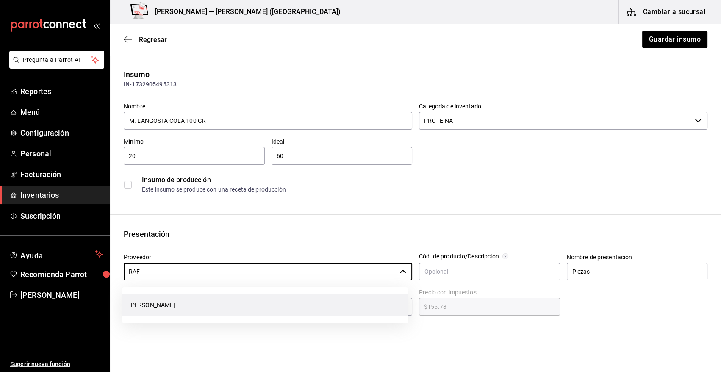
click at [164, 310] on li "[PERSON_NAME]" at bounding box center [265, 305] width 286 height 22
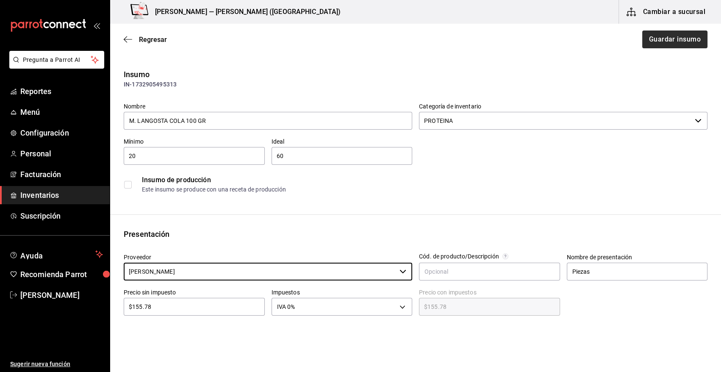
type input "[PERSON_NAME]"
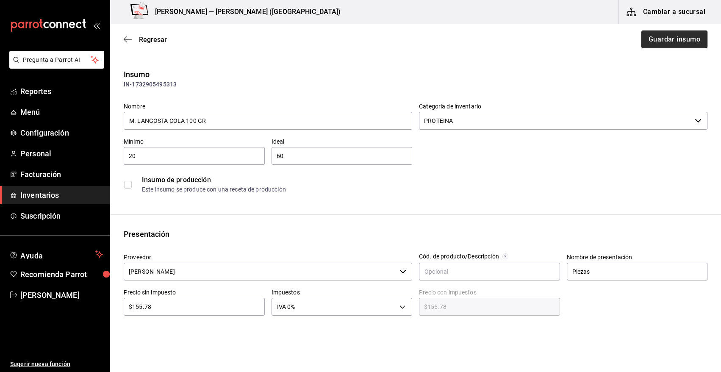
click at [666, 32] on button "Guardar insumo" at bounding box center [675, 40] width 66 height 18
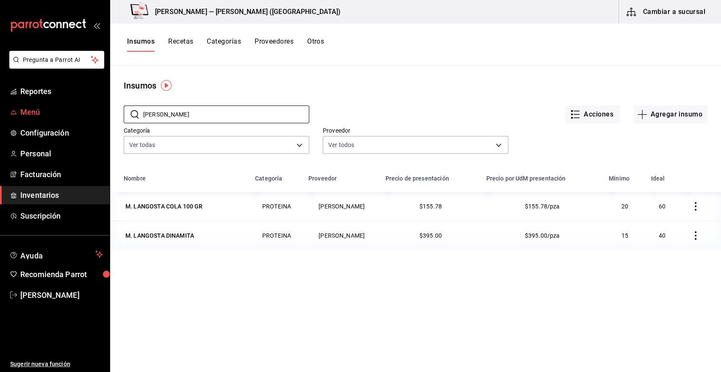
drag, startPoint x: 173, startPoint y: 112, endPoint x: 96, endPoint y: 107, distance: 77.3
click at [96, 107] on div "Pregunta a Parrot AI Reportes Menú Configuración Personal Facturación Inventari…" at bounding box center [360, 183] width 721 height 366
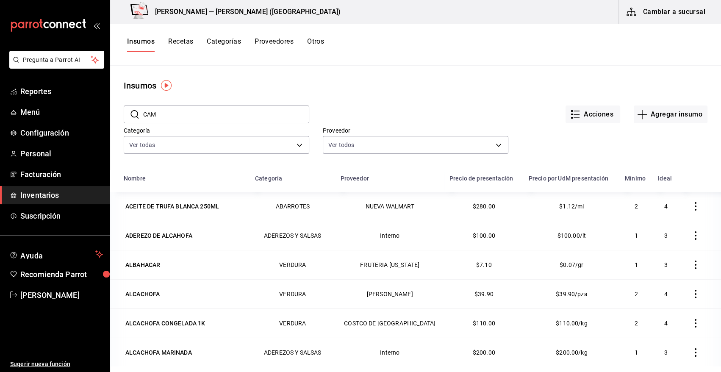
type input "CAMARON"
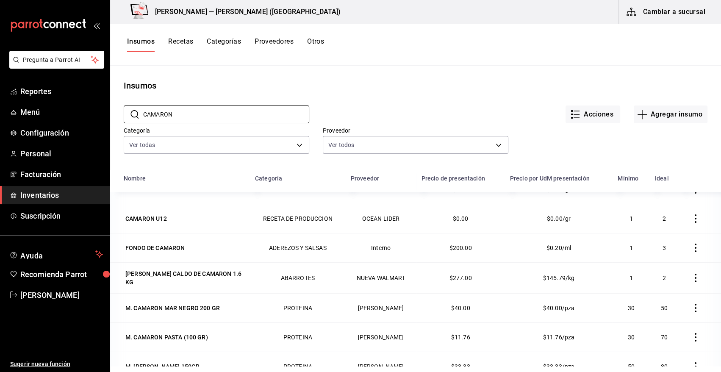
scroll to position [45, 0]
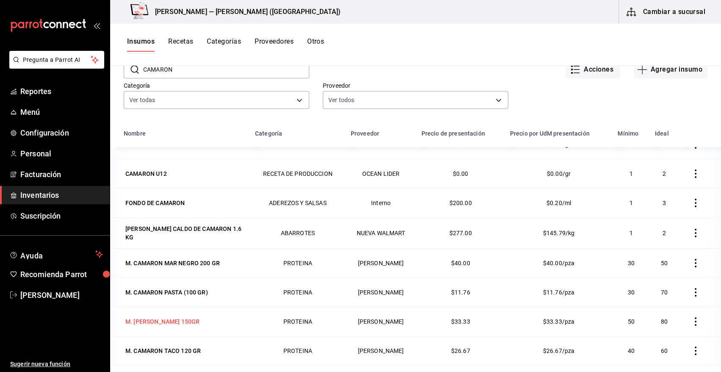
click at [180, 316] on div "M. [PERSON_NAME] 150GR" at bounding box center [163, 322] width 78 height 12
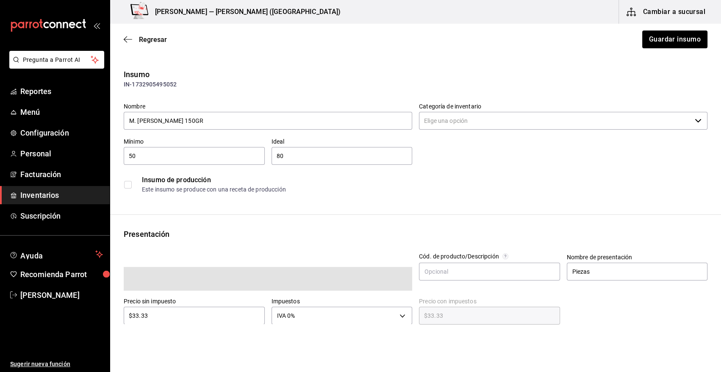
type input "PROTEINA"
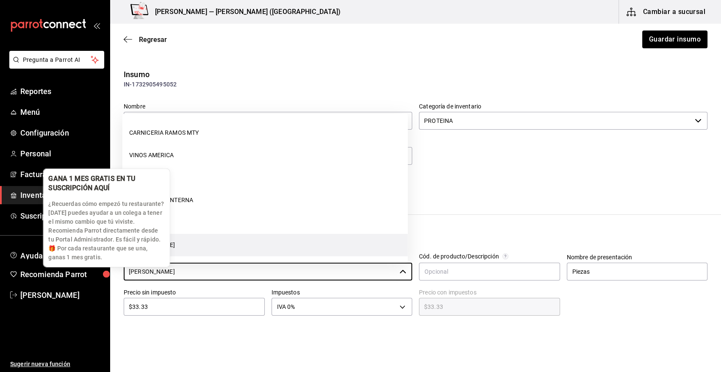
drag, startPoint x: 228, startPoint y: 273, endPoint x: 96, endPoint y: 276, distance: 132.3
click at [96, 276] on body "Pregunta a Parrot AI Reportes Menú Configuración Personal Facturación Inventari…" at bounding box center [360, 162] width 721 height 324
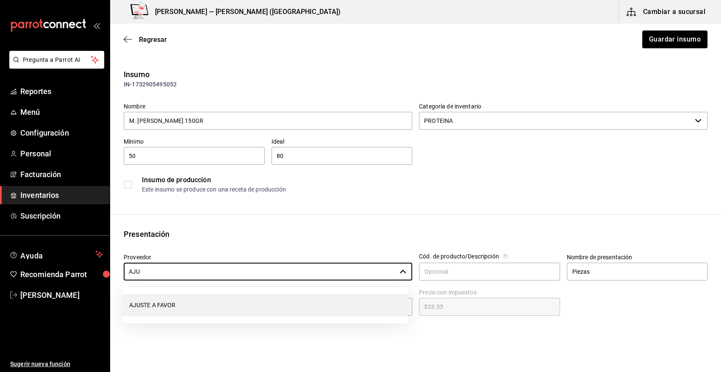
click at [176, 310] on li "AJUSTE A FAVOR" at bounding box center [265, 305] width 286 height 22
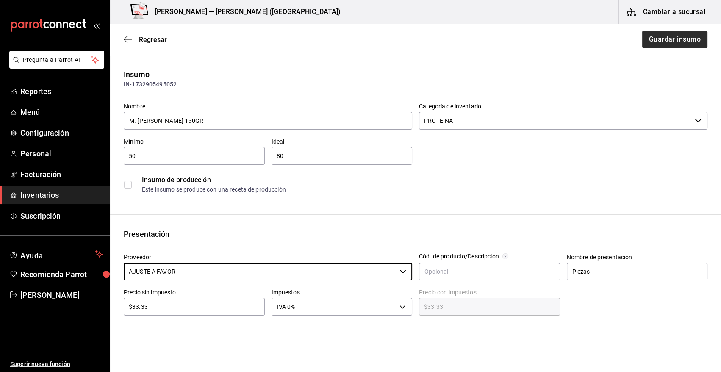
type input "AJUSTE A FAVOR"
click at [648, 42] on button "Guardar insumo" at bounding box center [675, 40] width 66 height 18
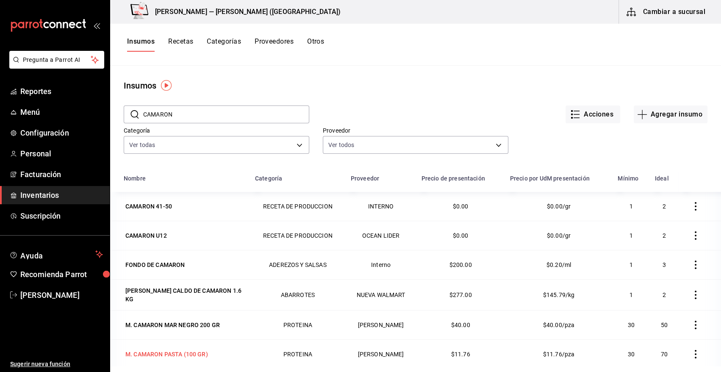
scroll to position [17, 0]
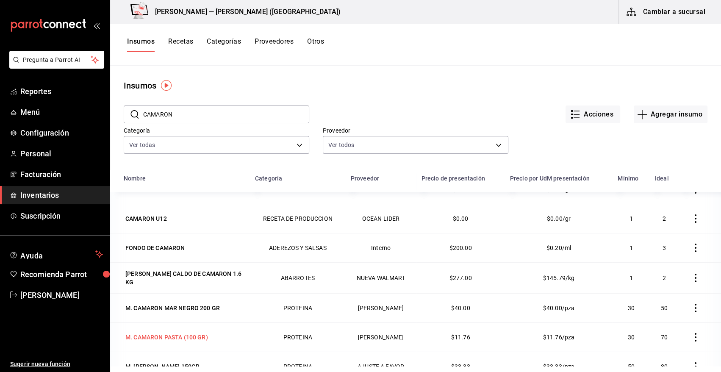
click at [170, 334] on div "M. CAMARON PASTA (100 GR)" at bounding box center [166, 337] width 83 height 8
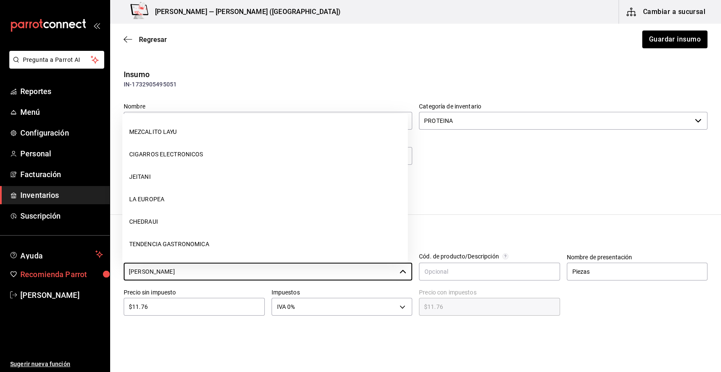
drag, startPoint x: 219, startPoint y: 270, endPoint x: 94, endPoint y: 265, distance: 124.7
click at [94, 265] on div "Pregunta a Parrot AI Reportes Menú Configuración Personal Facturación Inventari…" at bounding box center [360, 162] width 721 height 324
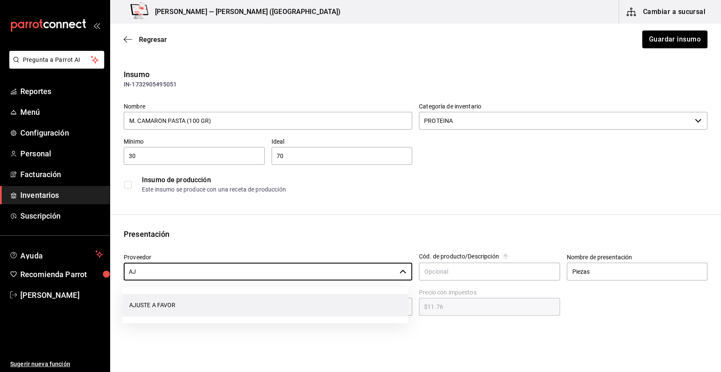
click at [175, 305] on li "AJUSTE A FAVOR" at bounding box center [265, 305] width 286 height 22
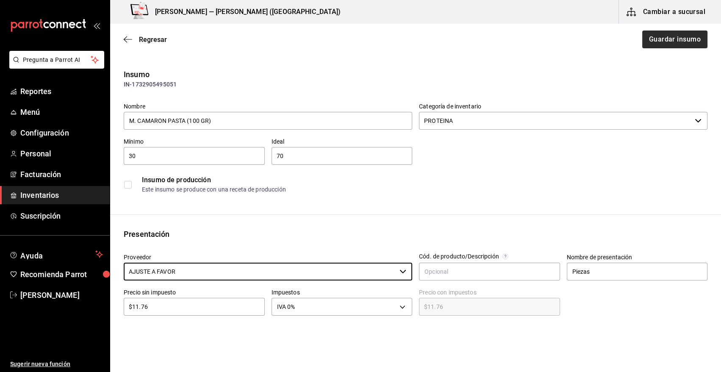
type input "AJUSTE A FAVOR"
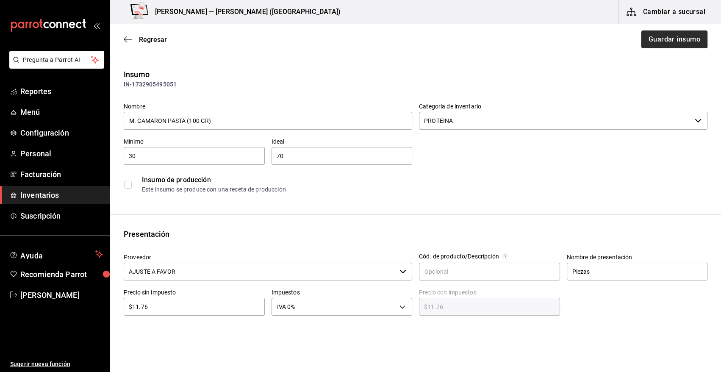
click at [657, 38] on button "Guardar insumo" at bounding box center [675, 40] width 66 height 18
